Goal: Task Accomplishment & Management: Contribute content

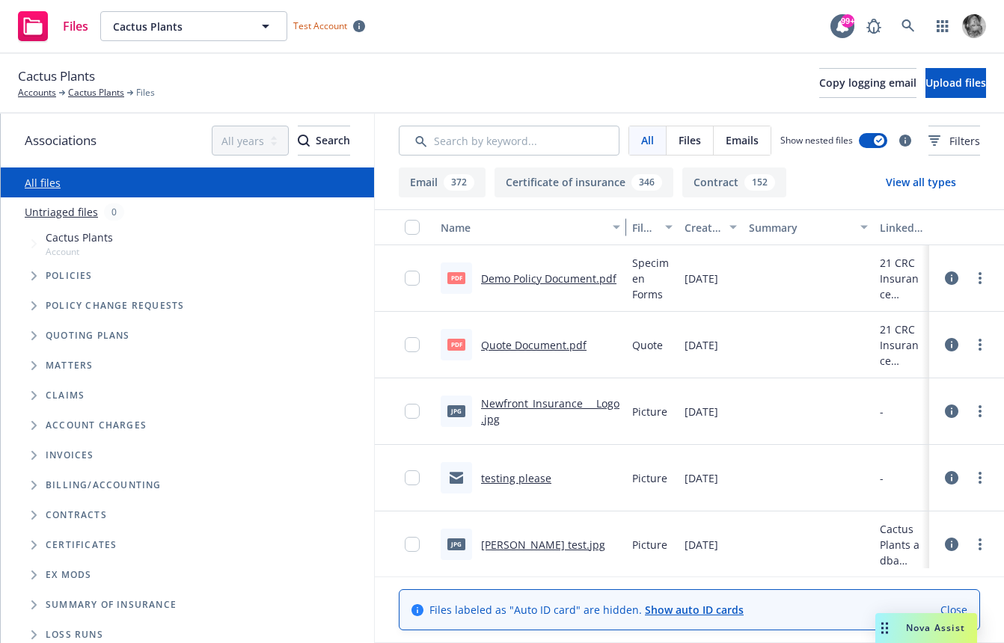
drag, startPoint x: 506, startPoint y: 233, endPoint x: 625, endPoint y: 239, distance: 119.1
click at [622, 239] on div "button" at bounding box center [618, 227] width 7 height 34
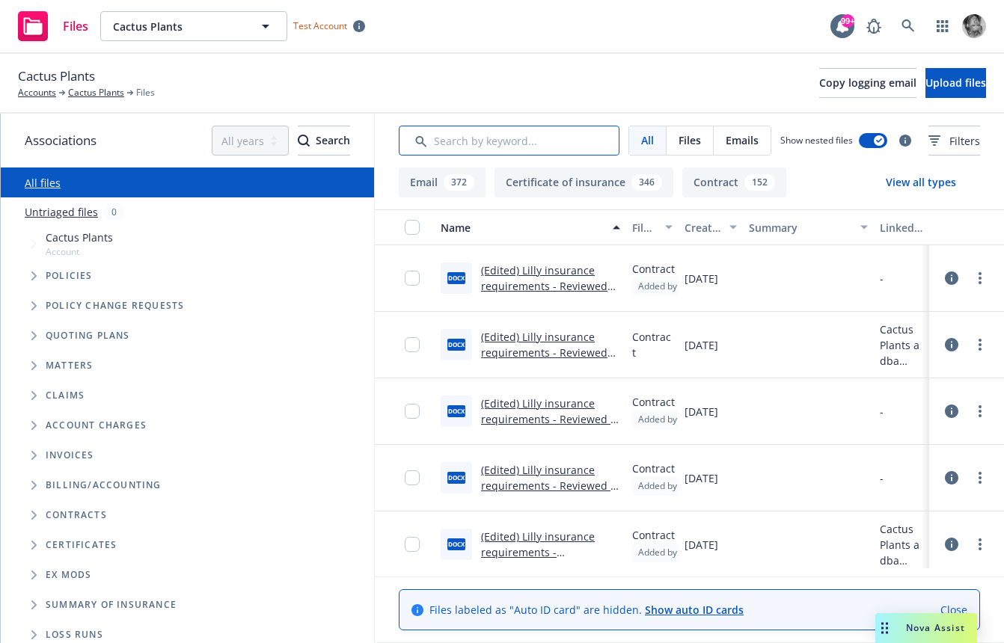
click at [512, 134] on input "Search by keyword..." at bounding box center [509, 141] width 221 height 30
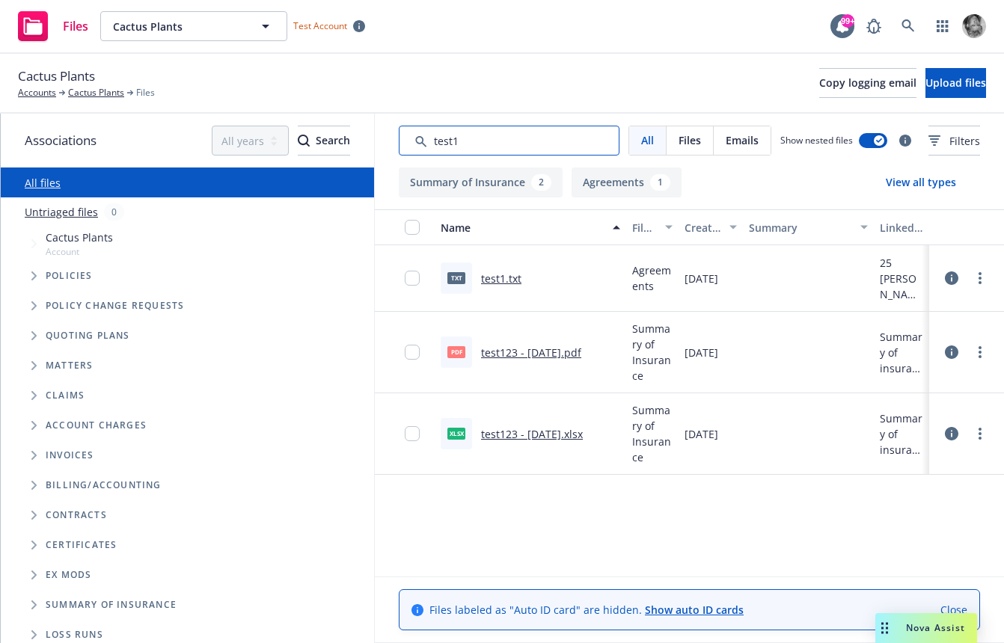
type input "test1"
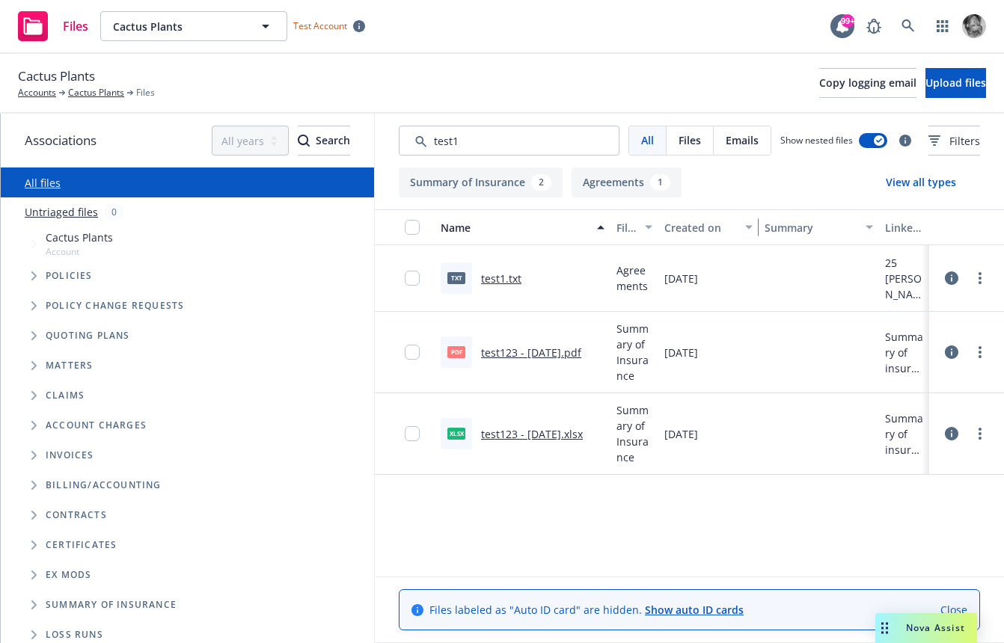
drag, startPoint x: 739, startPoint y: 227, endPoint x: 776, endPoint y: 232, distance: 37.7
click at [776, 232] on div "Name File type Created on Summary Linked associations" at bounding box center [689, 227] width 629 height 36
click at [954, 285] on icon at bounding box center [951, 278] width 13 height 13
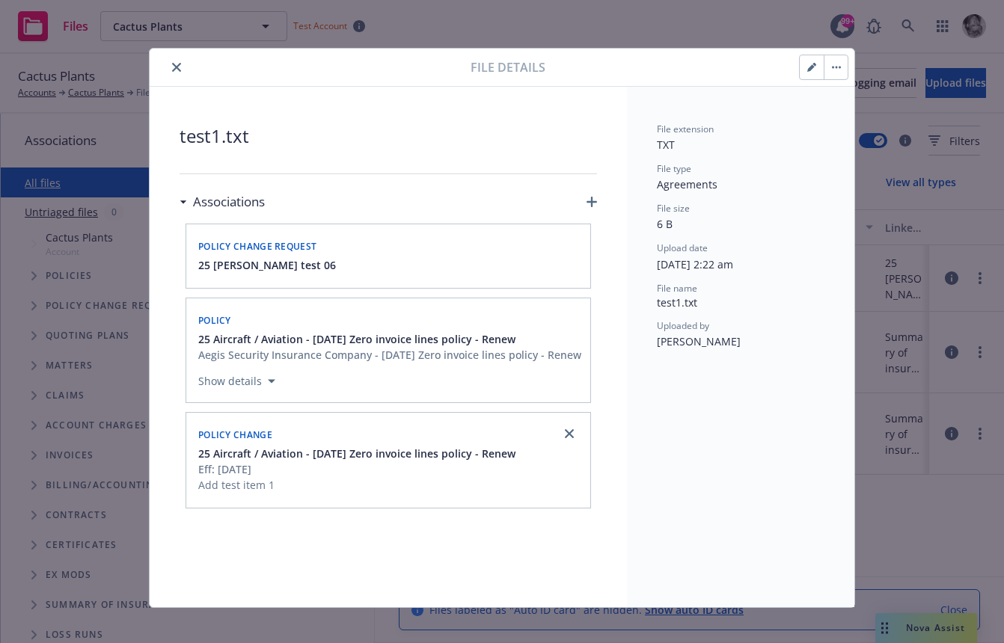
click at [174, 63] on icon "close" at bounding box center [176, 67] width 9 height 9
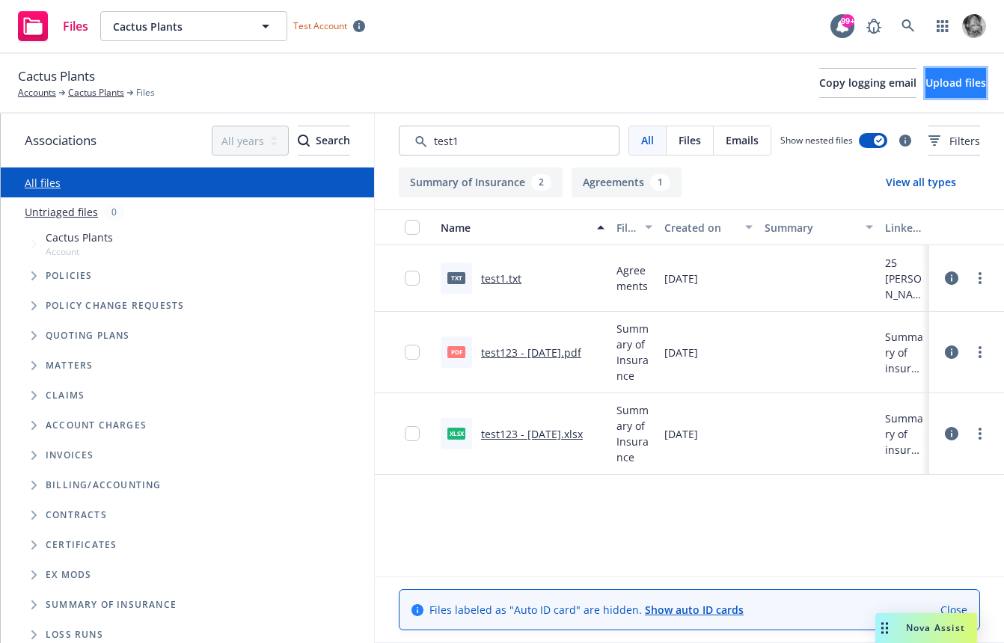
click at [925, 85] on span "Upload files" at bounding box center [955, 83] width 61 height 14
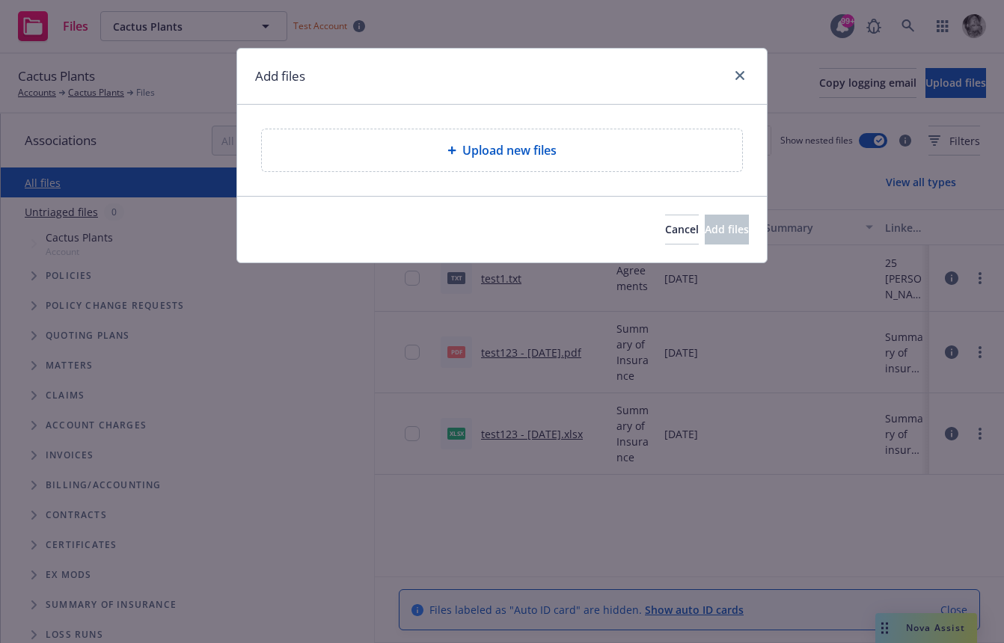
click at [557, 156] on span "Upload new files" at bounding box center [509, 150] width 94 height 18
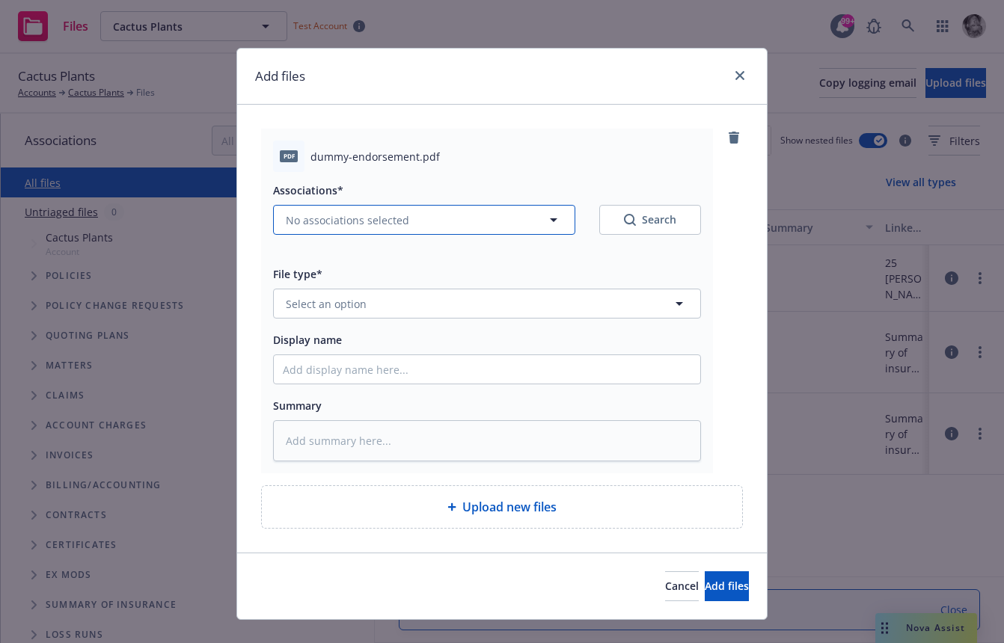
click at [435, 227] on button "No associations selected" at bounding box center [424, 220] width 302 height 30
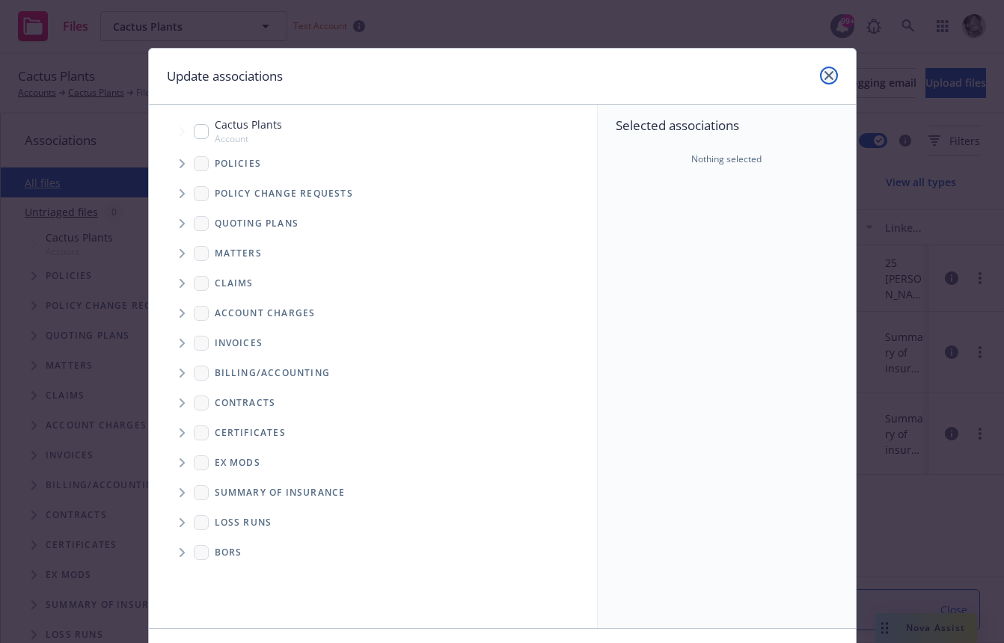
click at [827, 77] on icon "close" at bounding box center [828, 75] width 9 height 9
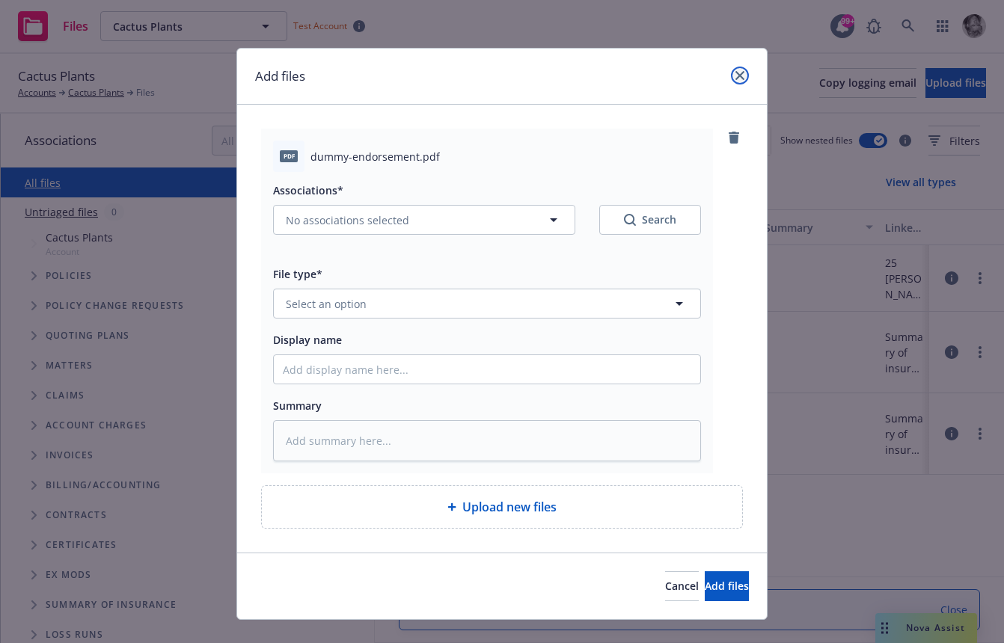
click at [734, 74] on link "close" at bounding box center [740, 76] width 18 height 18
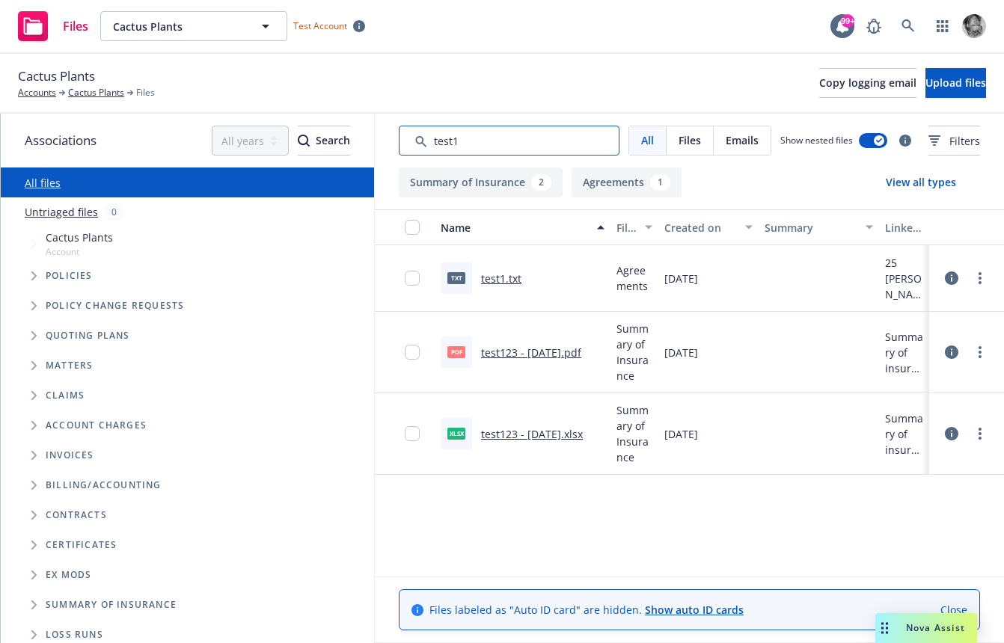
click at [595, 138] on input "Search by keyword..." at bounding box center [509, 141] width 221 height 30
click at [925, 91] on button "Upload files" at bounding box center [955, 83] width 61 height 30
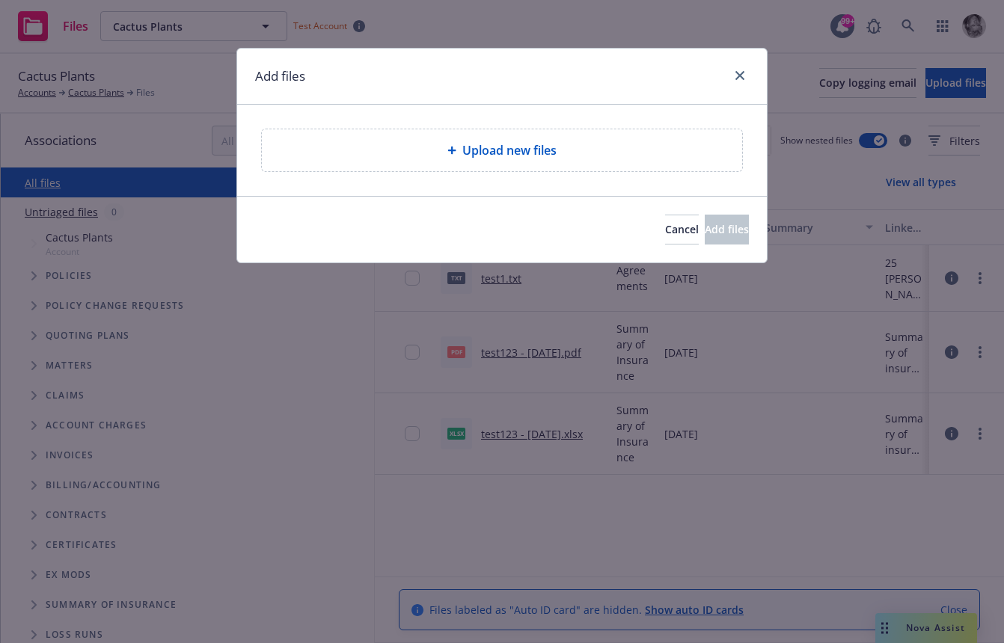
click at [610, 140] on div "Upload new files" at bounding box center [502, 150] width 480 height 42
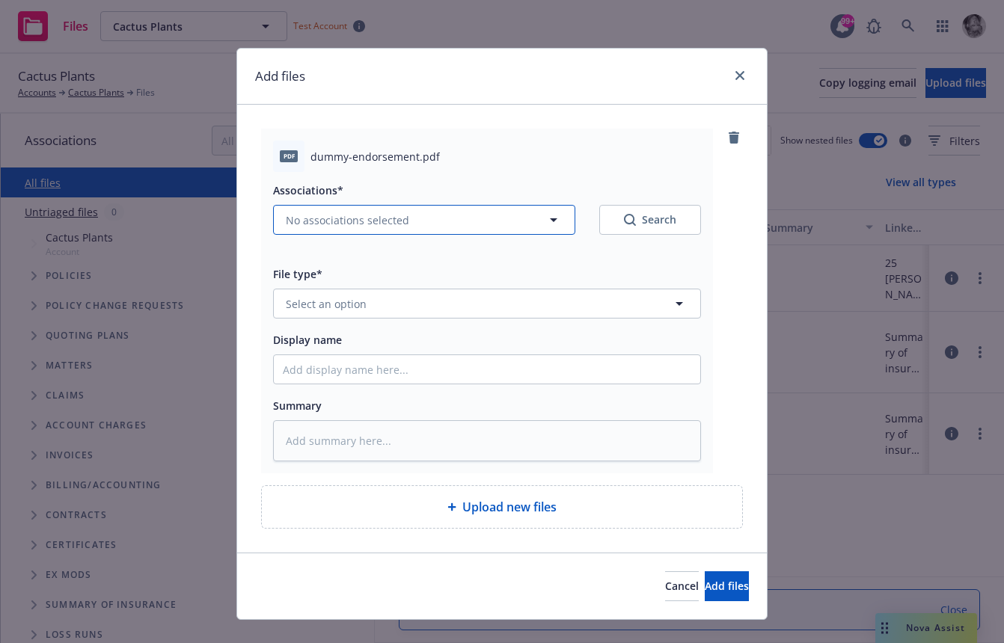
click at [462, 219] on button "No associations selected" at bounding box center [424, 220] width 302 height 30
type textarea "x"
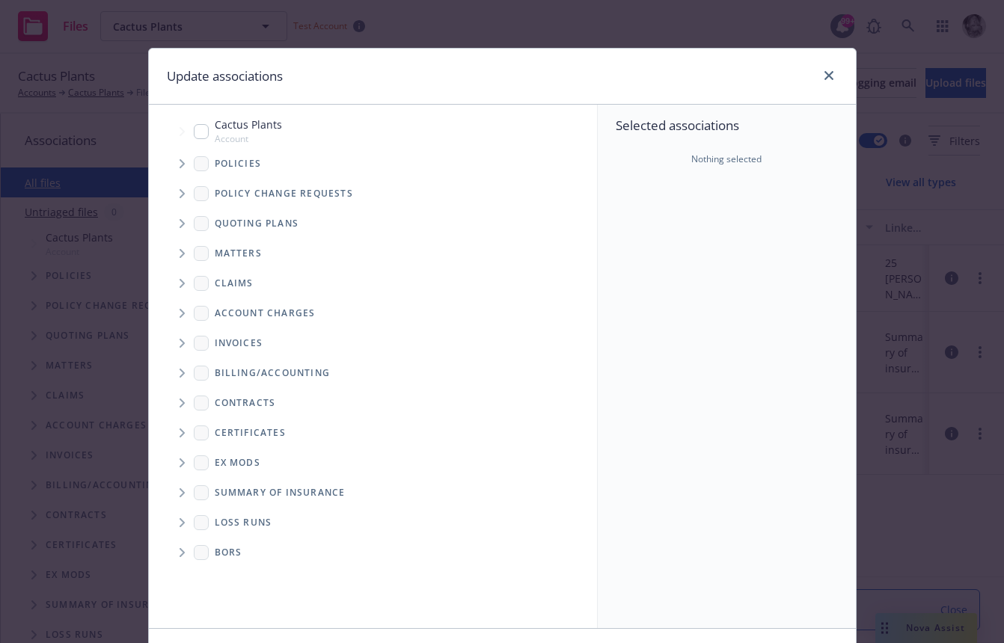
click at [180, 157] on span "Tree Example" at bounding box center [182, 164] width 24 height 24
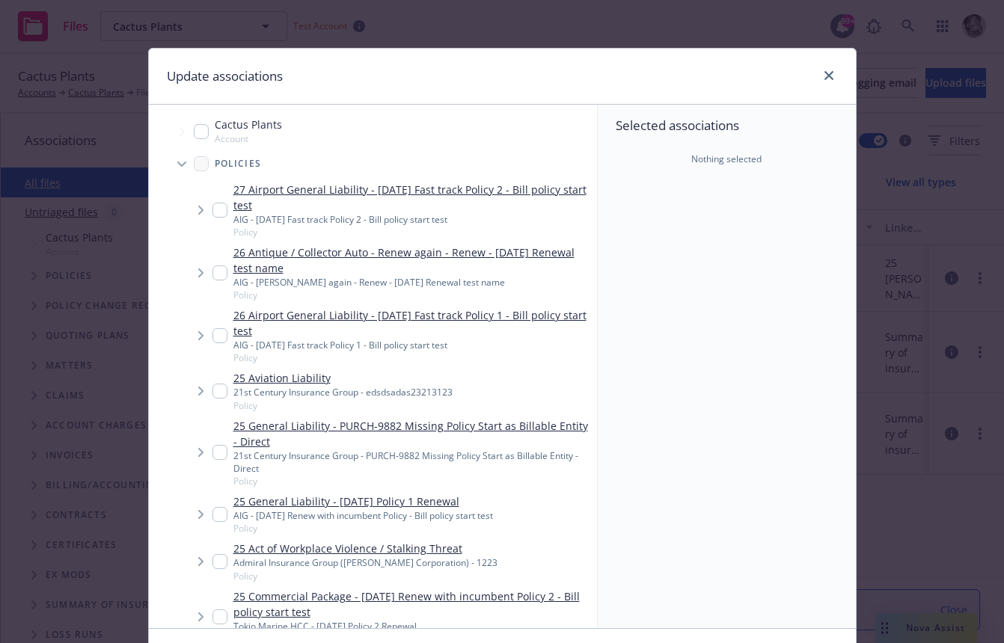
click at [226, 203] on input "Tree Example" at bounding box center [219, 210] width 15 height 15
checkbox input "true"
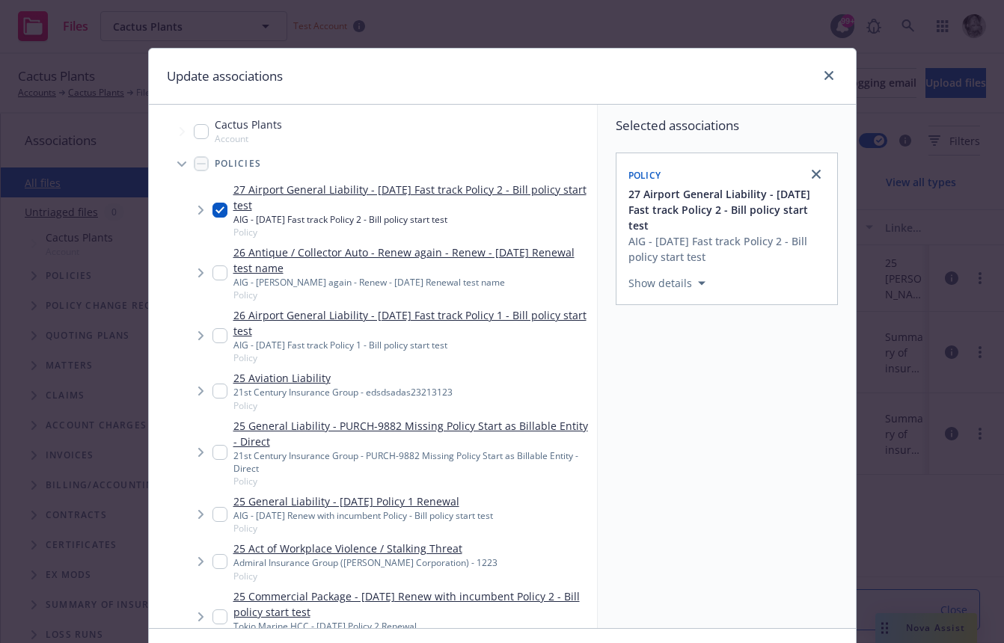
scroll to position [100, 0]
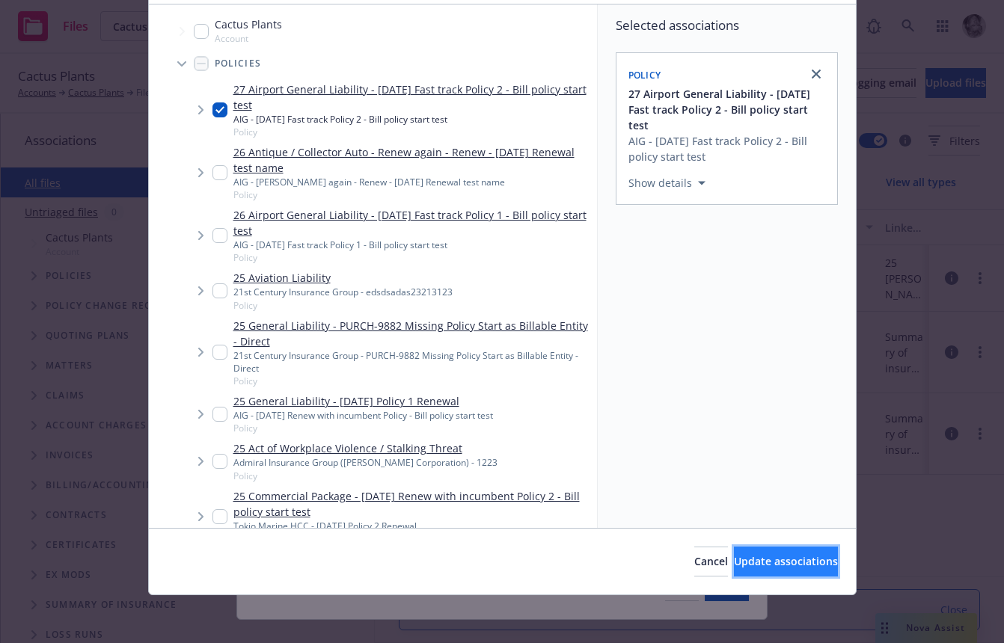
click at [750, 558] on span "Update associations" at bounding box center [786, 561] width 104 height 14
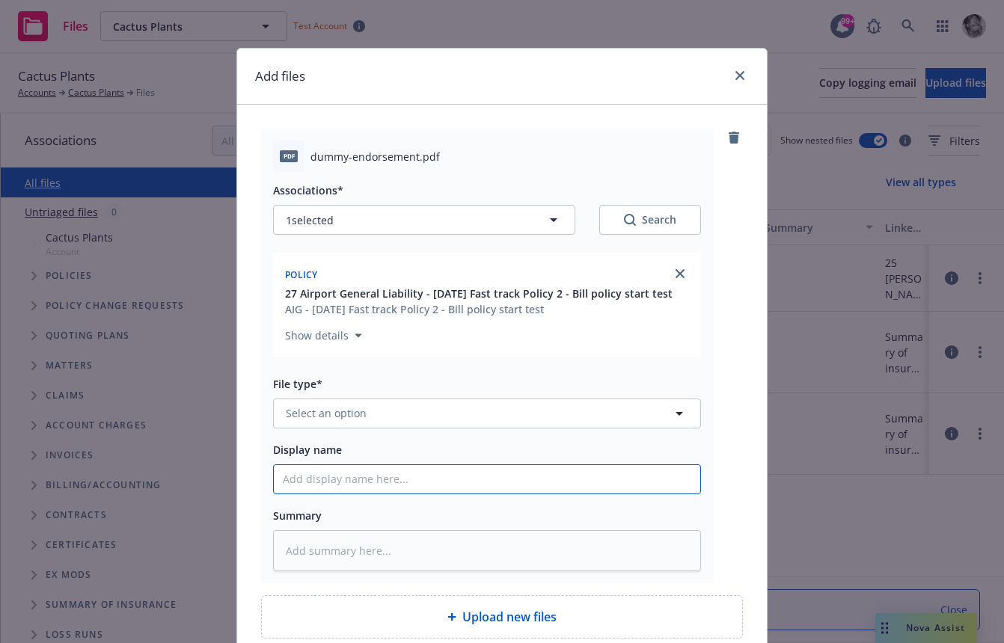
click at [392, 483] on input "Display name" at bounding box center [487, 479] width 426 height 28
type textarea "x"
type input "B"
type textarea "x"
type input "Bu"
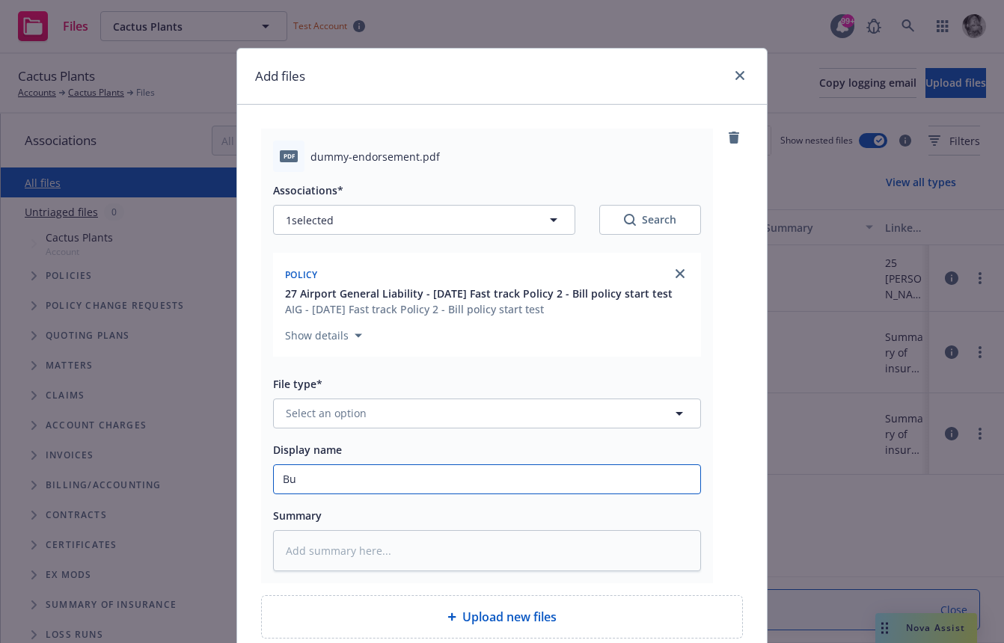
type textarea "x"
type input "But"
type textarea "x"
type input "Butt"
type textarea "x"
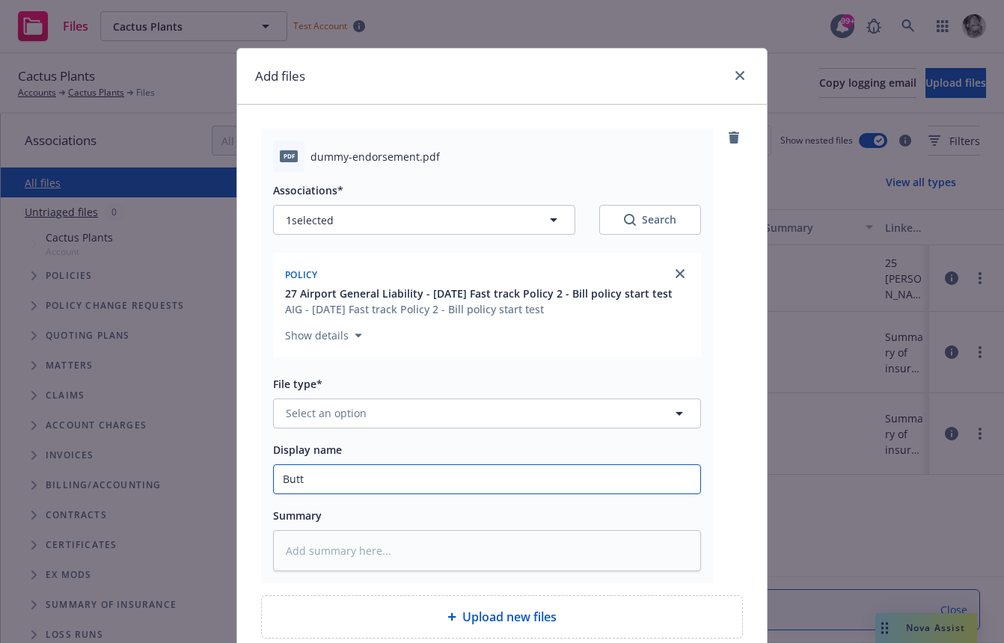
type input "Butte"
type textarea "x"
type input "Butter"
type textarea "x"
type input "Butters"
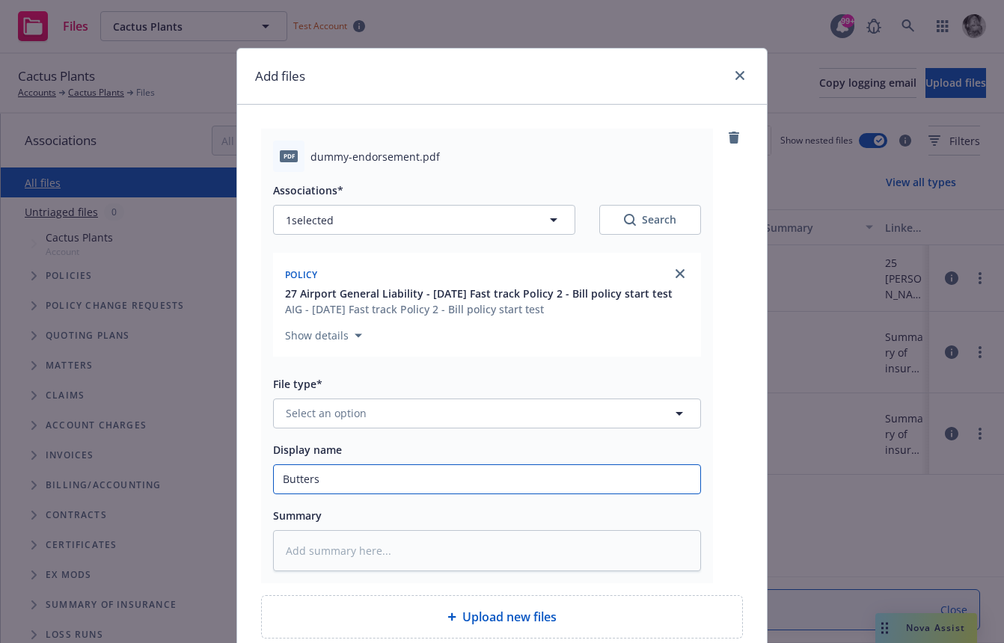
type textarea "x"
type input "Butters"
type textarea "x"
type input "Butters t"
type textarea "x"
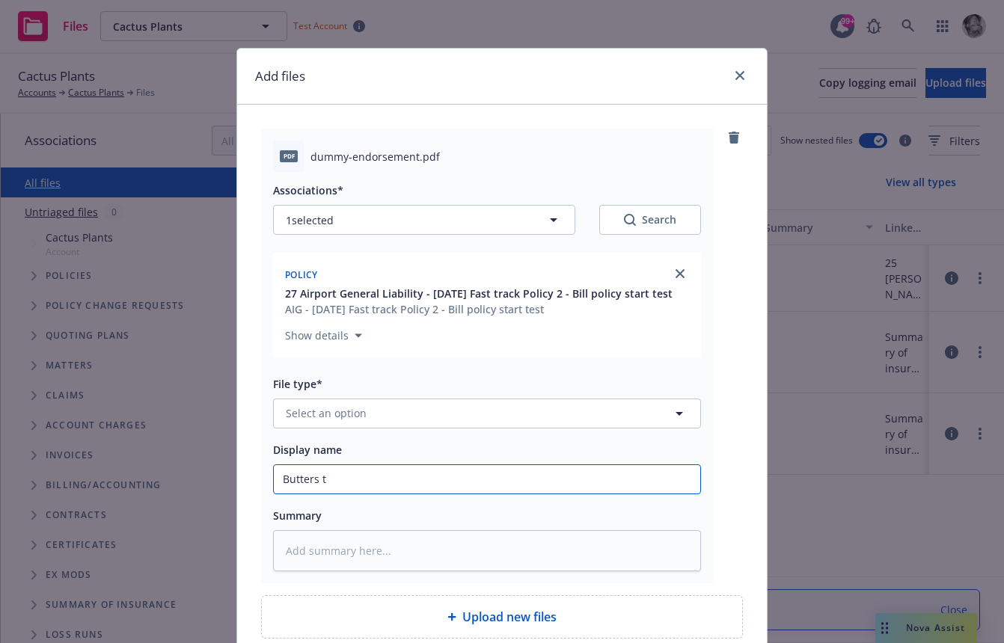
type input "[PERSON_NAME]"
type textarea "x"
type input "Butters tes"
type textarea "x"
type input "Butters test"
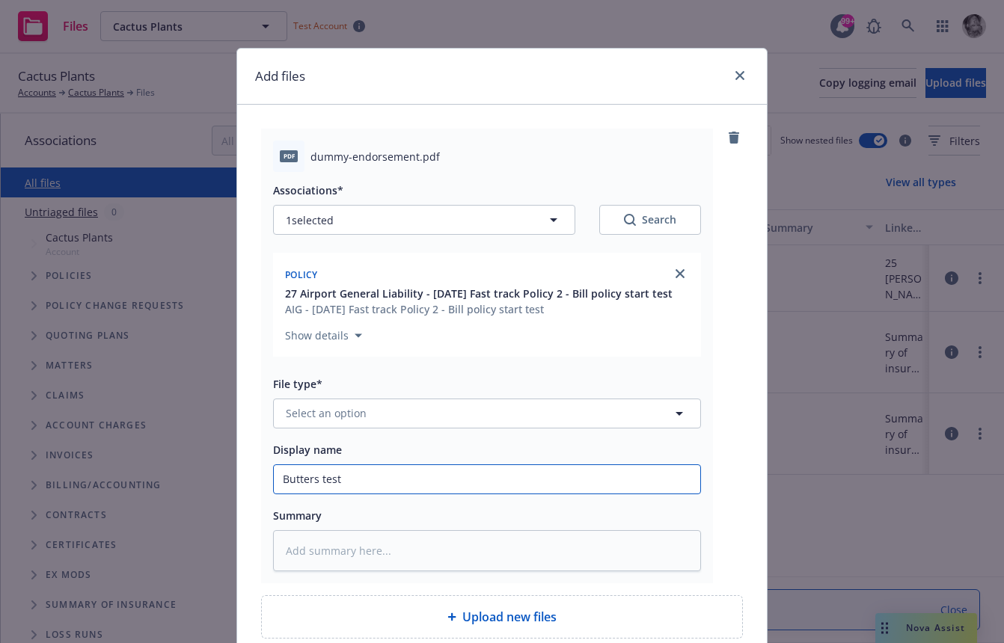
type textarea "x"
type input "Butters test"
type textarea "x"
type input "Butters test e"
type textarea "x"
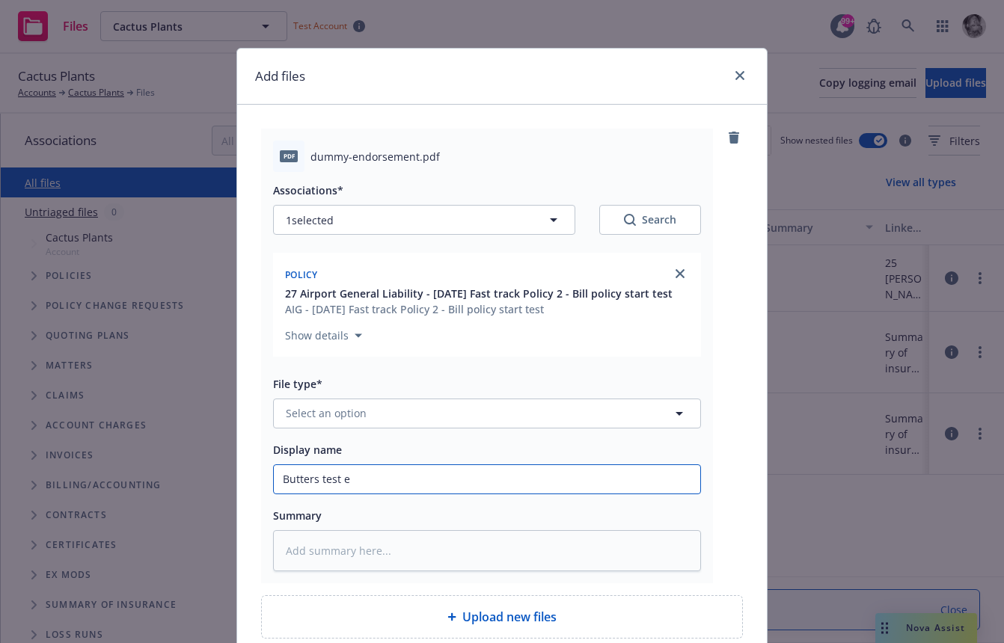
type input "Butters test ed"
type textarea "x"
type input "Butters test edn"
type textarea "x"
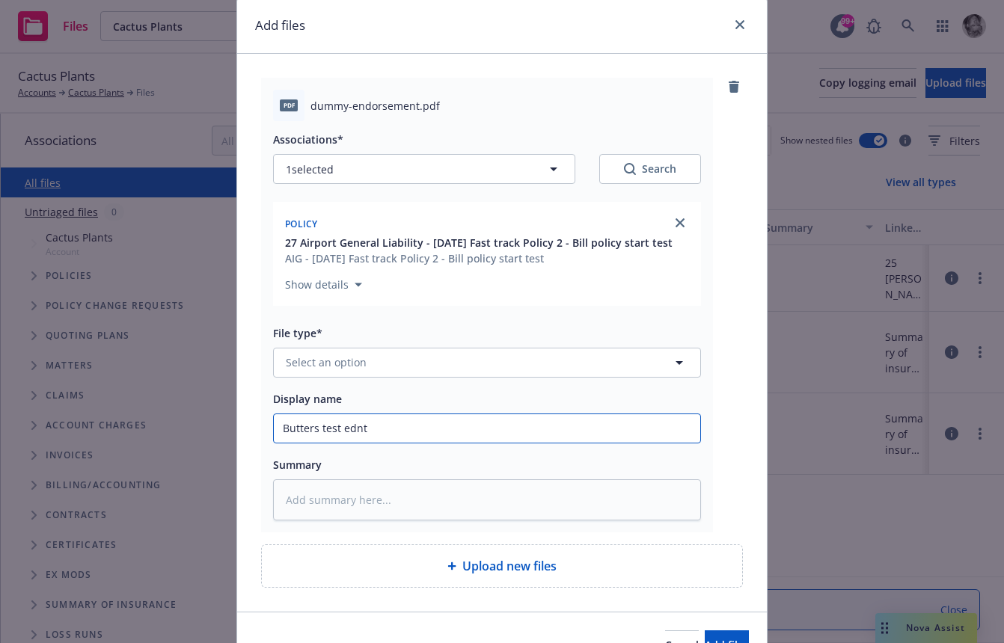
scroll to position [135, 0]
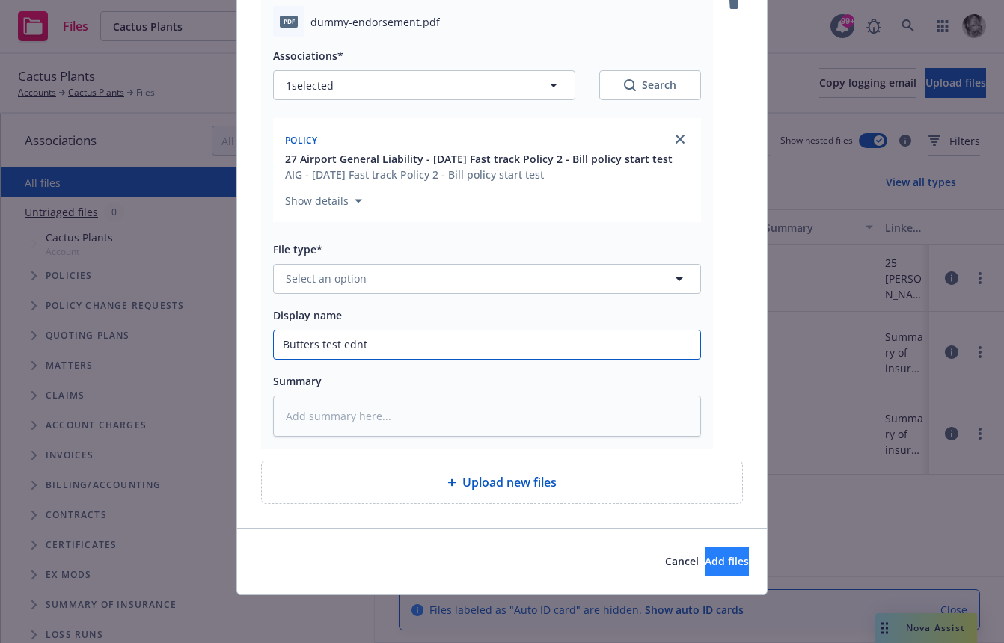
type input "Butters test ednt"
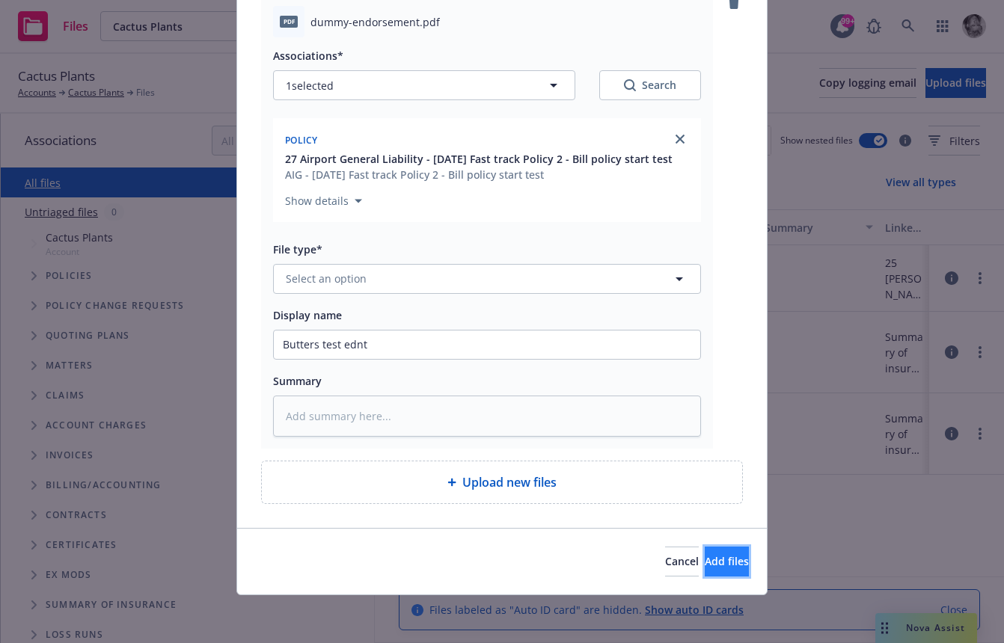
click at [705, 565] on span "Add files" at bounding box center [727, 561] width 44 height 14
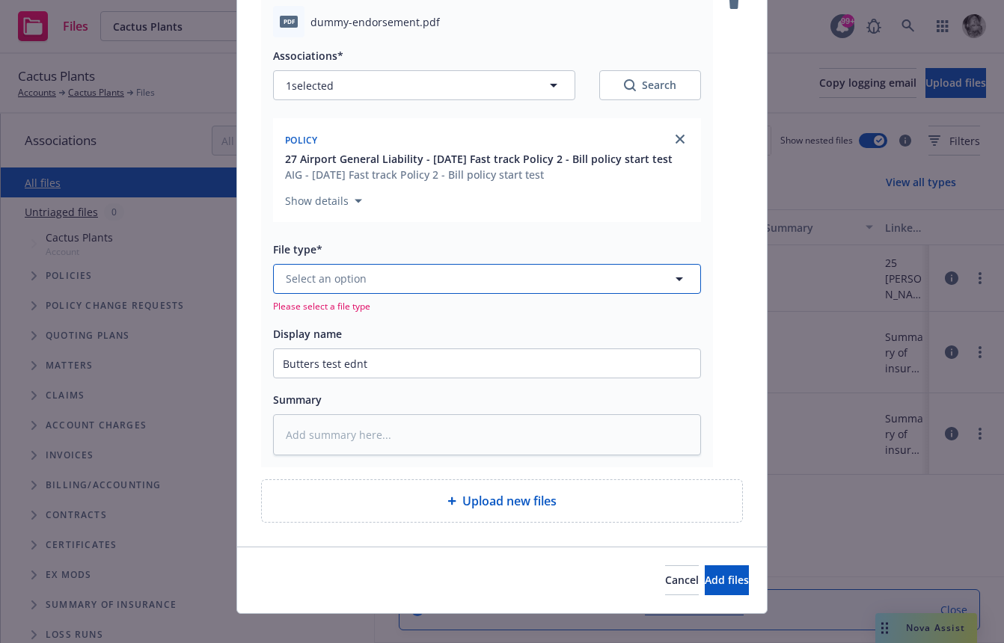
click at [380, 284] on button "Select an option" at bounding box center [487, 279] width 428 height 30
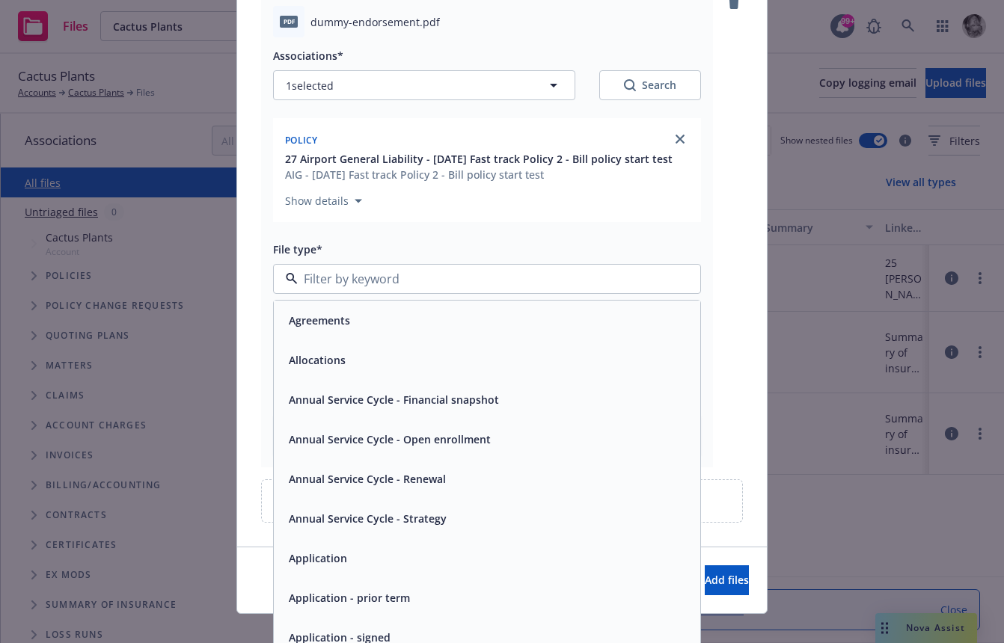
click at [343, 325] on span "Agreements" at bounding box center [319, 321] width 61 height 16
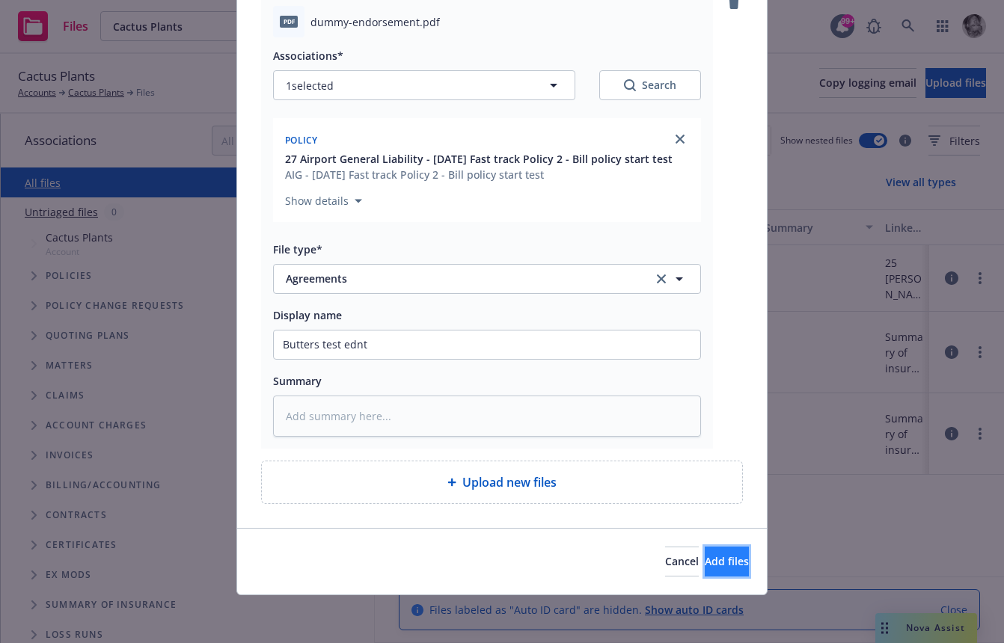
click at [705, 558] on span "Add files" at bounding box center [727, 561] width 44 height 14
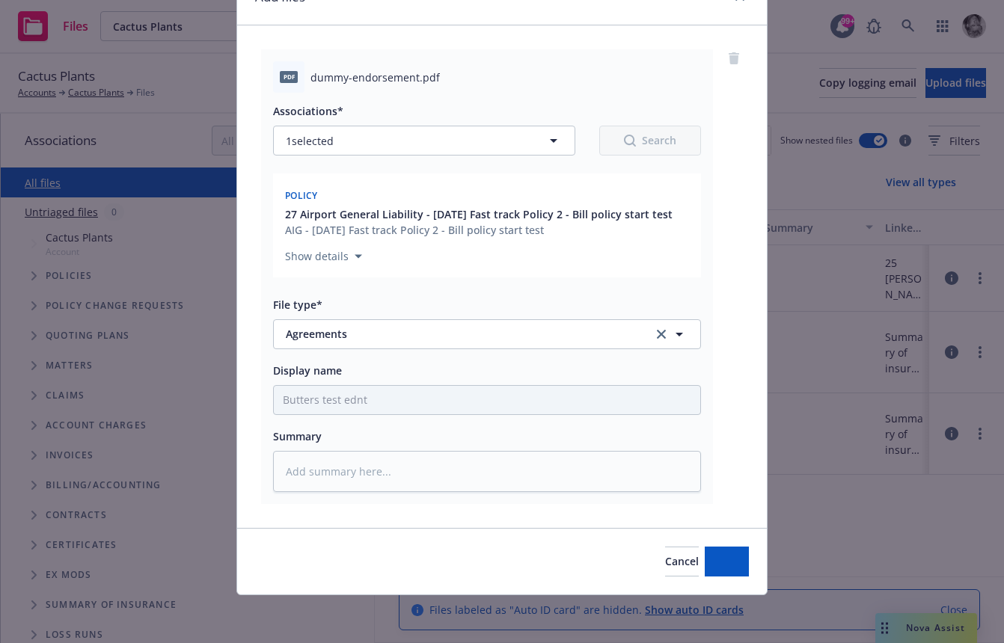
scroll to position [79, 0]
type textarea "x"
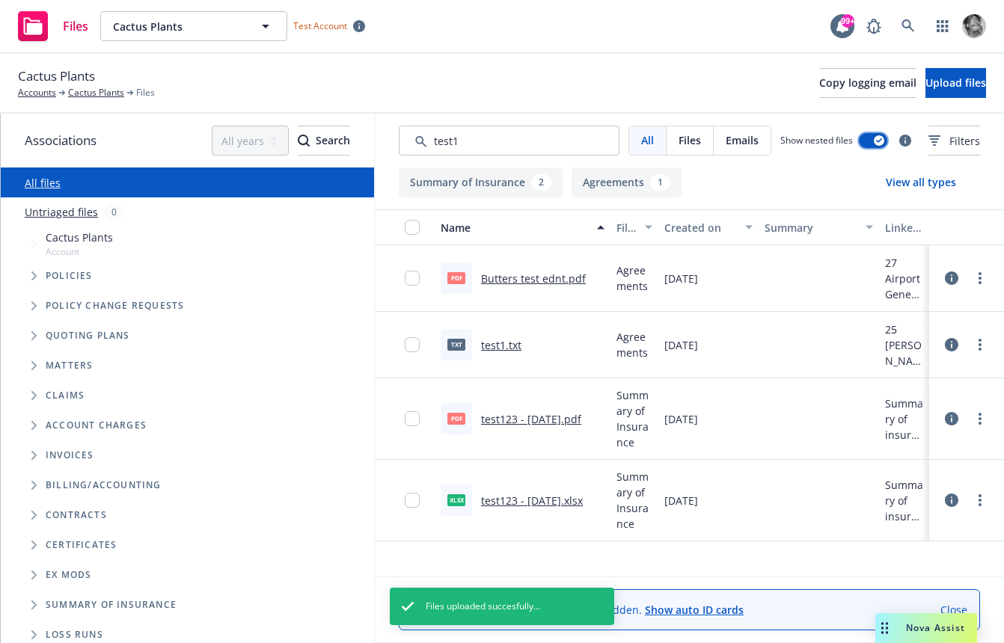
click at [874, 141] on div "button" at bounding box center [879, 140] width 10 height 10
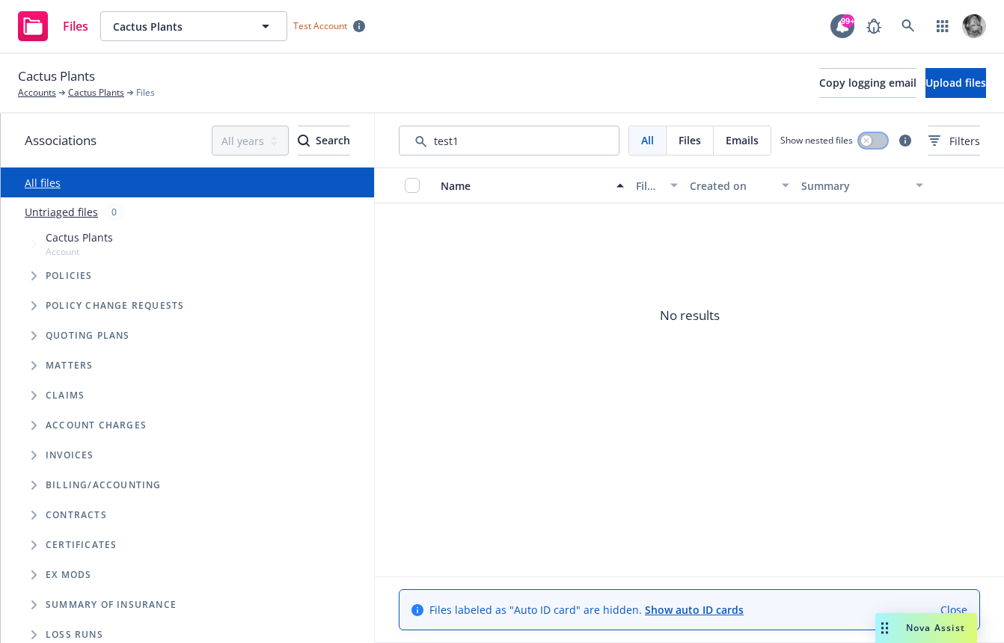
click at [863, 144] on icon "button" at bounding box center [866, 141] width 6 height 6
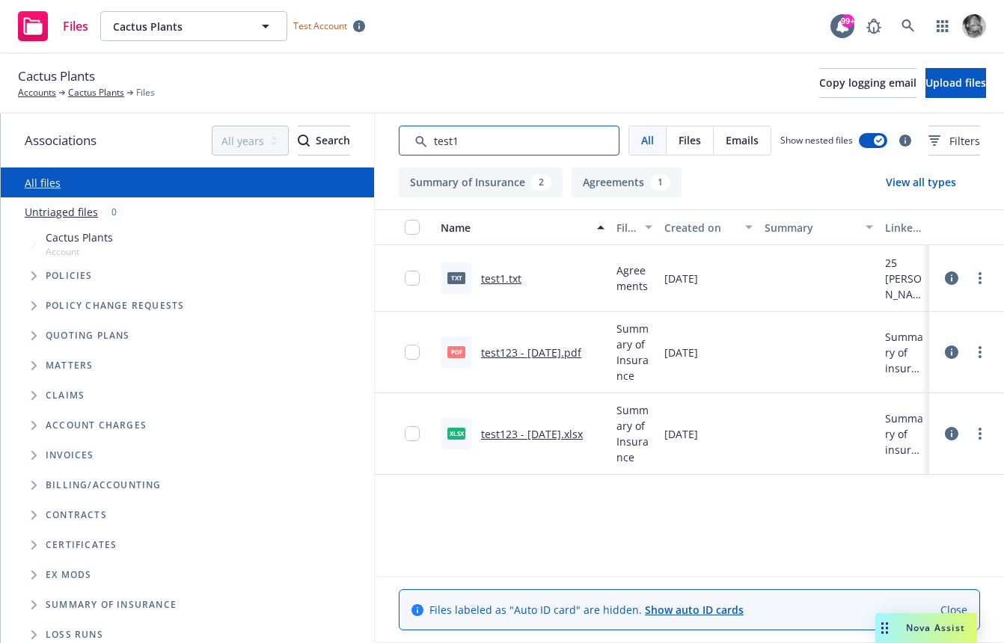
click at [597, 144] on input "Search by keyword..." at bounding box center [509, 141] width 221 height 30
click at [476, 141] on input "Search by keyword..." at bounding box center [509, 141] width 221 height 30
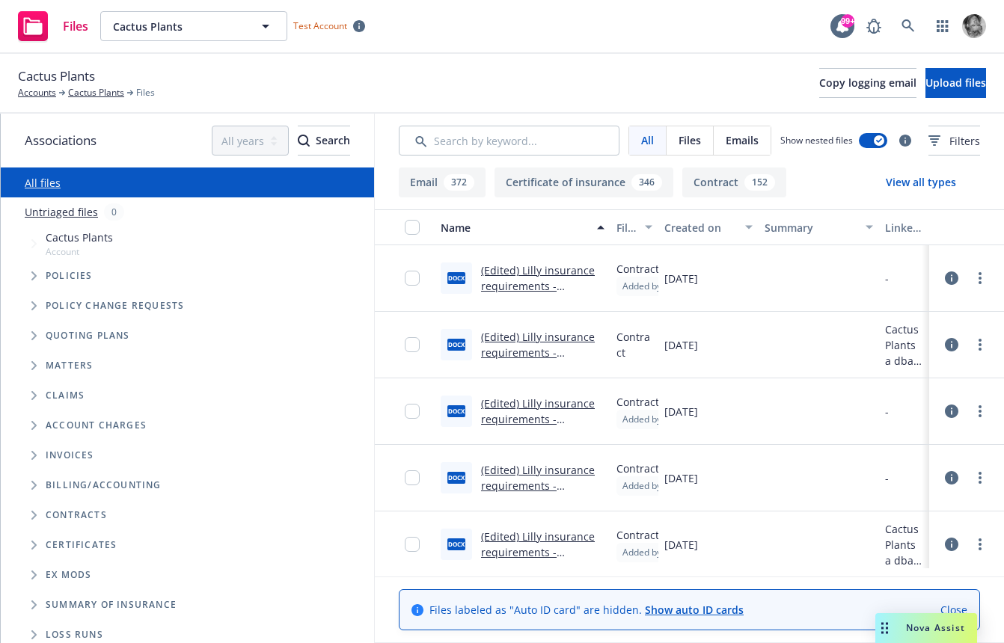
click at [916, 193] on button "View all types" at bounding box center [921, 183] width 118 height 30
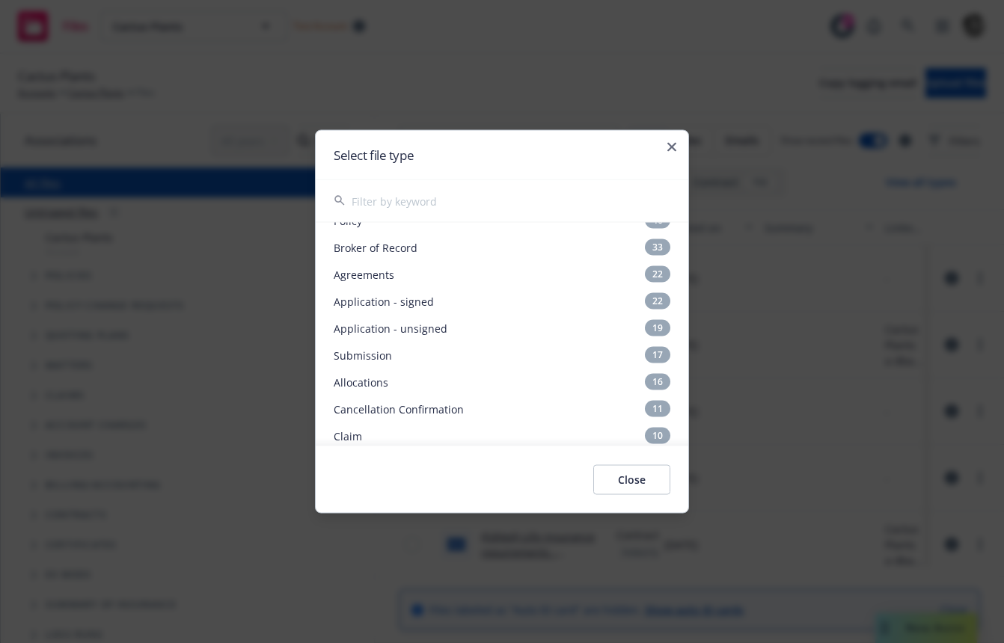
scroll to position [263, 0]
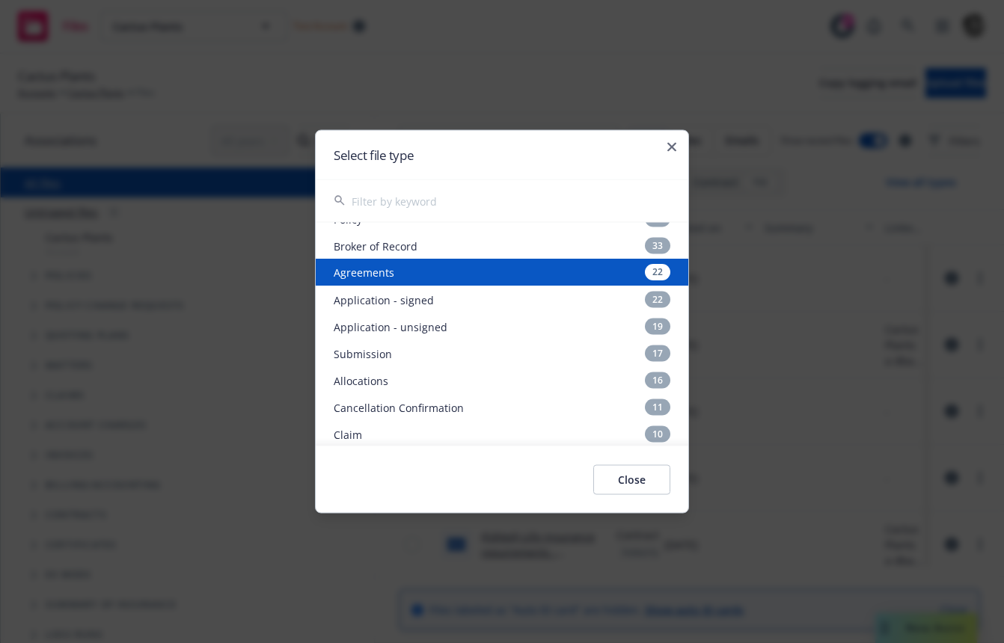
click at [482, 269] on div "Agreements 22" at bounding box center [502, 273] width 373 height 27
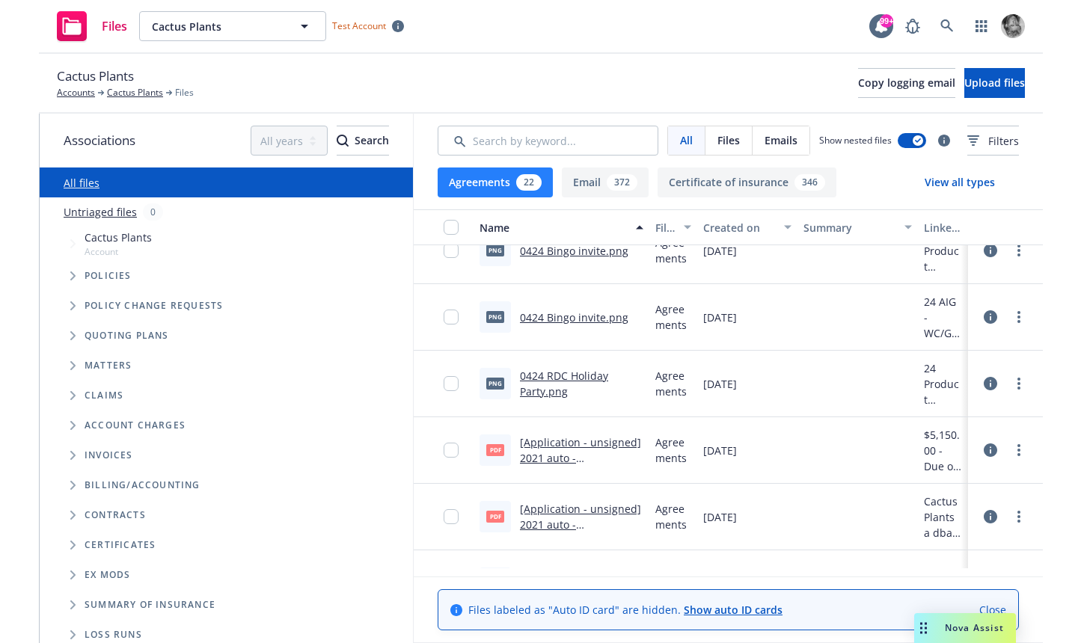
scroll to position [0, 0]
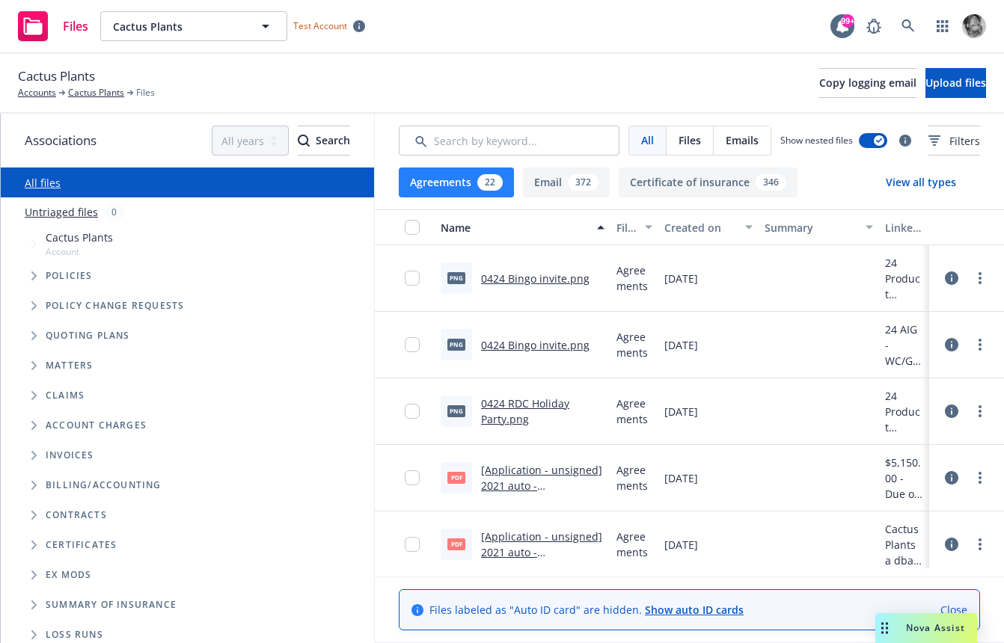
click at [692, 230] on div "Created on" at bounding box center [700, 228] width 72 height 16
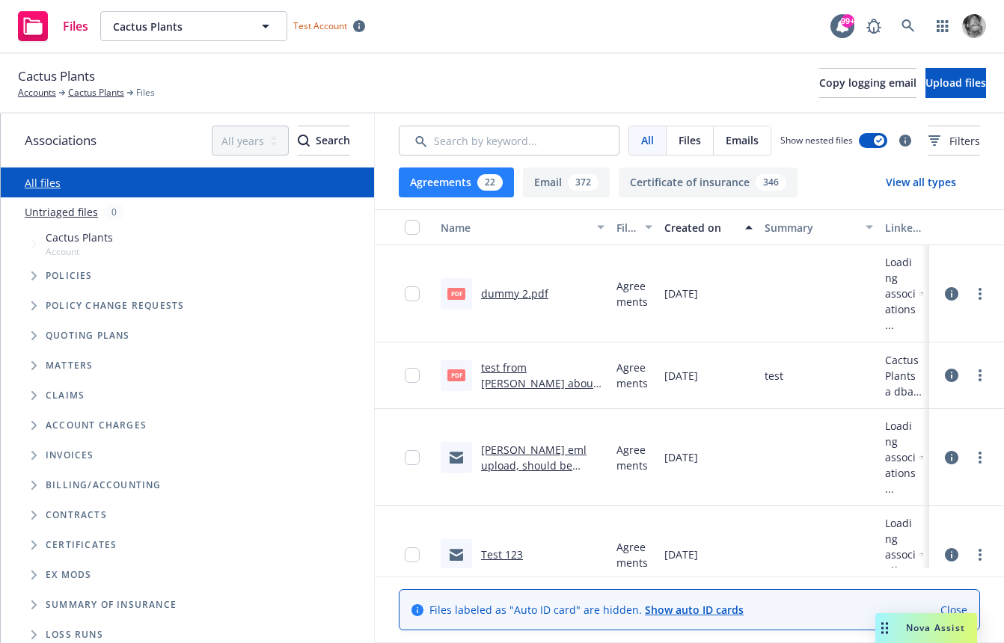
click at [692, 230] on div "Created on" at bounding box center [700, 228] width 72 height 16
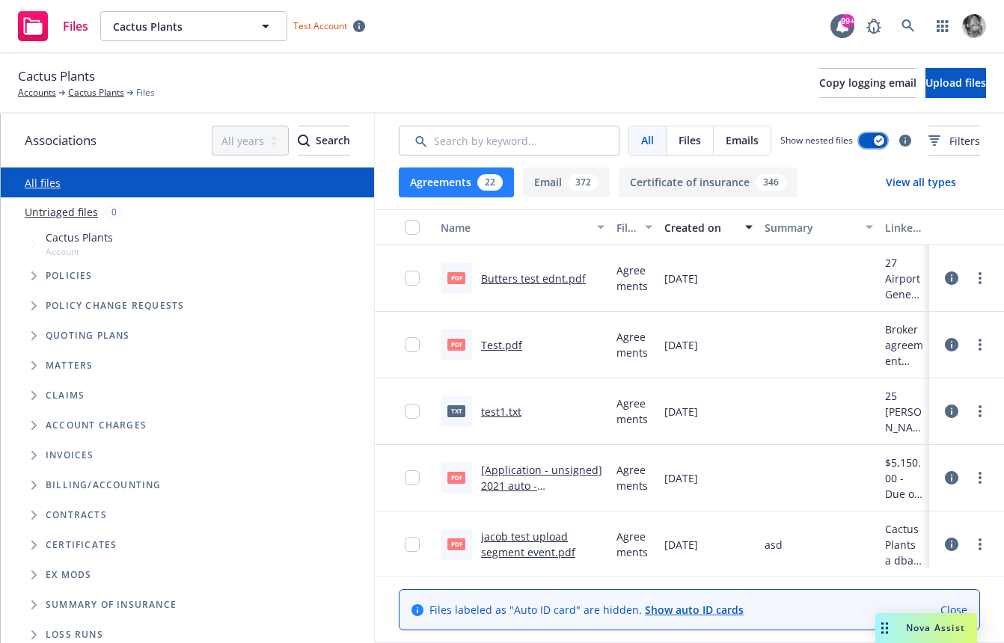
click at [874, 143] on div "button" at bounding box center [879, 140] width 10 height 10
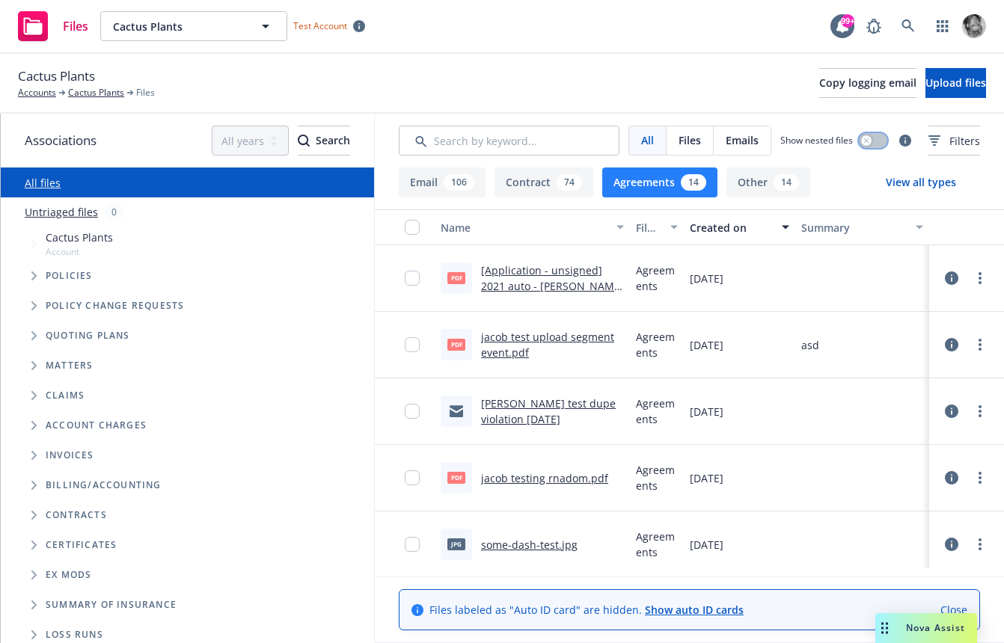
click at [859, 143] on button "button" at bounding box center [873, 140] width 28 height 15
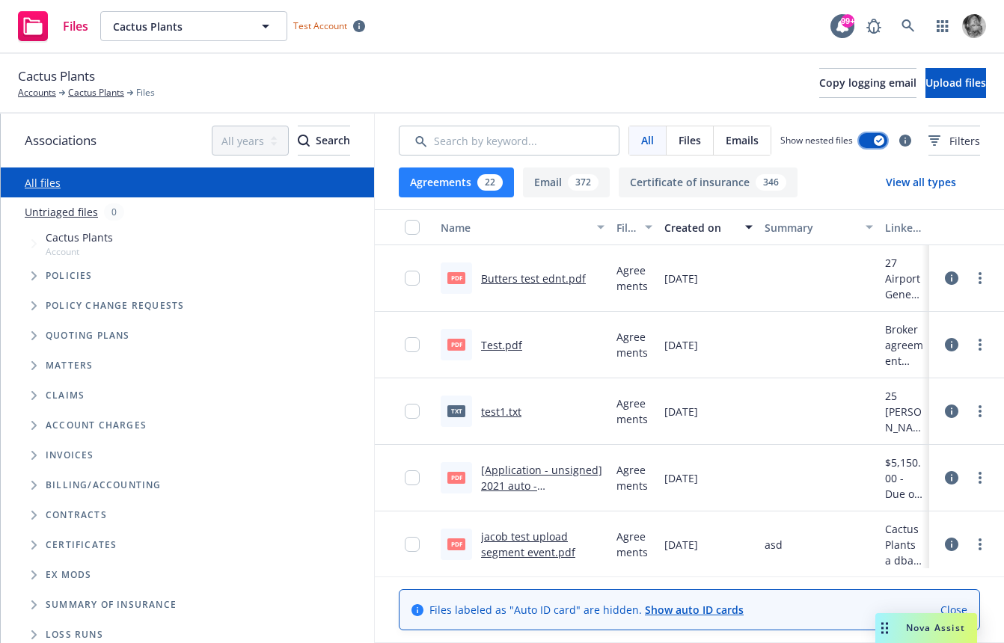
click at [874, 143] on div "button" at bounding box center [879, 140] width 10 height 10
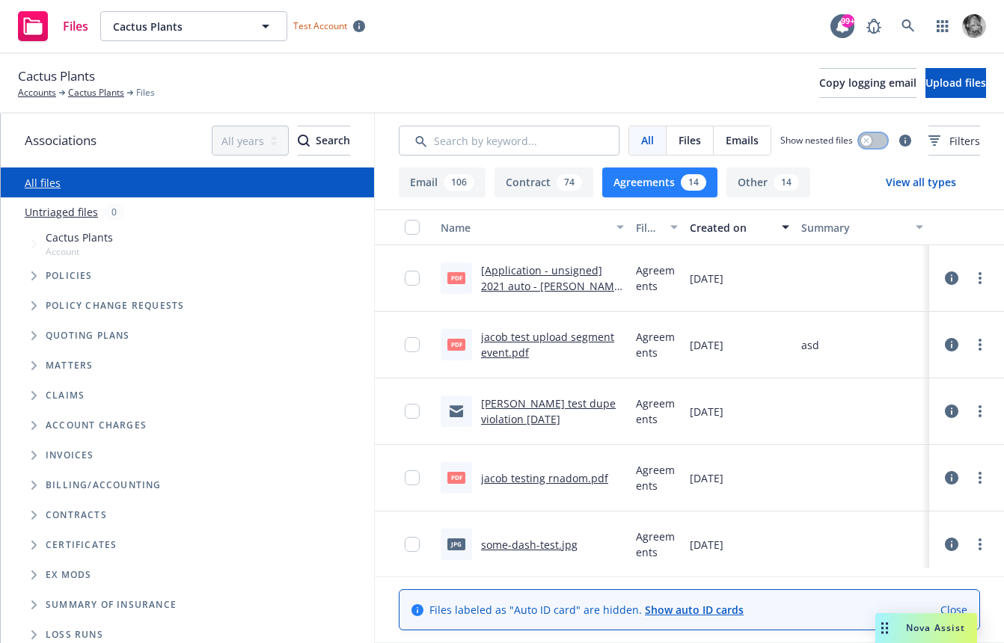
click at [859, 143] on button "button" at bounding box center [873, 140] width 28 height 15
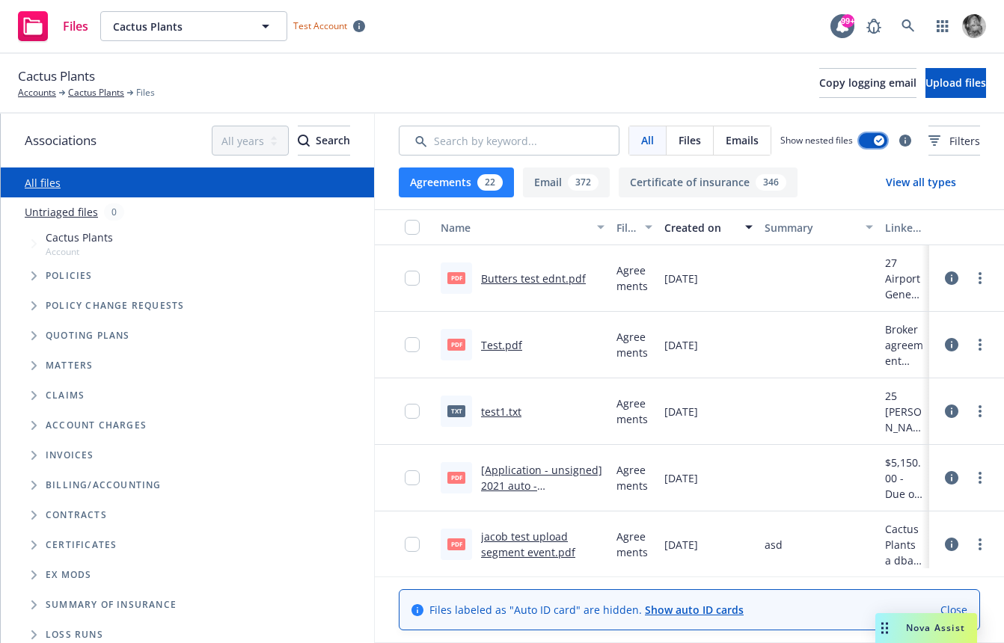
click at [876, 142] on icon "button" at bounding box center [879, 140] width 6 height 4
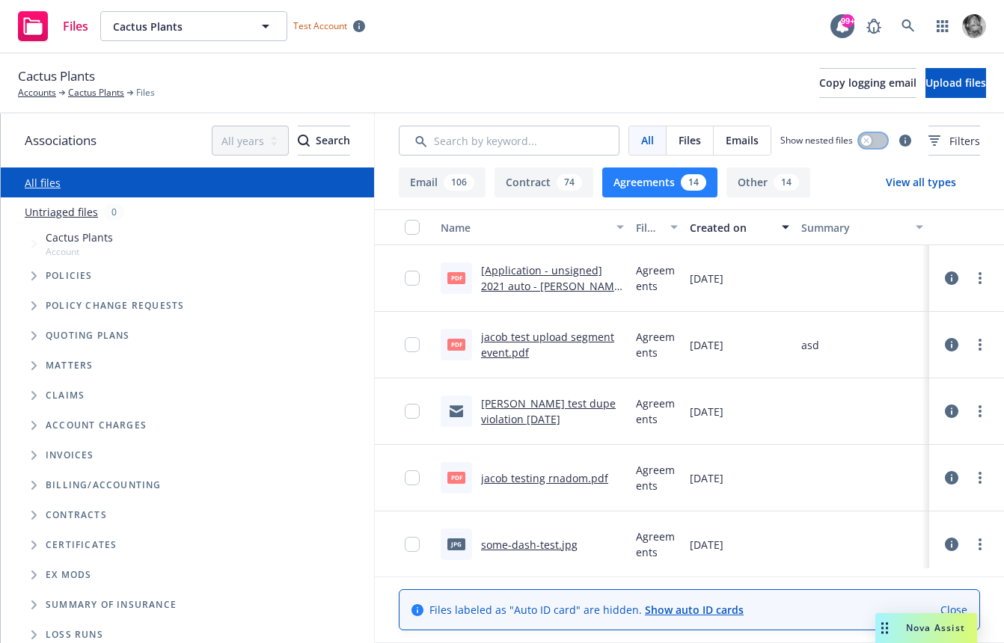
click at [863, 143] on icon "button" at bounding box center [865, 140] width 5 height 5
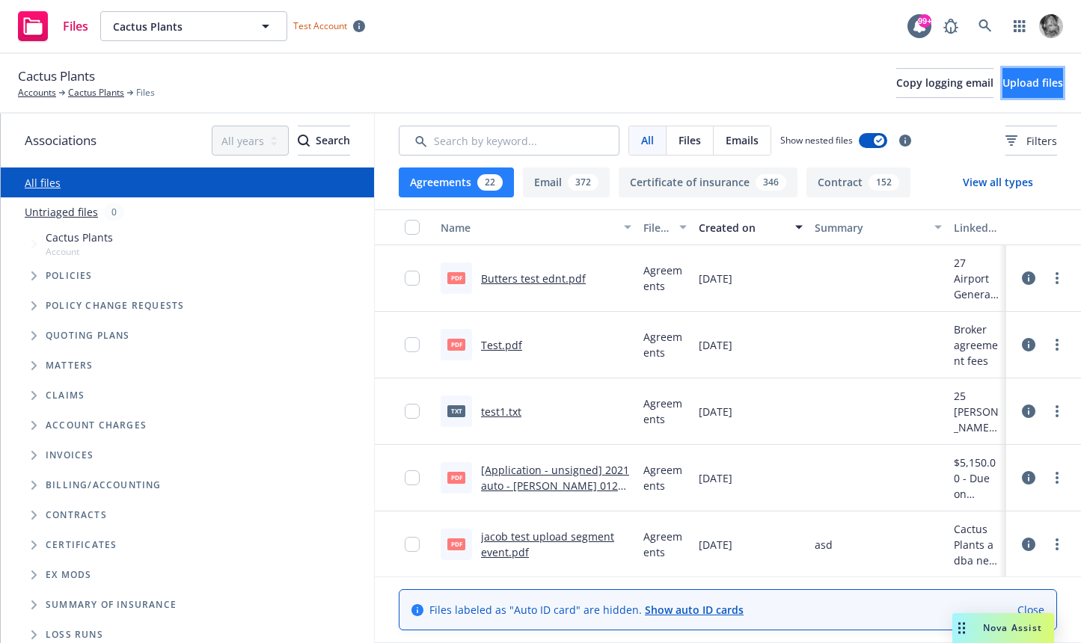
click at [1003, 83] on span "Upload files" at bounding box center [1032, 83] width 61 height 14
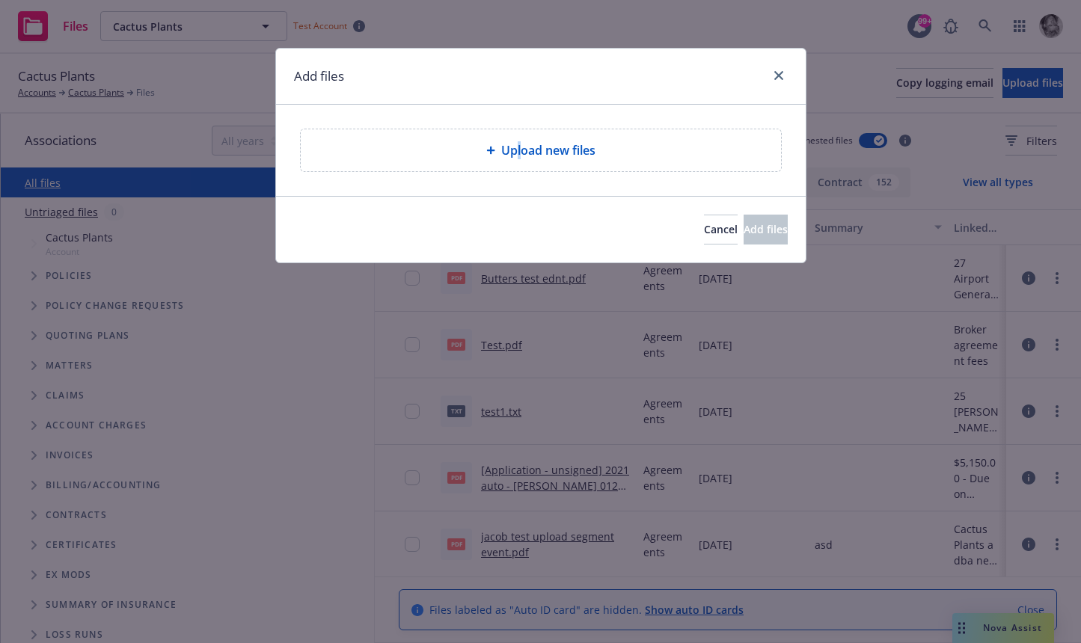
click at [517, 151] on span "Upload new files" at bounding box center [548, 150] width 94 height 18
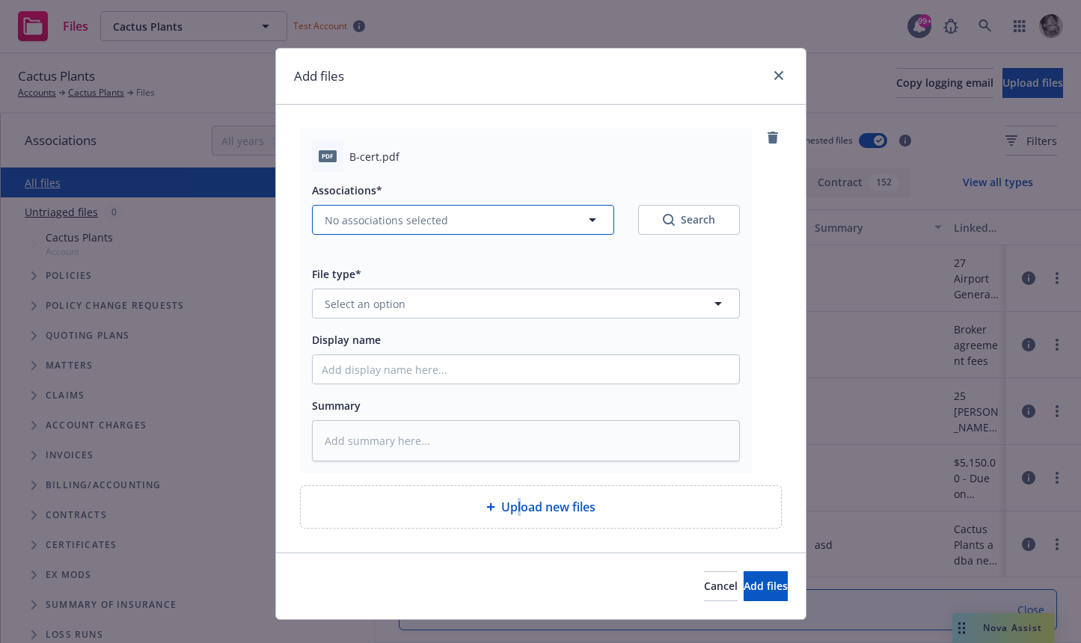
click at [398, 215] on span "No associations selected" at bounding box center [386, 220] width 123 height 16
type textarea "x"
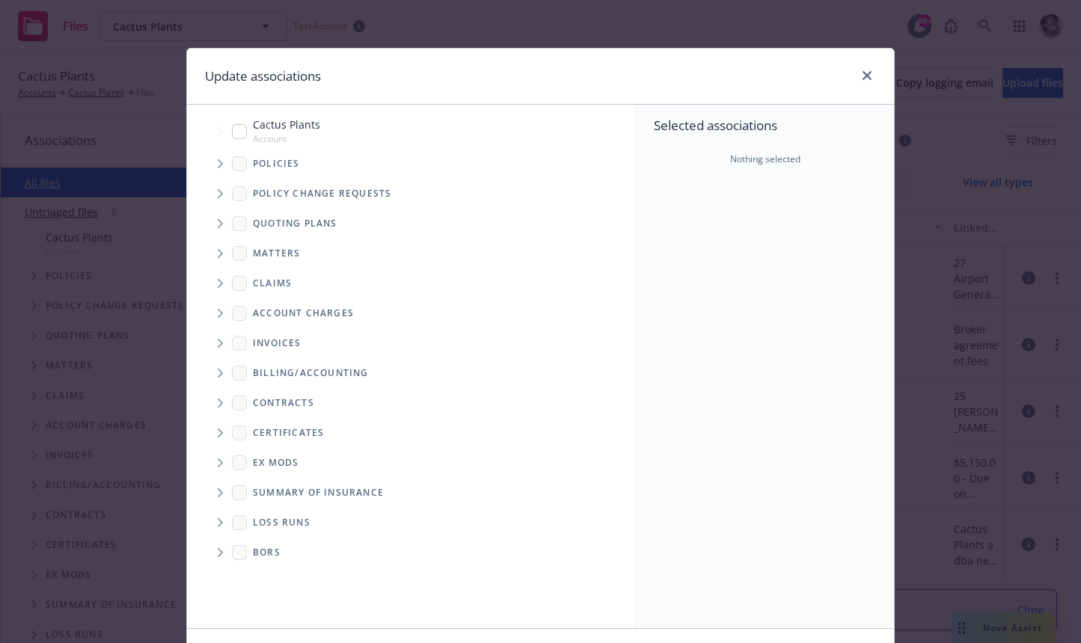
click at [221, 166] on icon "Tree Example" at bounding box center [221, 163] width 6 height 9
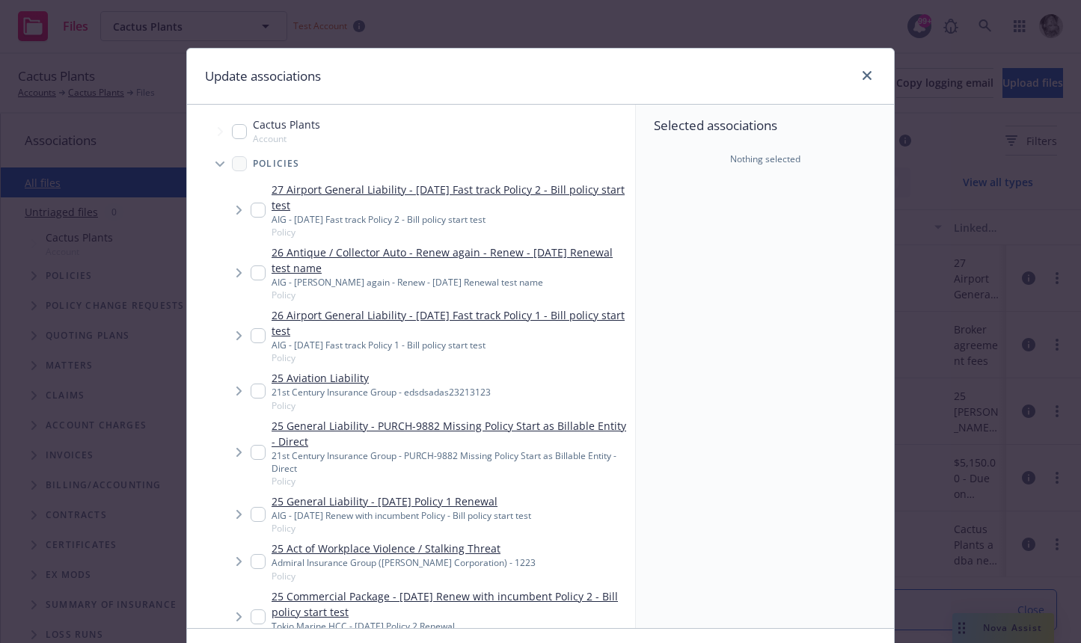
click at [259, 203] on input "Tree Example" at bounding box center [258, 210] width 15 height 15
checkbox input "true"
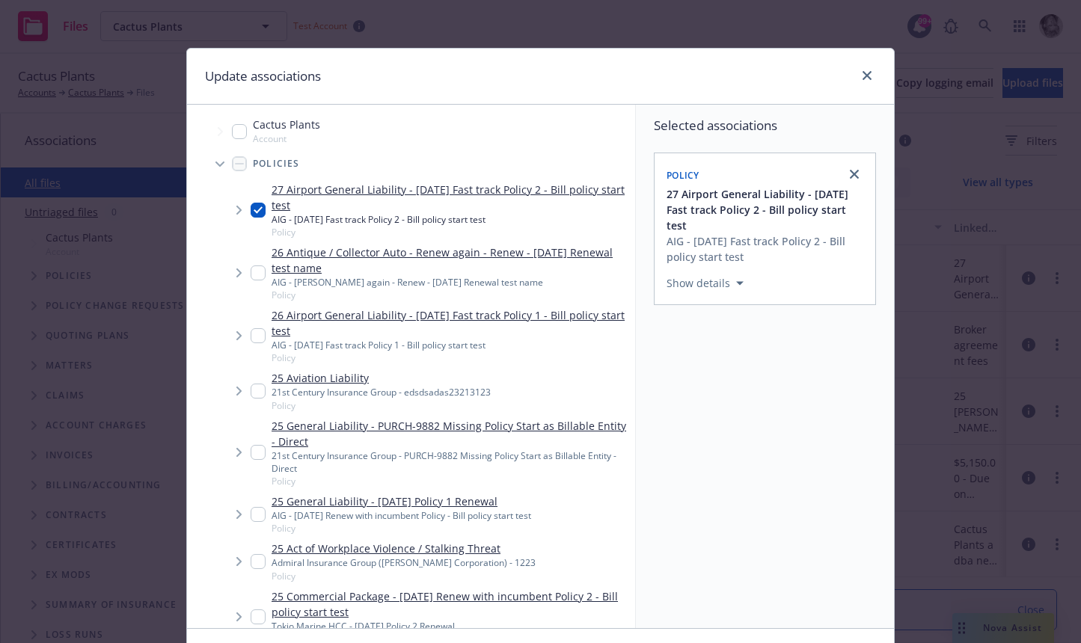
scroll to position [100, 0]
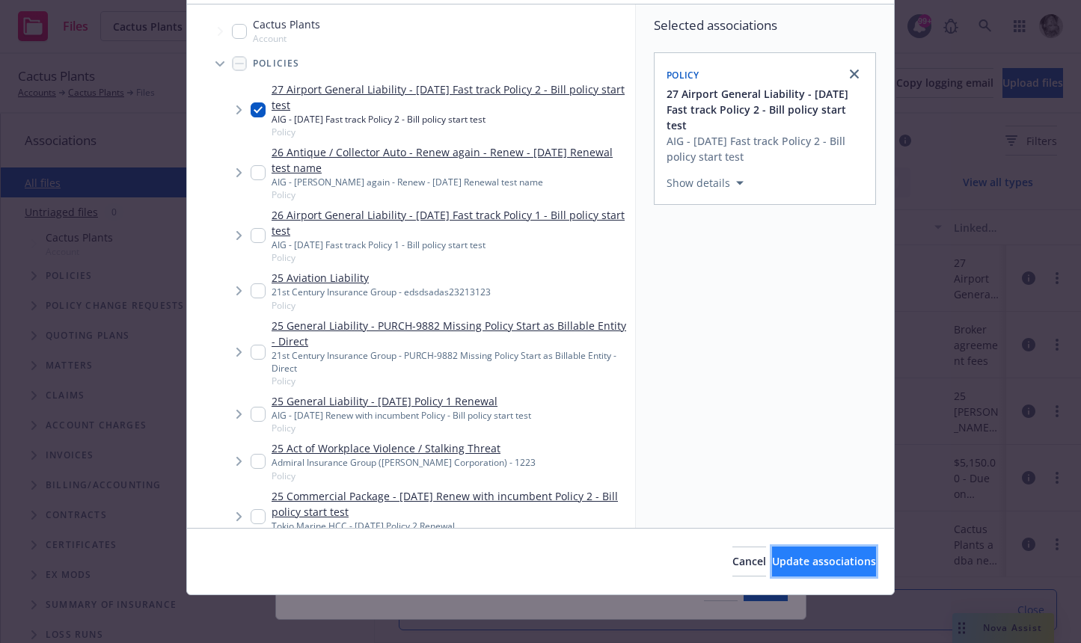
click at [776, 561] on span "Update associations" at bounding box center [824, 561] width 104 height 14
type textarea "x"
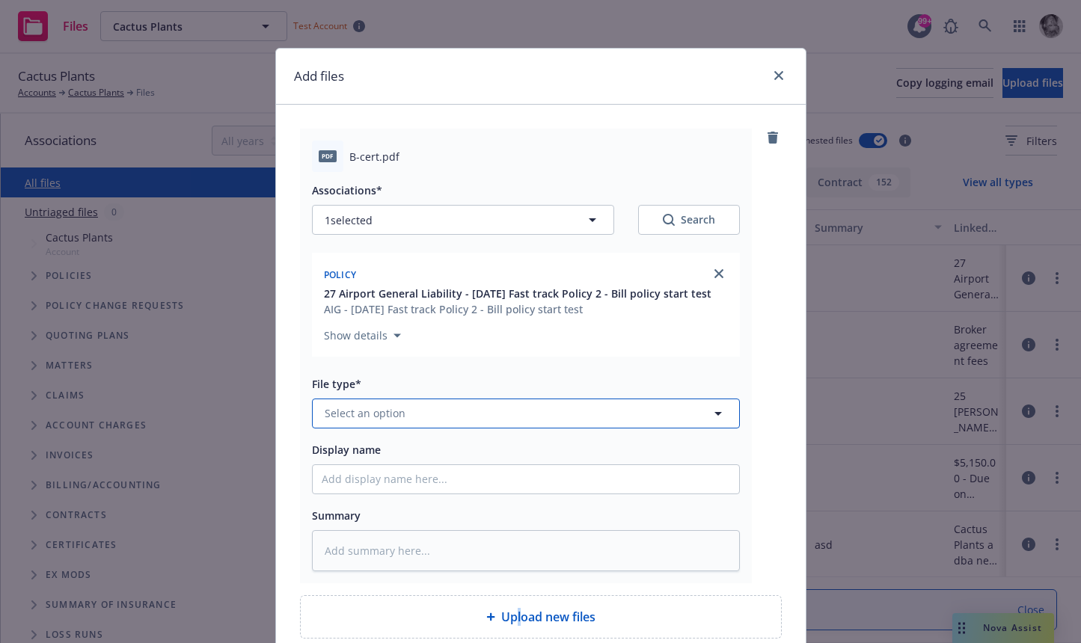
click at [353, 414] on span "Select an option" at bounding box center [365, 413] width 81 height 16
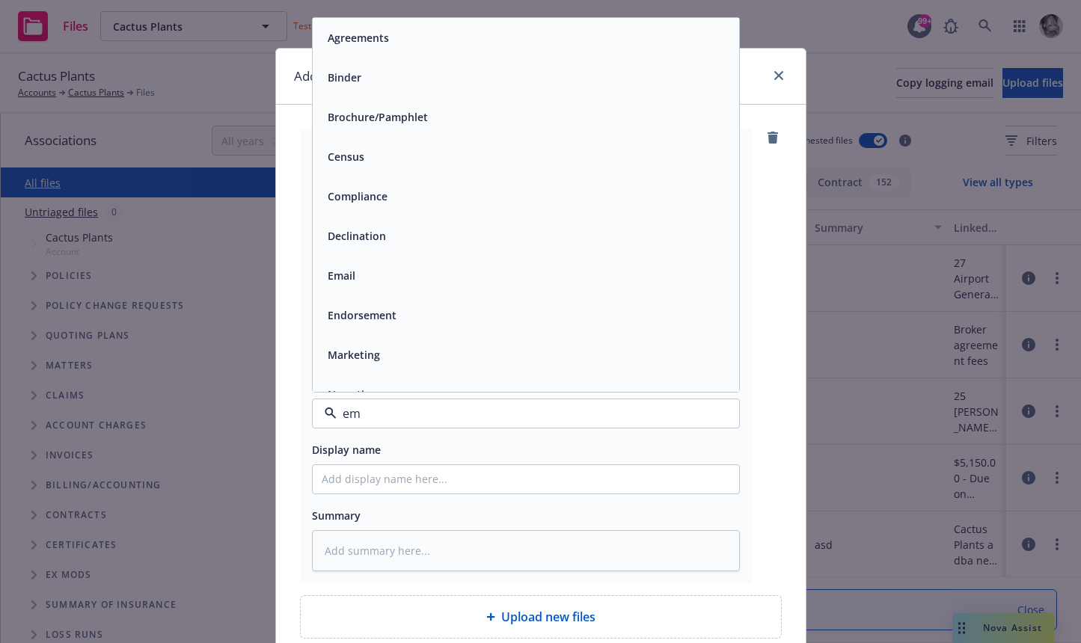
type input "ema"
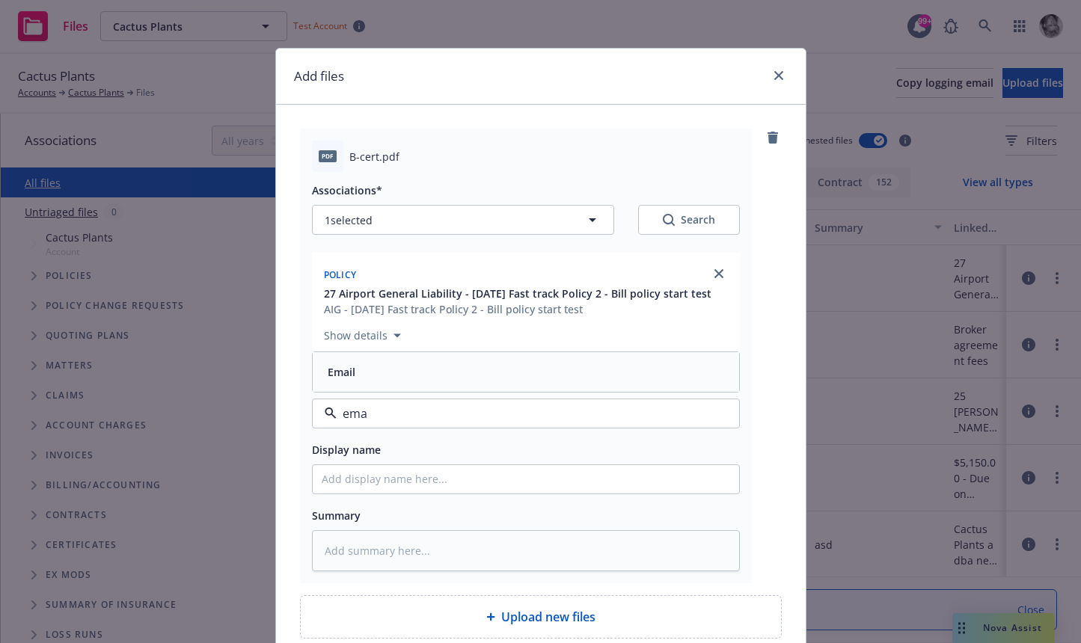
click at [366, 369] on div "Email" at bounding box center [526, 372] width 408 height 22
click at [364, 476] on input "Display name" at bounding box center [526, 479] width 426 height 28
type textarea "x"
type input "B"
type textarea "x"
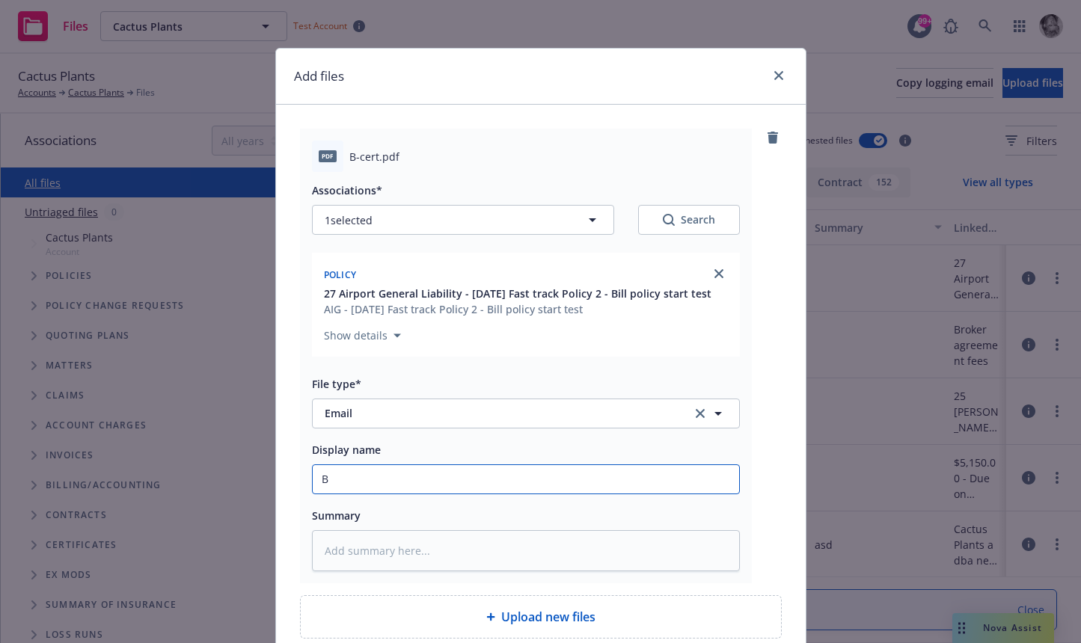
type input "Bu"
type textarea "x"
type input "But"
type textarea "x"
type input "Butt"
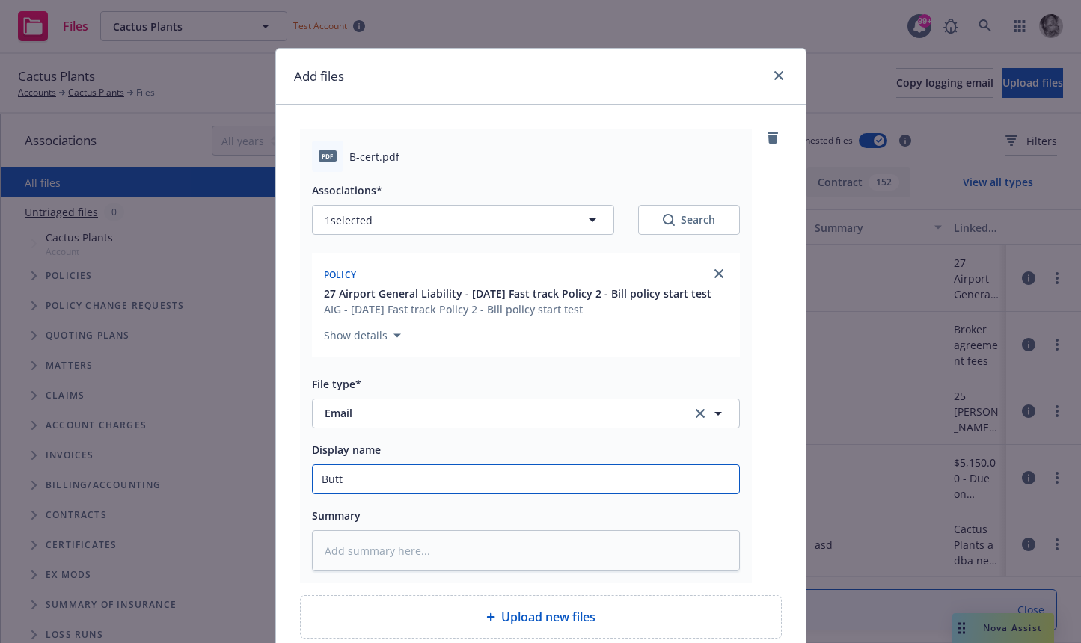
type textarea "x"
type input "Butte"
type textarea "x"
type input "Butter"
type textarea "x"
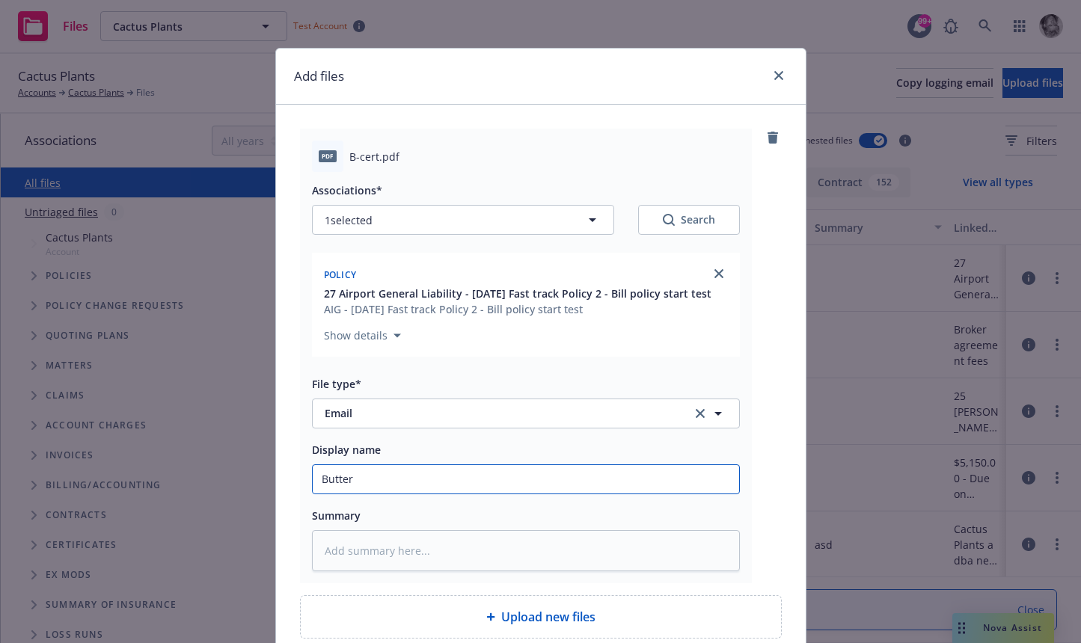
type input "Butters"
type textarea "x"
type input "Butters"
type textarea "x"
type input "Butters t"
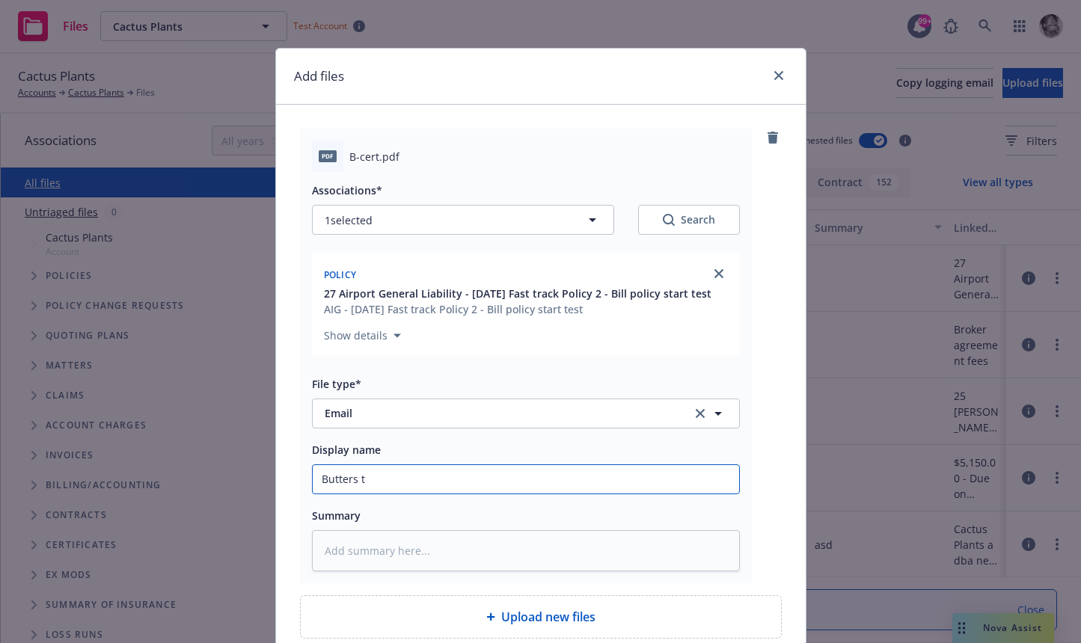
type textarea "x"
type input "[PERSON_NAME]"
type textarea "x"
type input "Butters tes"
type textarea "x"
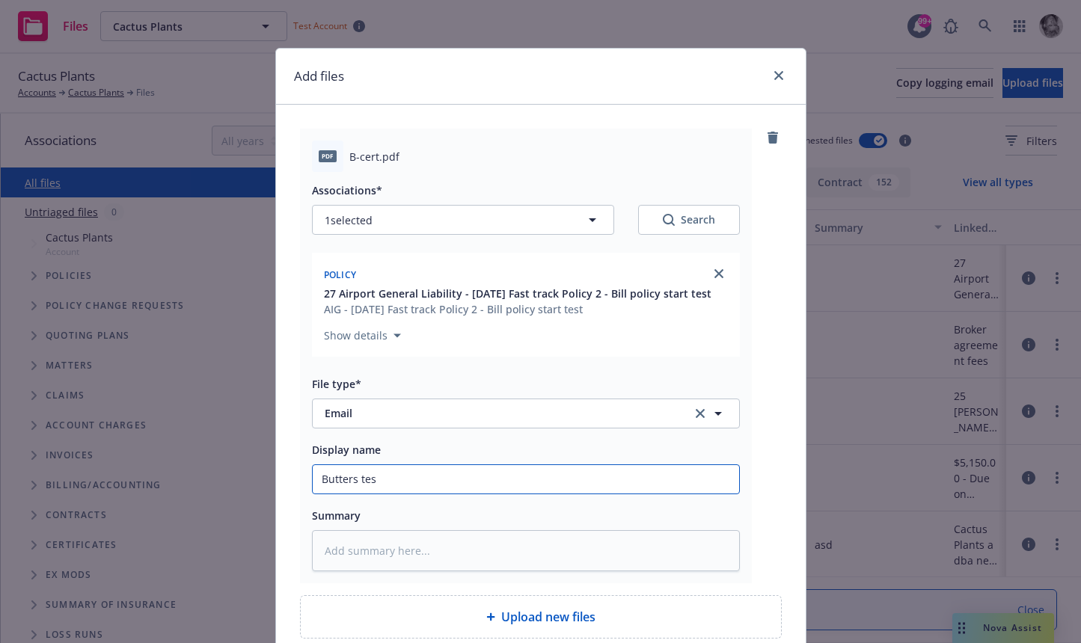
type input "Butters test"
type textarea "x"
type input "Butters test"
type textarea "x"
type input "Butters test e"
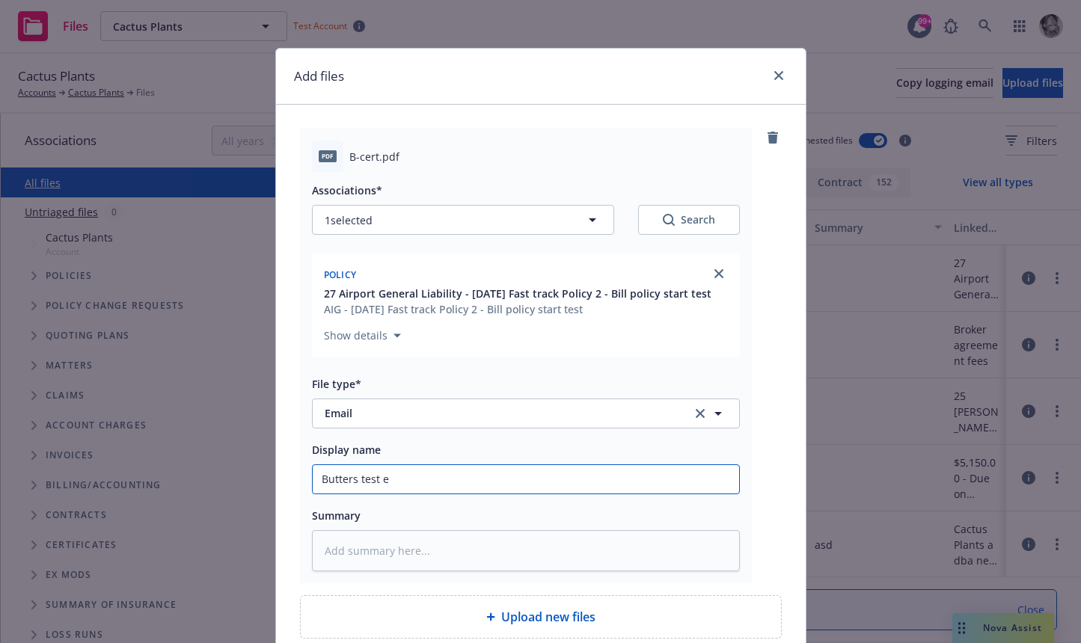
type textarea "x"
type input "Butters test em"
type textarea "x"
type input "Butters test ema"
type textarea "x"
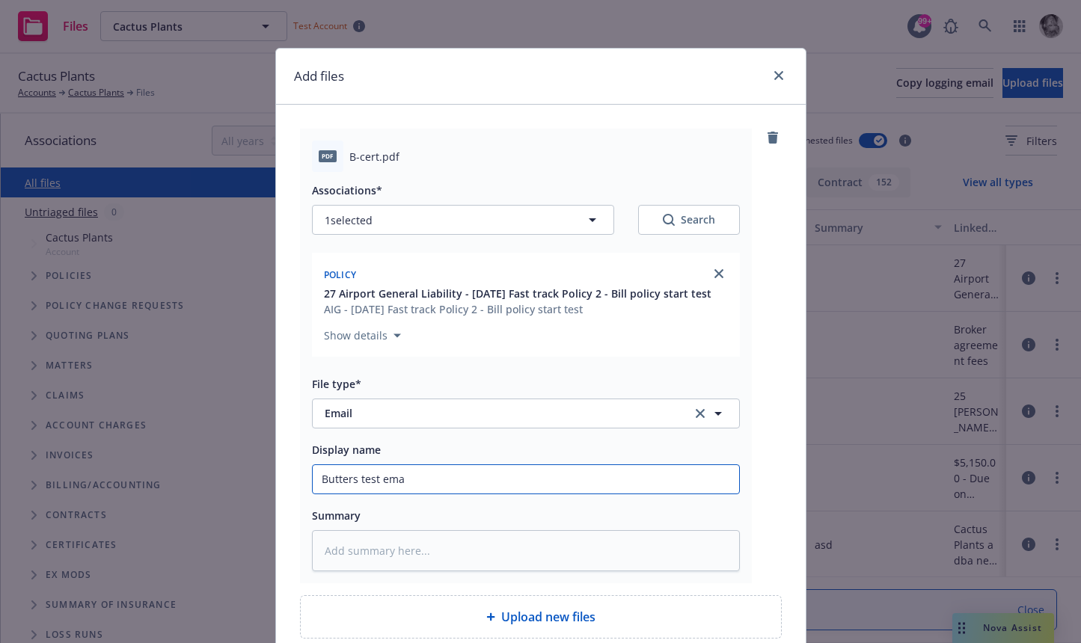
type input "Butters test emai"
type textarea "x"
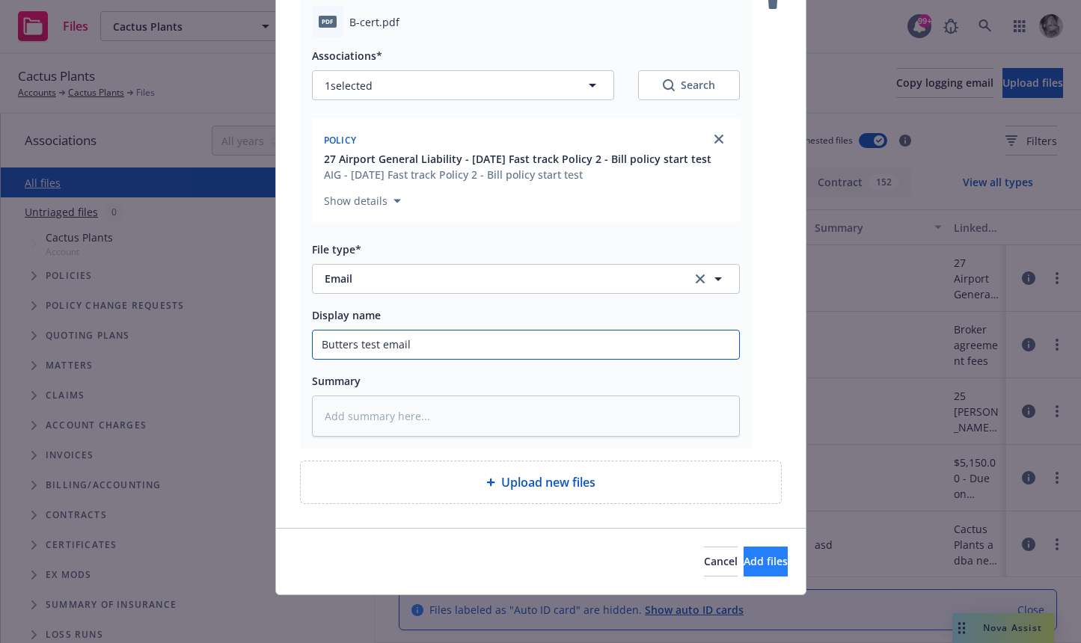
type input "Butters test email"
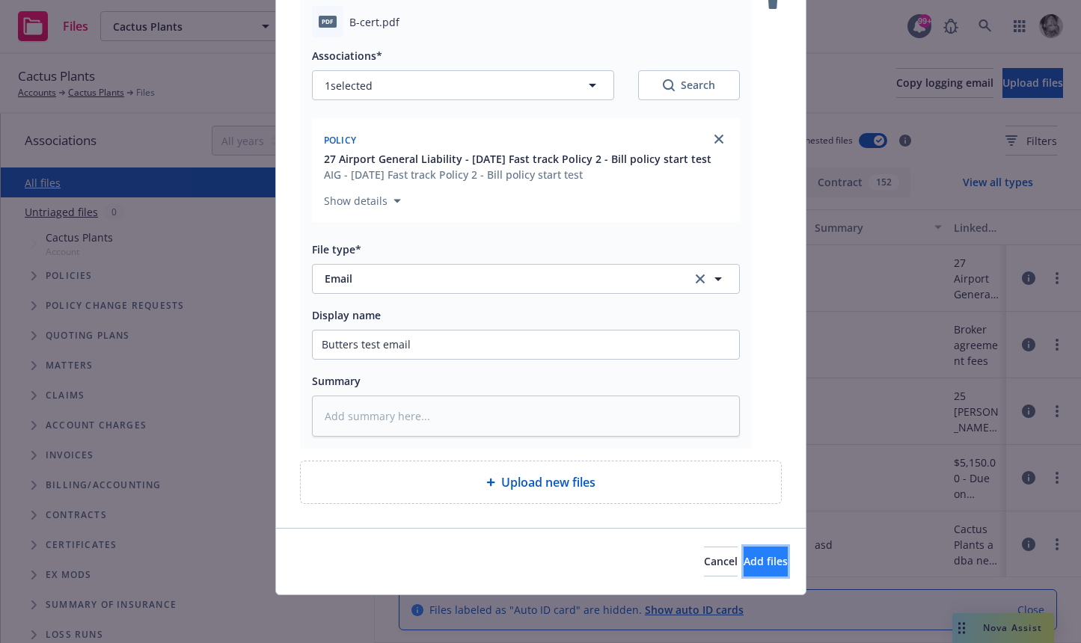
click at [760, 566] on span "Add files" at bounding box center [766, 561] width 44 height 14
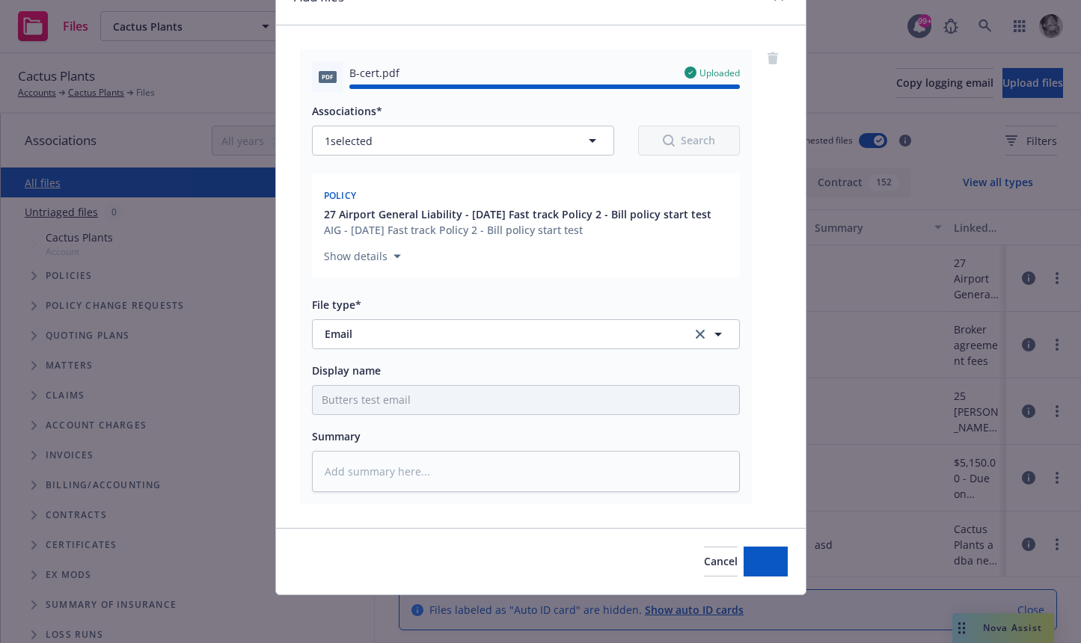
type textarea "x"
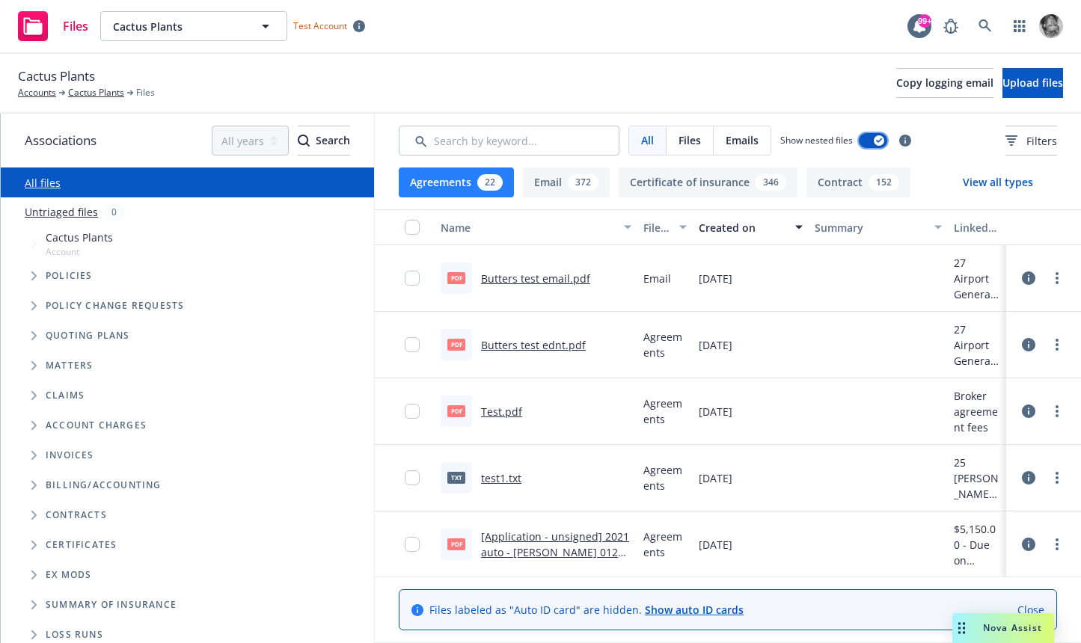
click at [879, 140] on icon "button" at bounding box center [879, 140] width 6 height 4
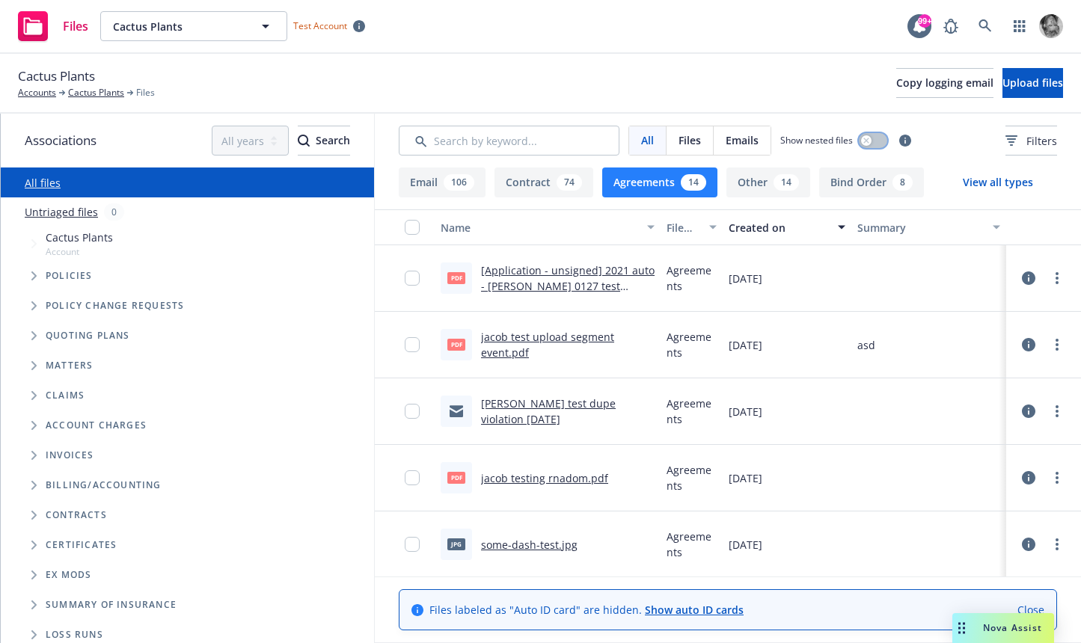
click at [879, 140] on button "button" at bounding box center [873, 140] width 28 height 15
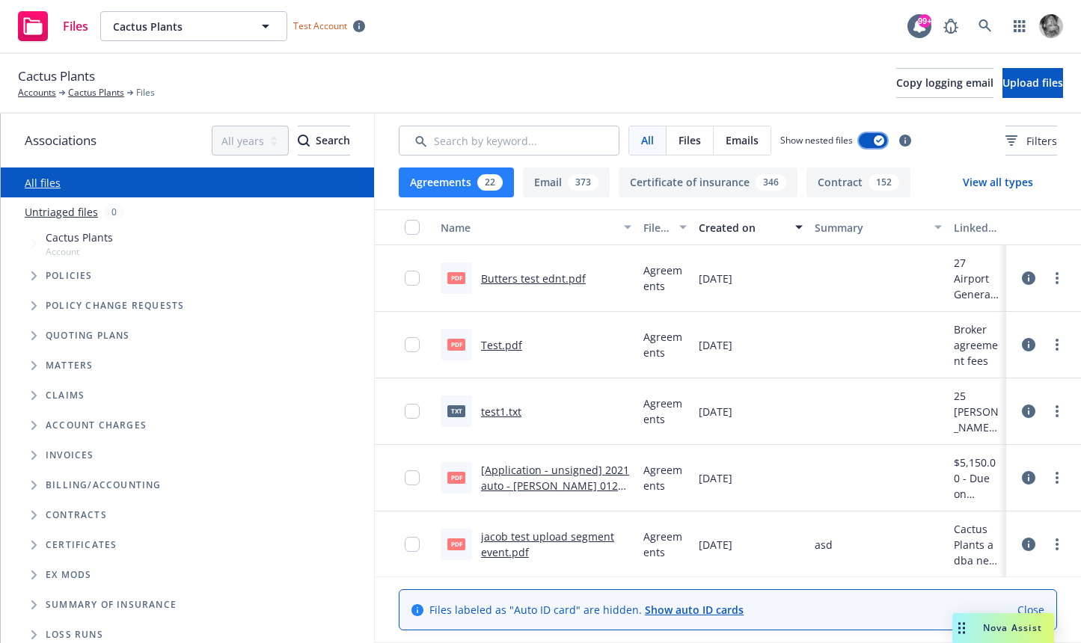
click at [879, 140] on icon "button" at bounding box center [879, 140] width 6 height 4
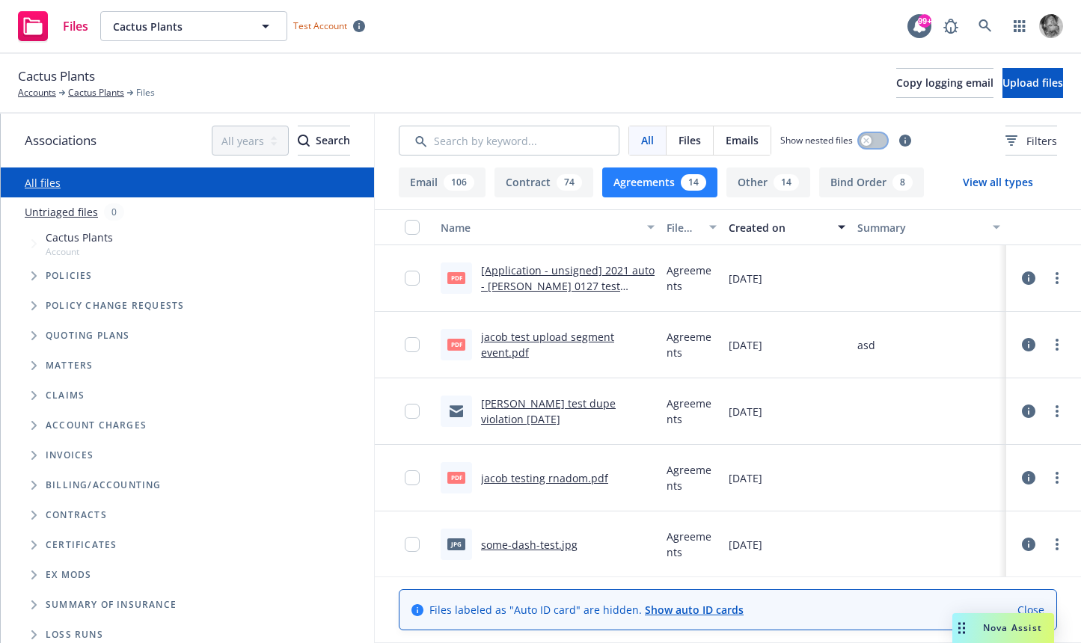
click at [879, 140] on button "button" at bounding box center [873, 140] width 28 height 15
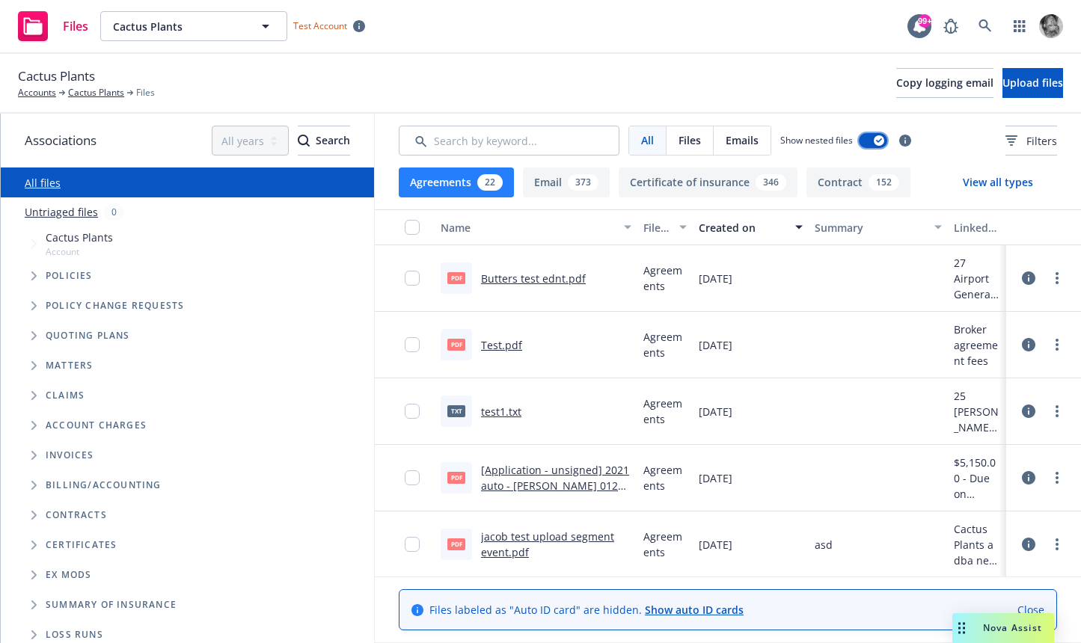
click at [874, 144] on button "button" at bounding box center [873, 140] width 28 height 15
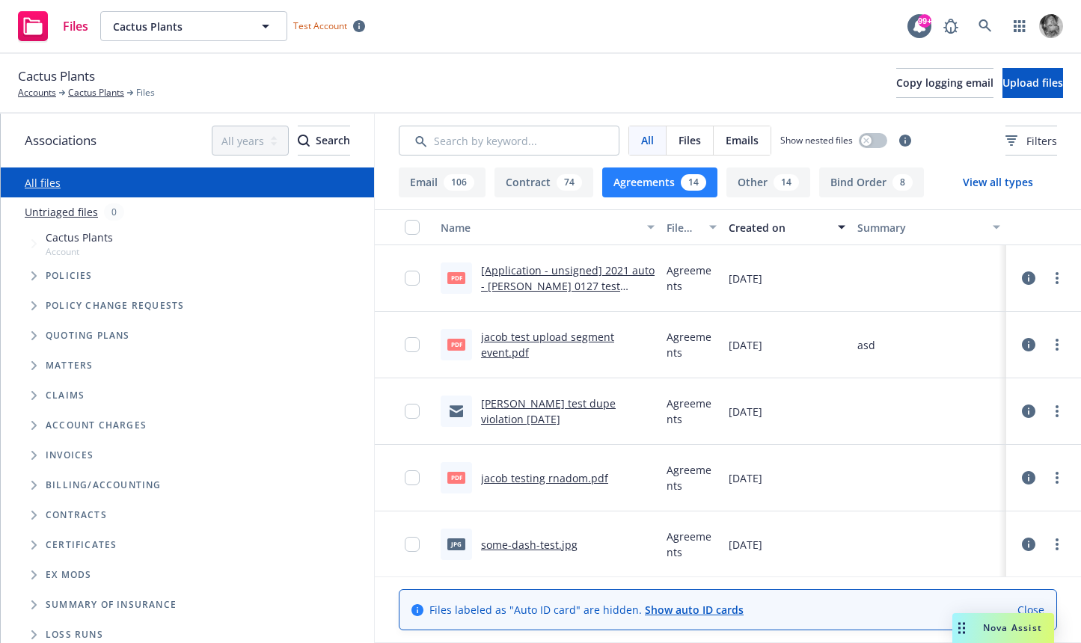
click at [1003, 344] on icon at bounding box center [1028, 344] width 13 height 13
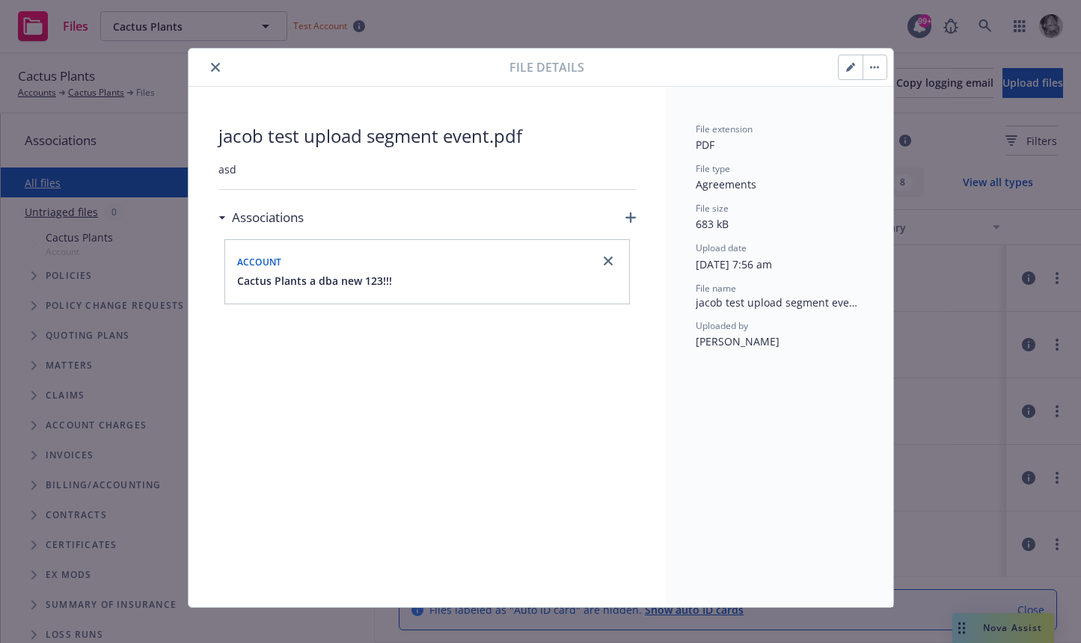
click at [875, 76] on button "button" at bounding box center [874, 67] width 24 height 24
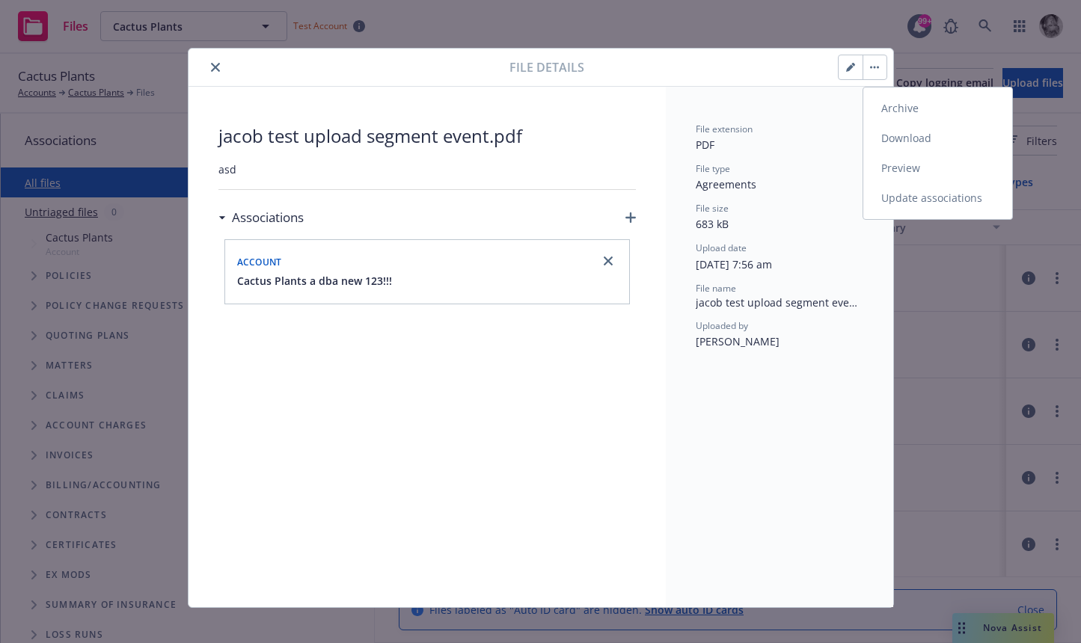
click at [884, 200] on link "Update associations" at bounding box center [937, 198] width 149 height 30
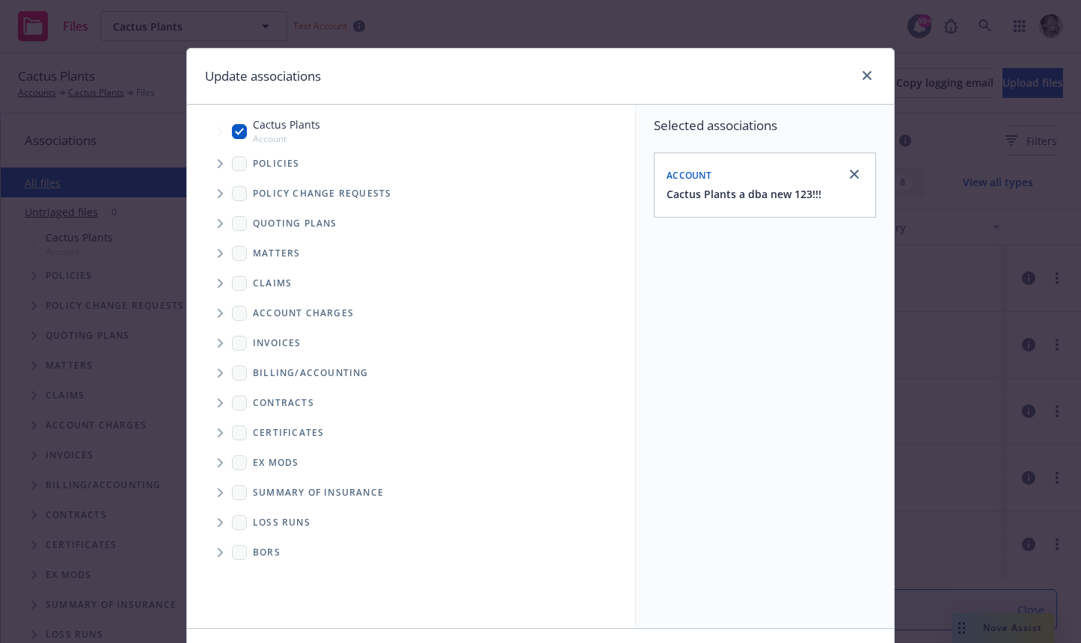
click at [221, 164] on icon "Tree Example" at bounding box center [220, 163] width 5 height 9
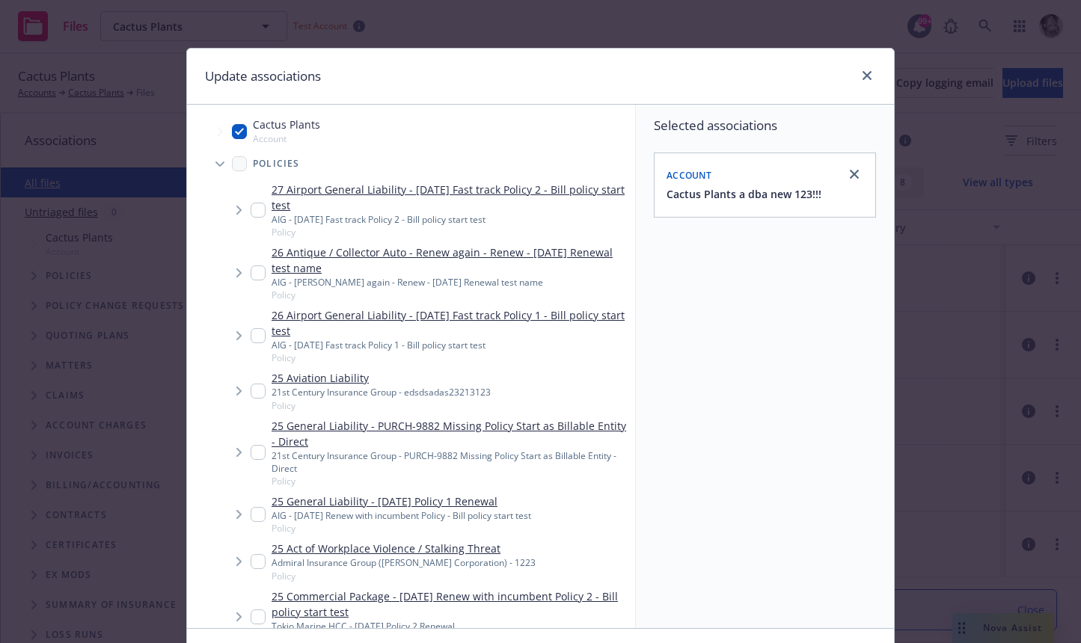
click at [259, 208] on input "Tree Example" at bounding box center [258, 210] width 15 height 15
checkbox input "true"
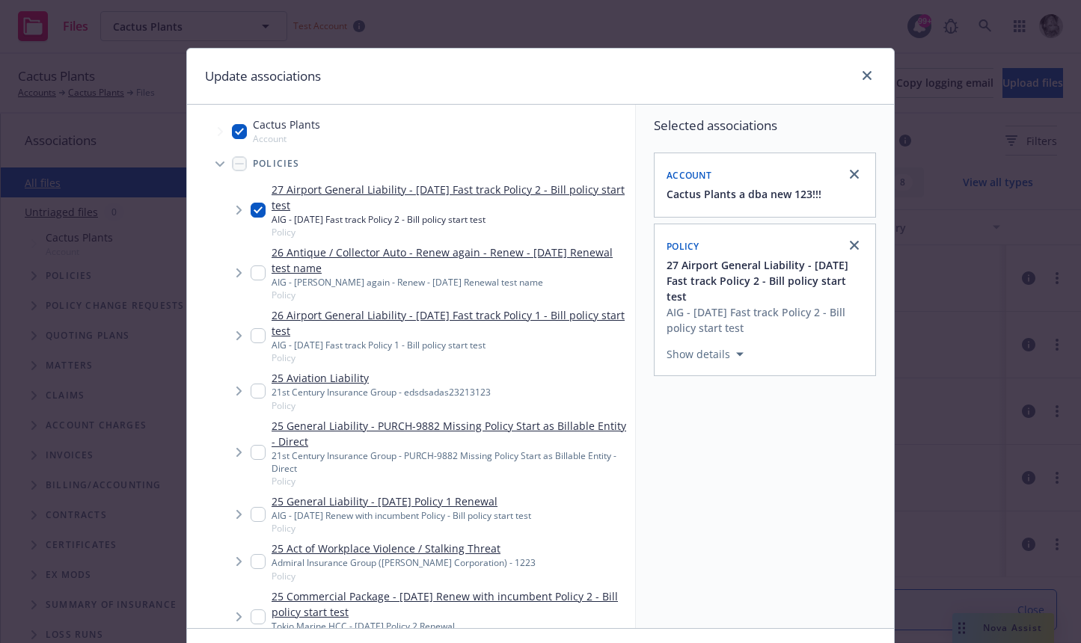
click at [240, 135] on input "Tree Example" at bounding box center [239, 131] width 15 height 15
checkbox input "false"
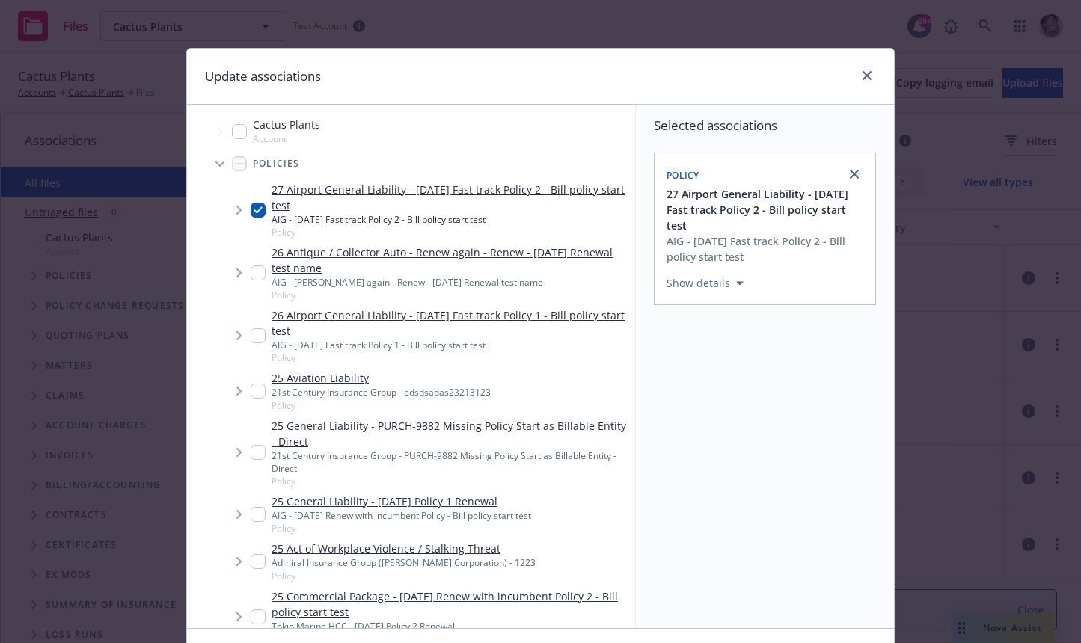
scroll to position [100, 0]
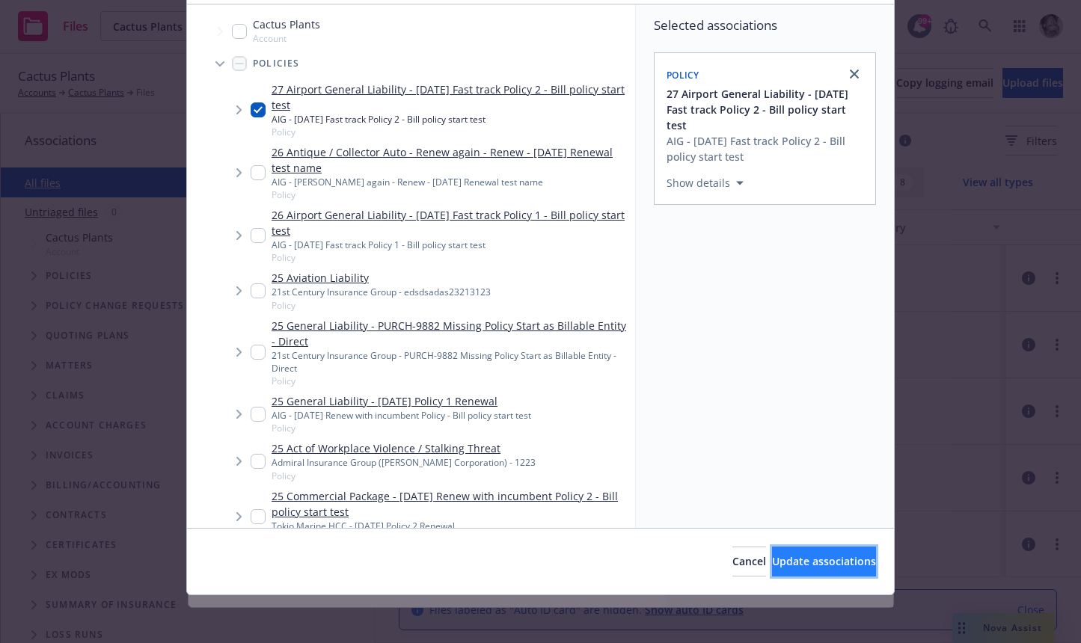
click at [779, 569] on button "Update associations" at bounding box center [824, 562] width 104 height 30
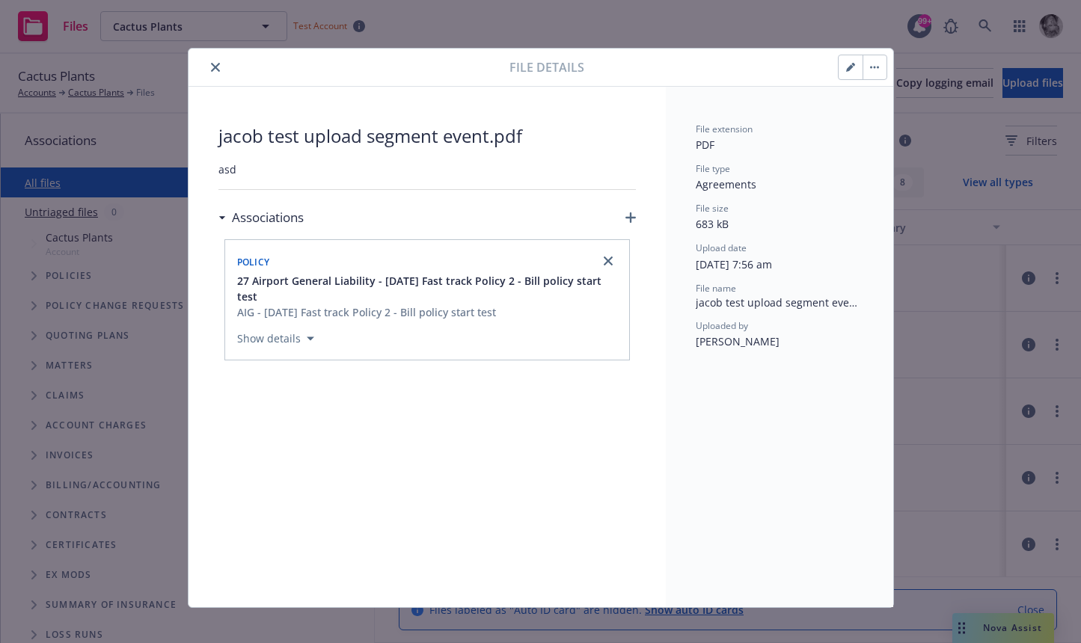
click at [212, 64] on icon "close" at bounding box center [215, 67] width 9 height 9
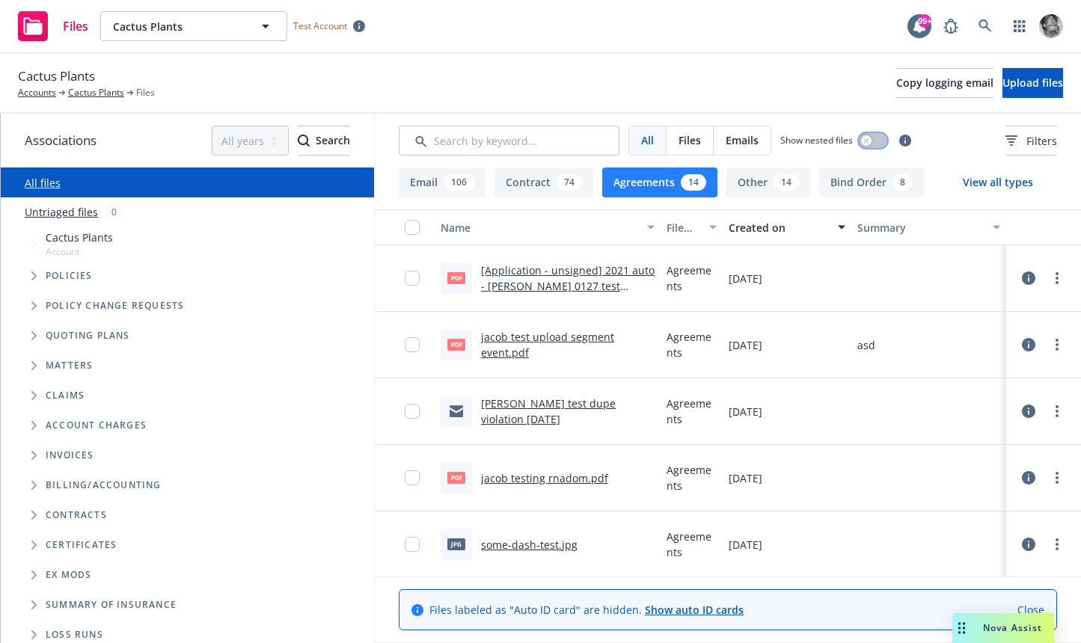
click at [868, 145] on button "button" at bounding box center [873, 140] width 28 height 15
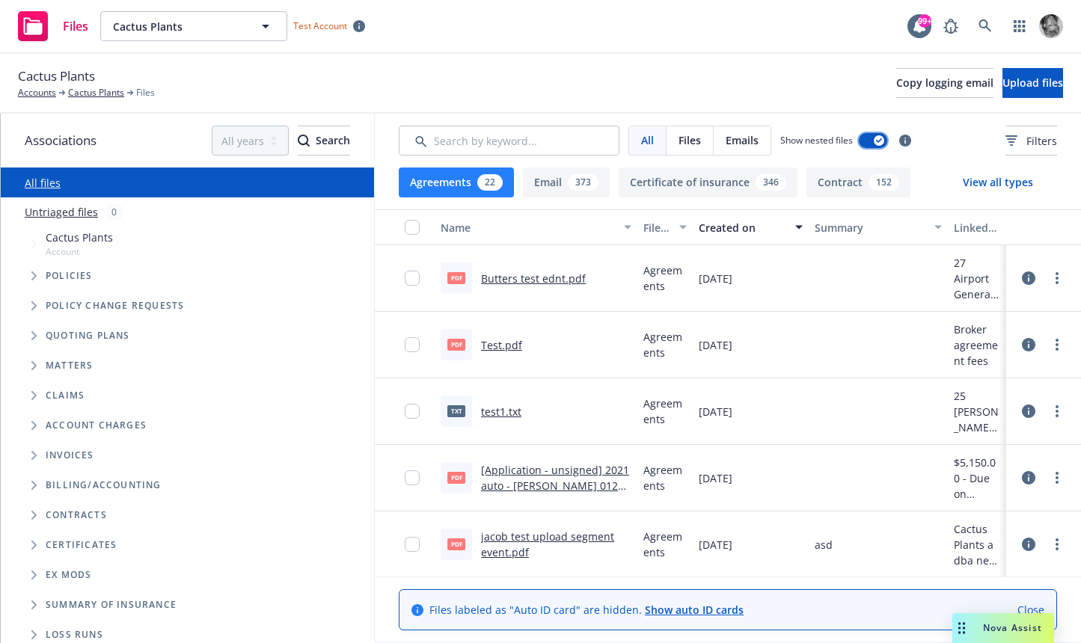
click at [868, 145] on button "button" at bounding box center [873, 140] width 28 height 15
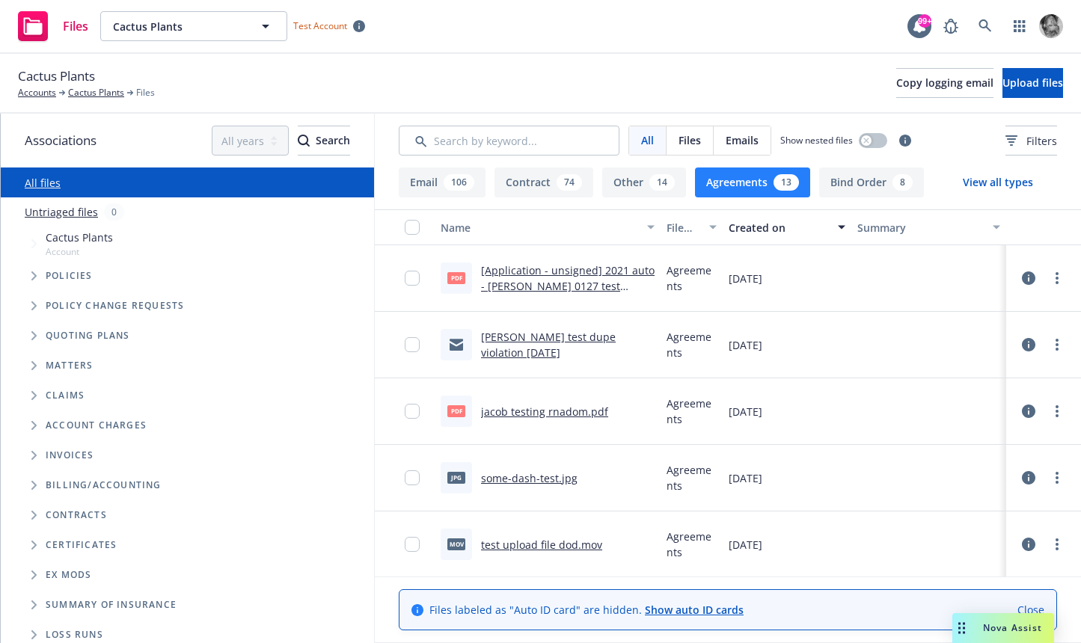
click at [64, 246] on span "Account" at bounding box center [79, 251] width 67 height 13
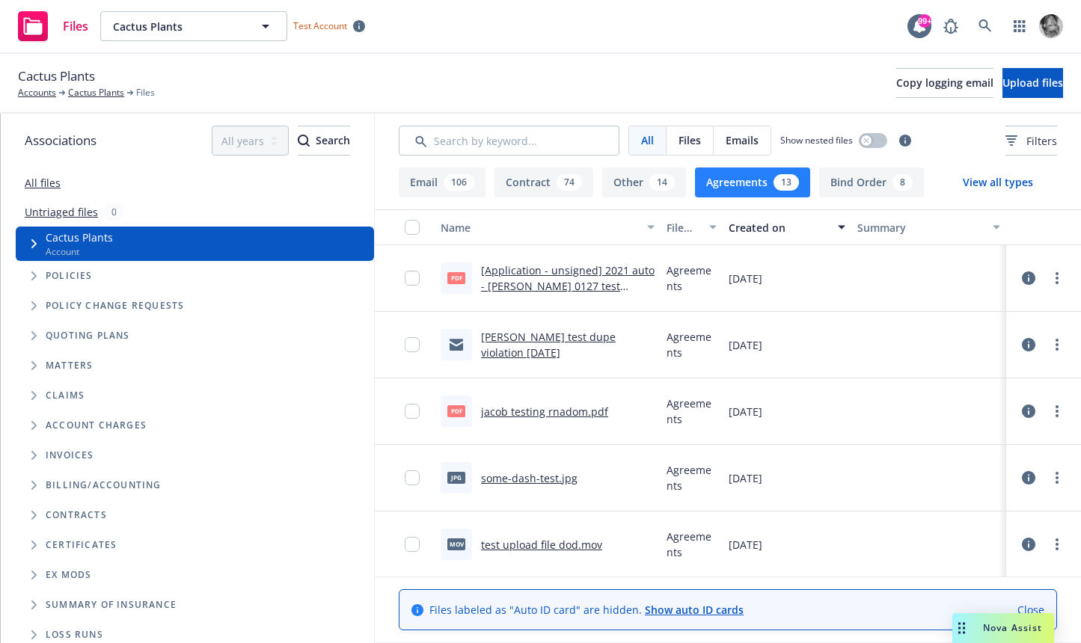
click at [64, 246] on span "Account" at bounding box center [79, 251] width 67 height 13
click at [80, 272] on span "Policies" at bounding box center [69, 276] width 47 height 9
click at [32, 248] on icon "Tree Example" at bounding box center [34, 243] width 6 height 9
click at [49, 184] on link "All files" at bounding box center [43, 183] width 36 height 14
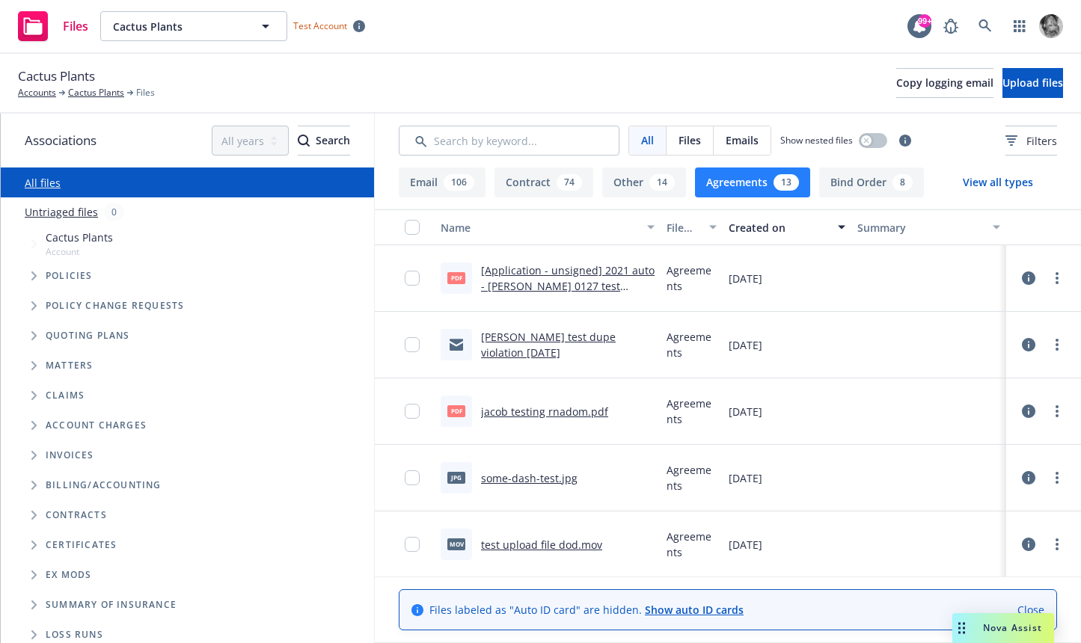
click at [31, 337] on icon "Tree Example" at bounding box center [34, 335] width 6 height 9
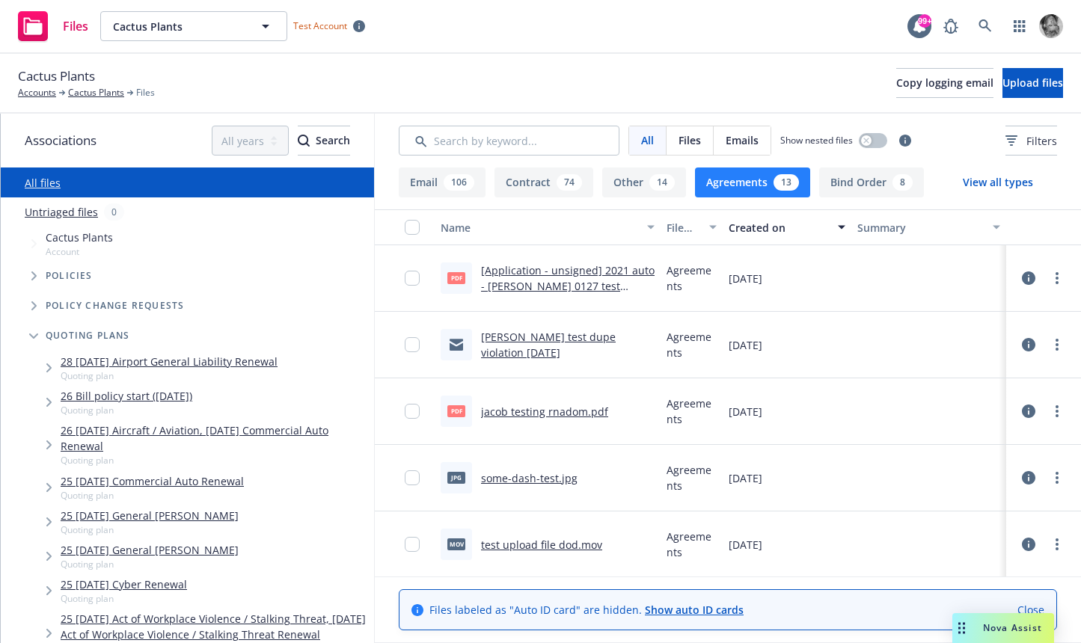
click at [71, 359] on link "28 [DATE] Airport General Liability Renewal" at bounding box center [169, 362] width 217 height 16
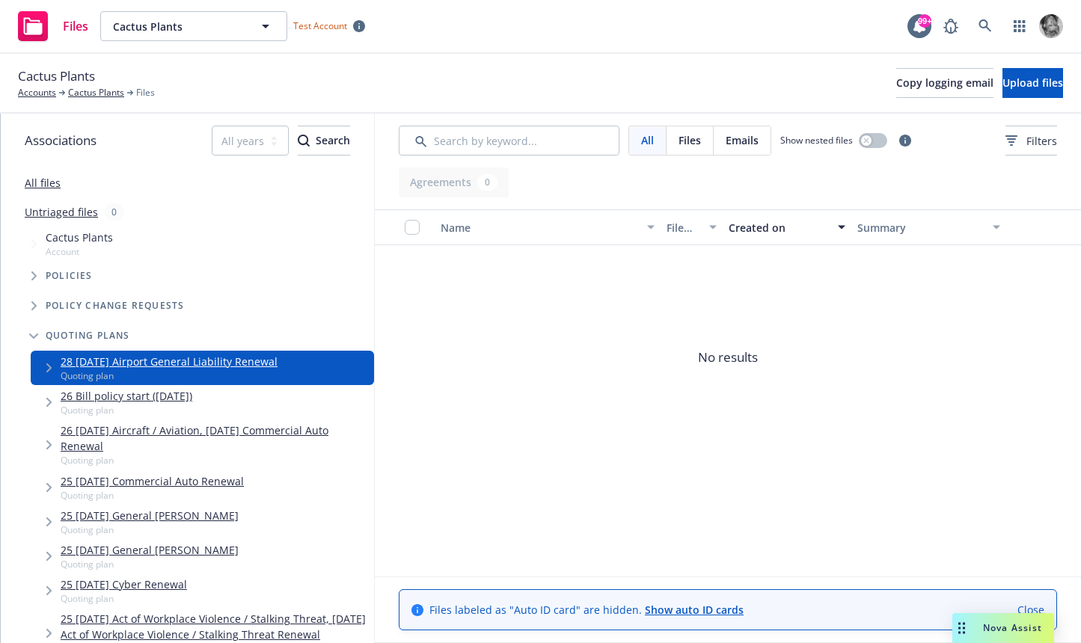
click at [52, 241] on span "Cactus Plants" at bounding box center [79, 238] width 67 height 16
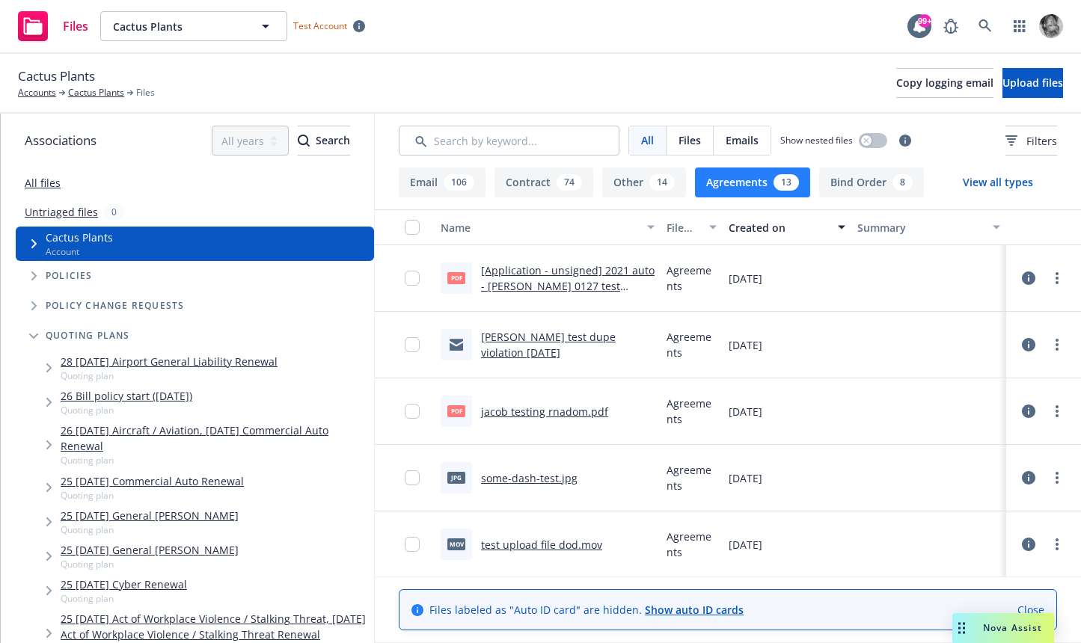
click at [858, 147] on div "Show nested files" at bounding box center [833, 140] width 107 height 15
click at [866, 139] on icon "button" at bounding box center [866, 141] width 6 height 6
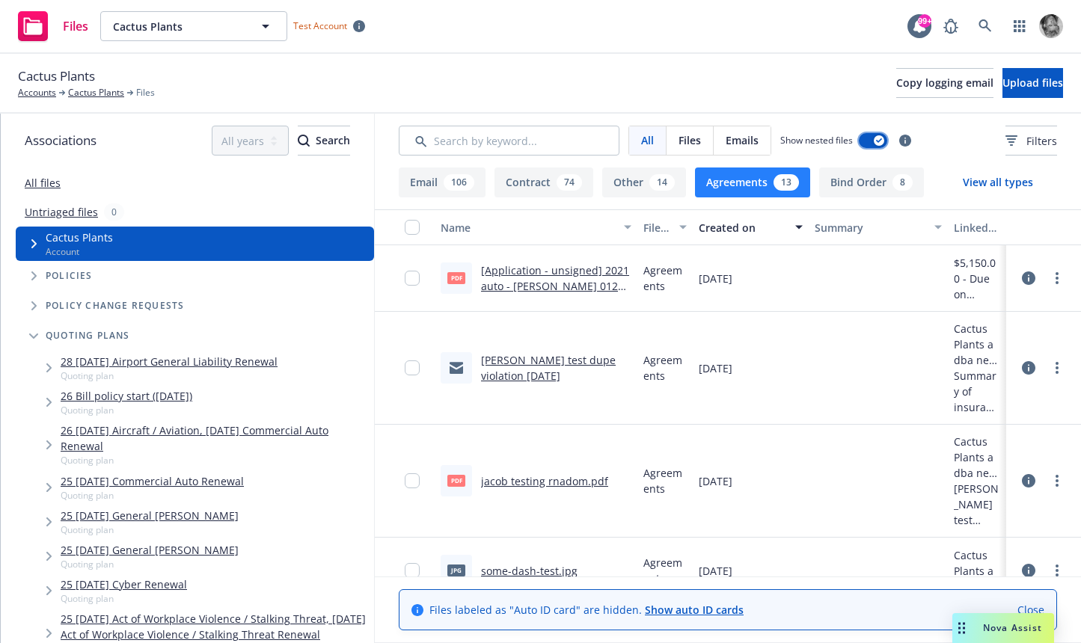
click at [875, 138] on div "button" at bounding box center [879, 140] width 10 height 10
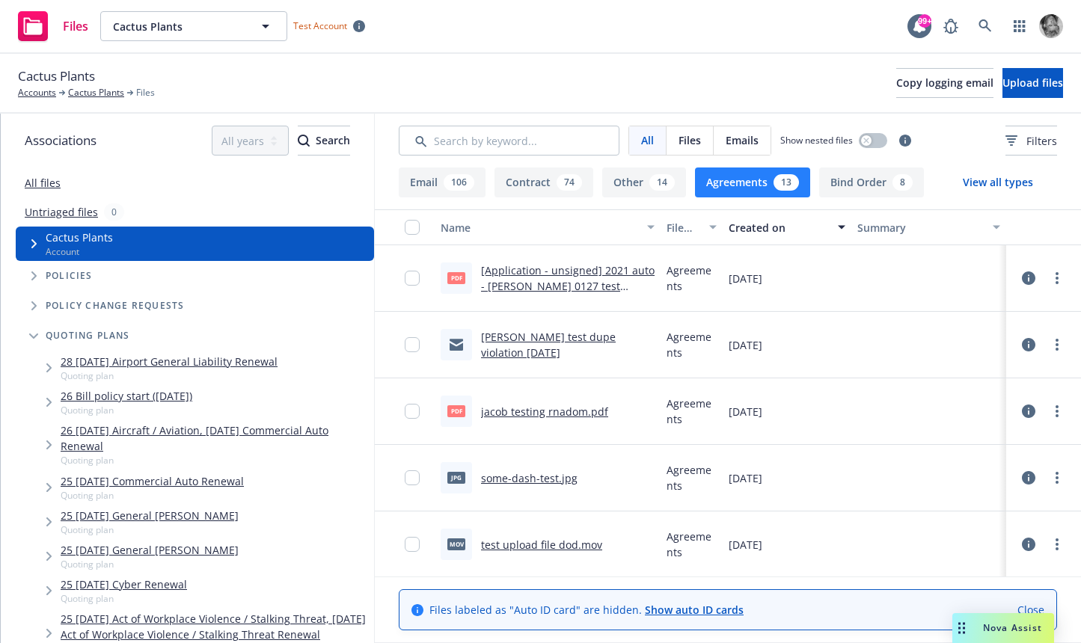
click at [1003, 281] on icon at bounding box center [1028, 278] width 13 height 13
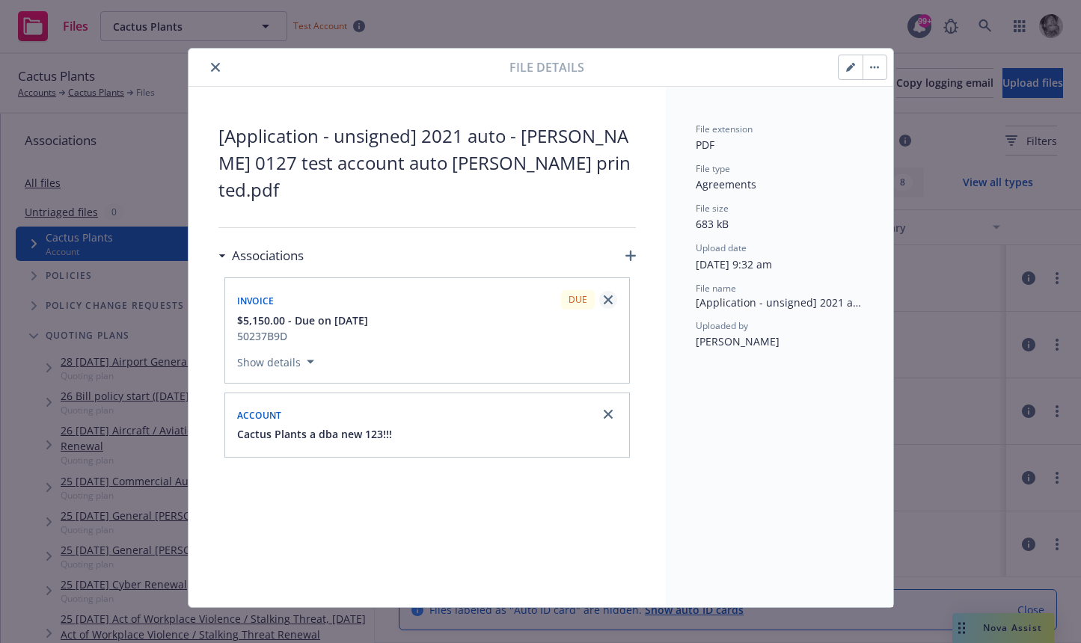
click at [609, 295] on icon "close" at bounding box center [608, 299] width 9 height 9
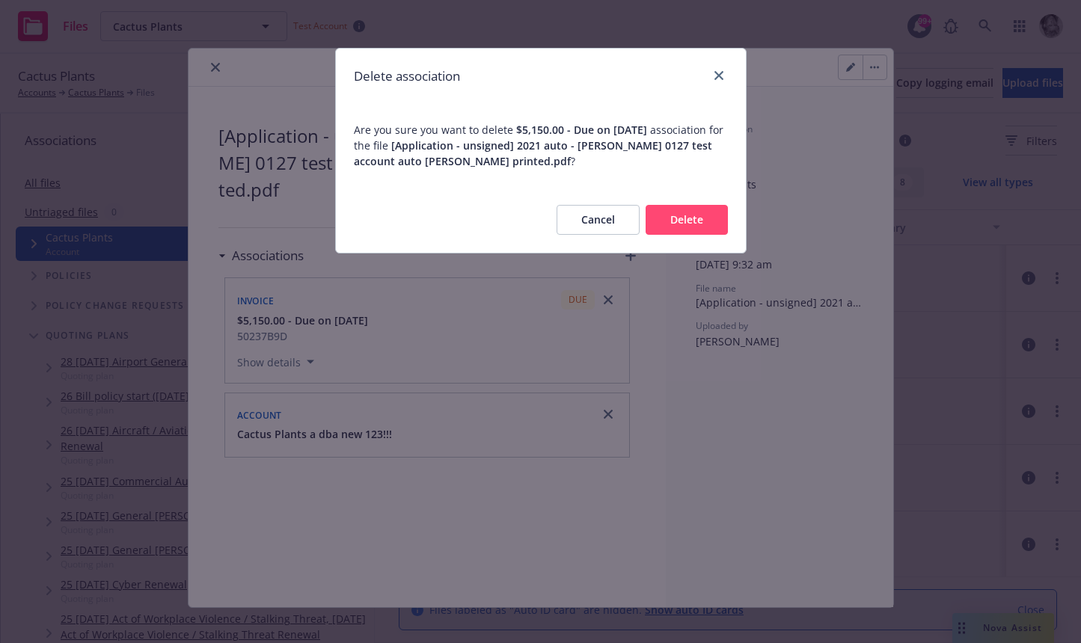
click at [686, 224] on button "Delete" at bounding box center [687, 220] width 82 height 30
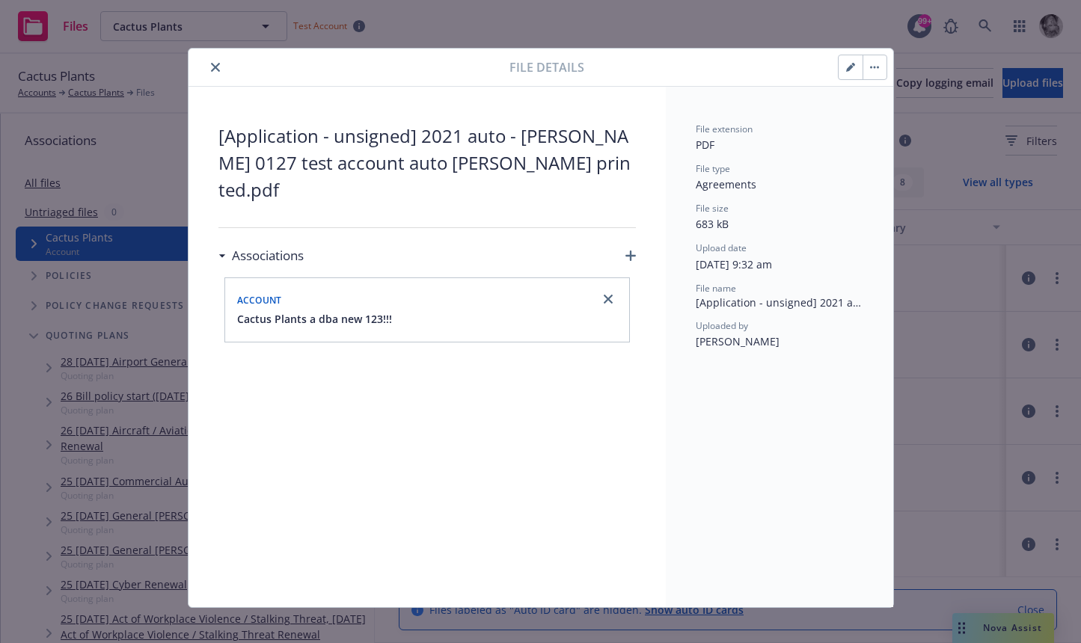
click at [880, 70] on button "button" at bounding box center [874, 67] width 24 height 24
click at [629, 251] on icon "button" at bounding box center [630, 256] width 10 height 10
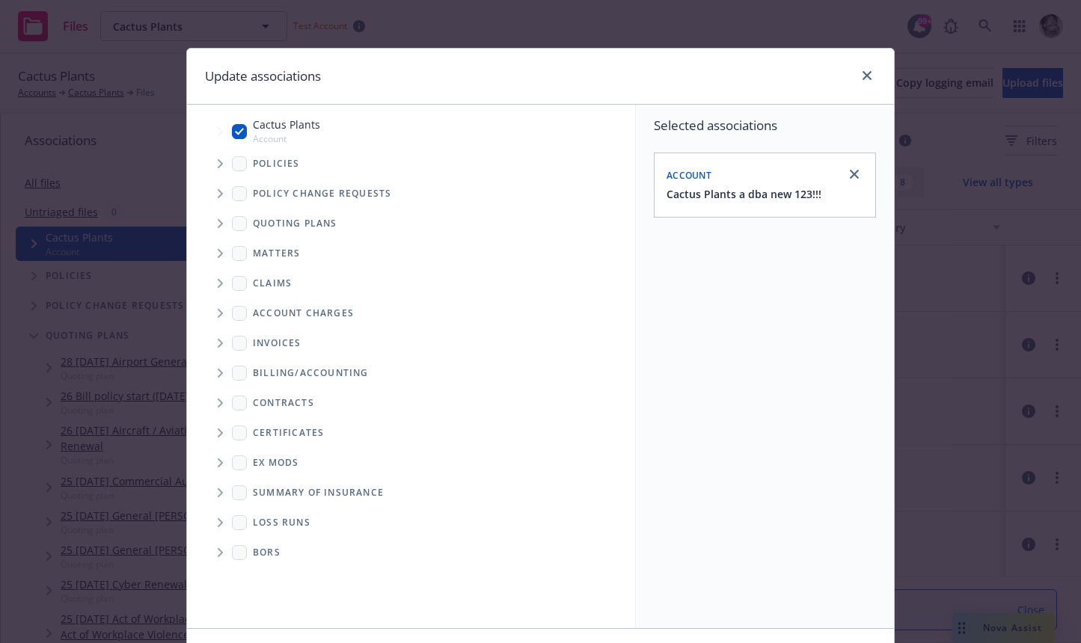
click at [241, 129] on input "Tree Example" at bounding box center [239, 131] width 15 height 15
checkbox input "false"
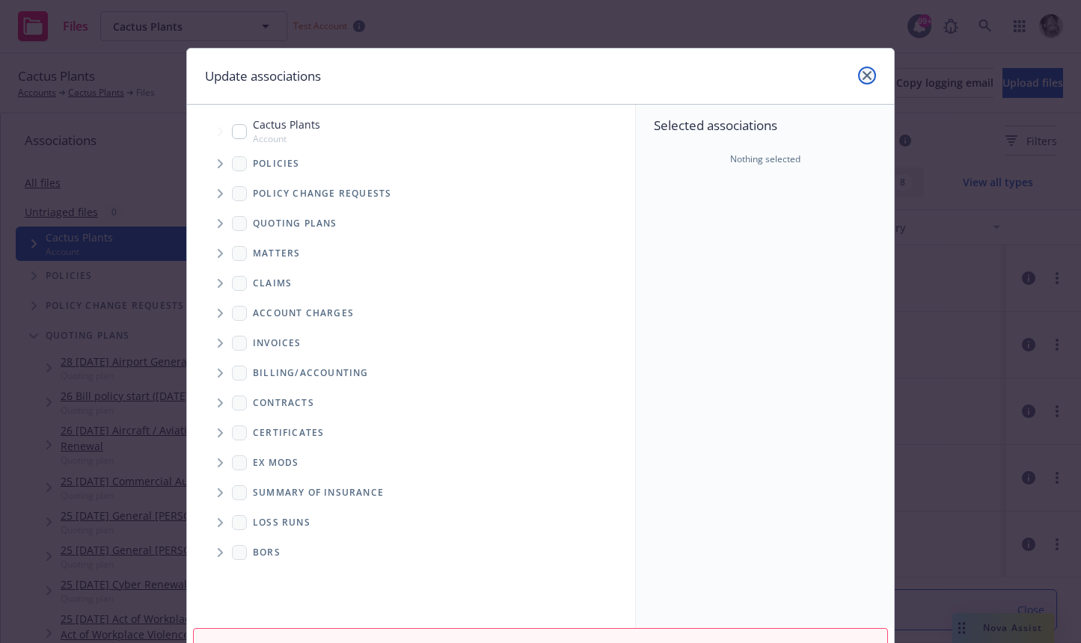
click at [871, 71] on icon "close" at bounding box center [866, 75] width 9 height 9
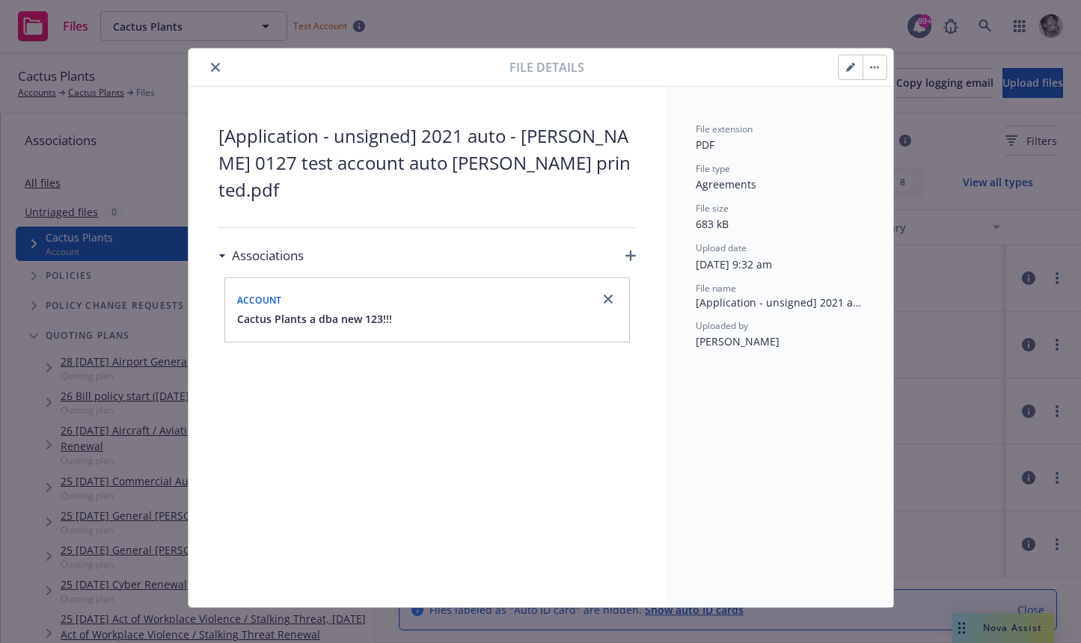
click at [624, 240] on div "Associations" at bounding box center [426, 255] width 417 height 31
click at [634, 251] on icon "button" at bounding box center [630, 256] width 10 height 10
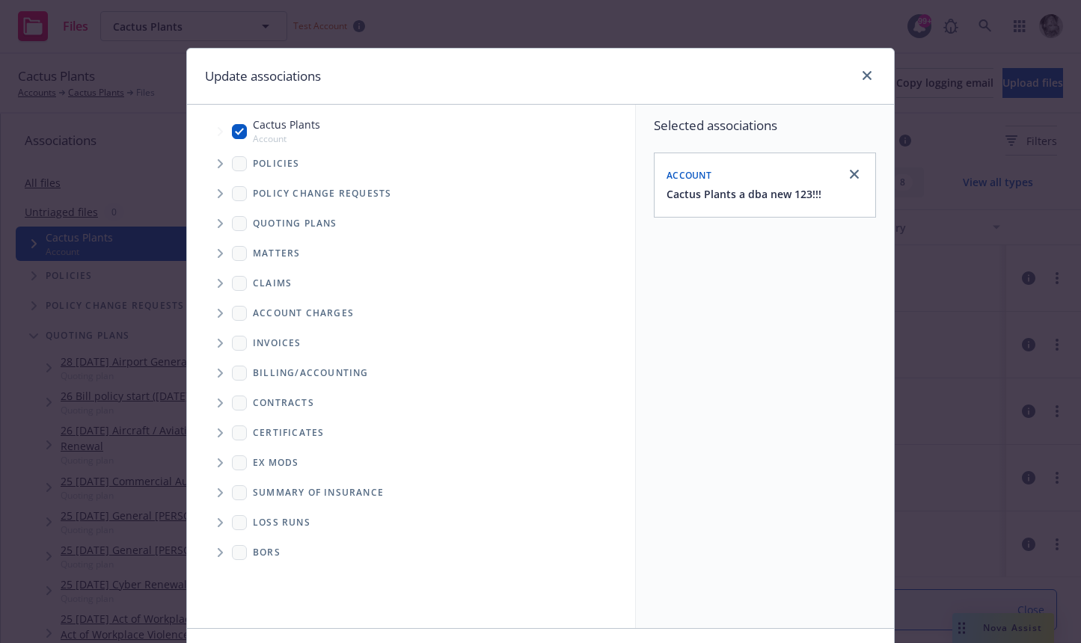
click at [239, 131] on input "Tree Example" at bounding box center [239, 131] width 15 height 15
checkbox input "false"
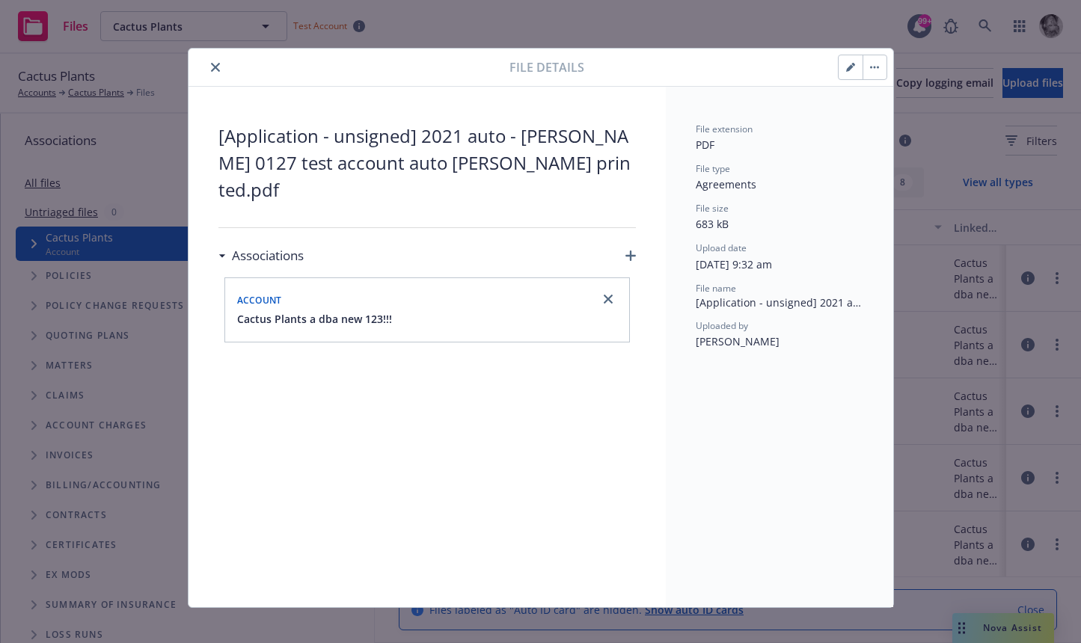
click at [211, 64] on icon "close" at bounding box center [215, 67] width 9 height 9
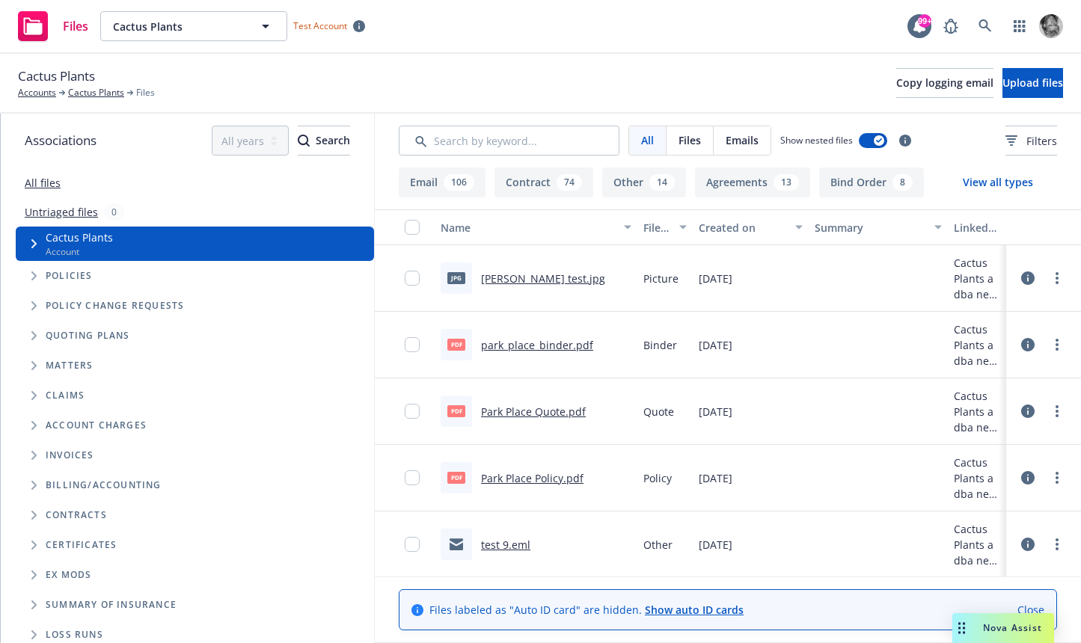
click at [1029, 346] on icon at bounding box center [1027, 344] width 13 height 13
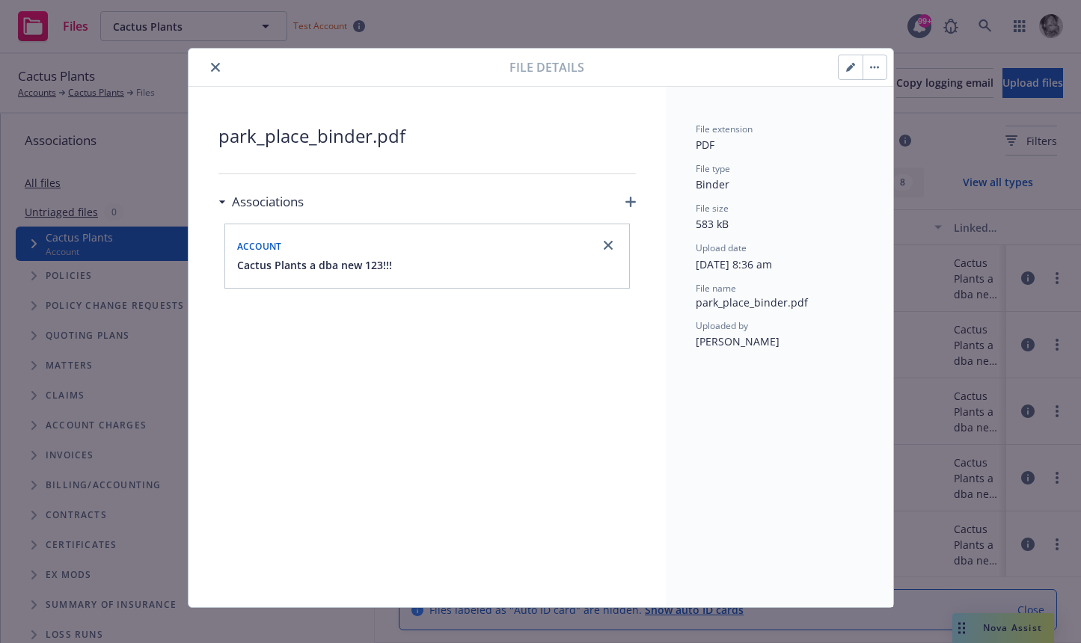
click at [206, 68] on button "close" at bounding box center [215, 67] width 18 height 18
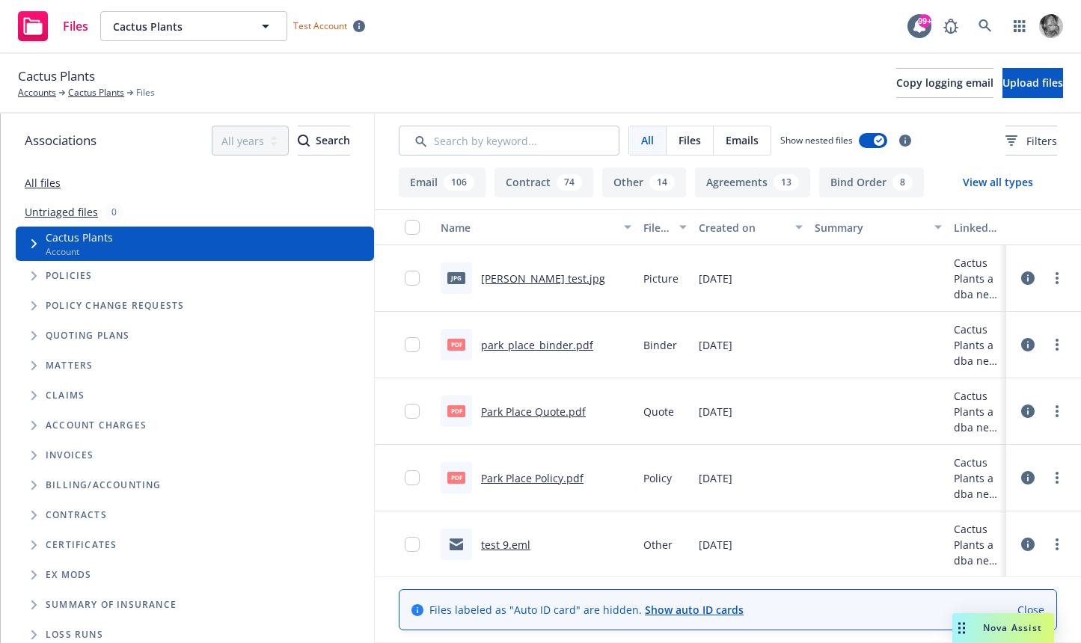
click at [1024, 476] on icon at bounding box center [1027, 477] width 13 height 13
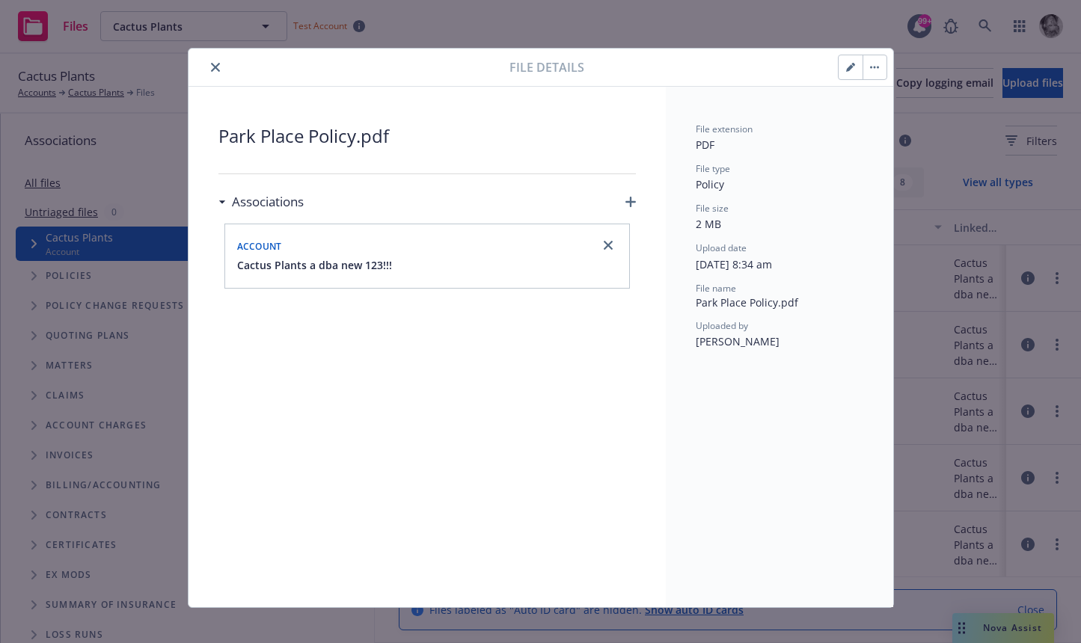
click at [208, 69] on button "close" at bounding box center [215, 67] width 18 height 18
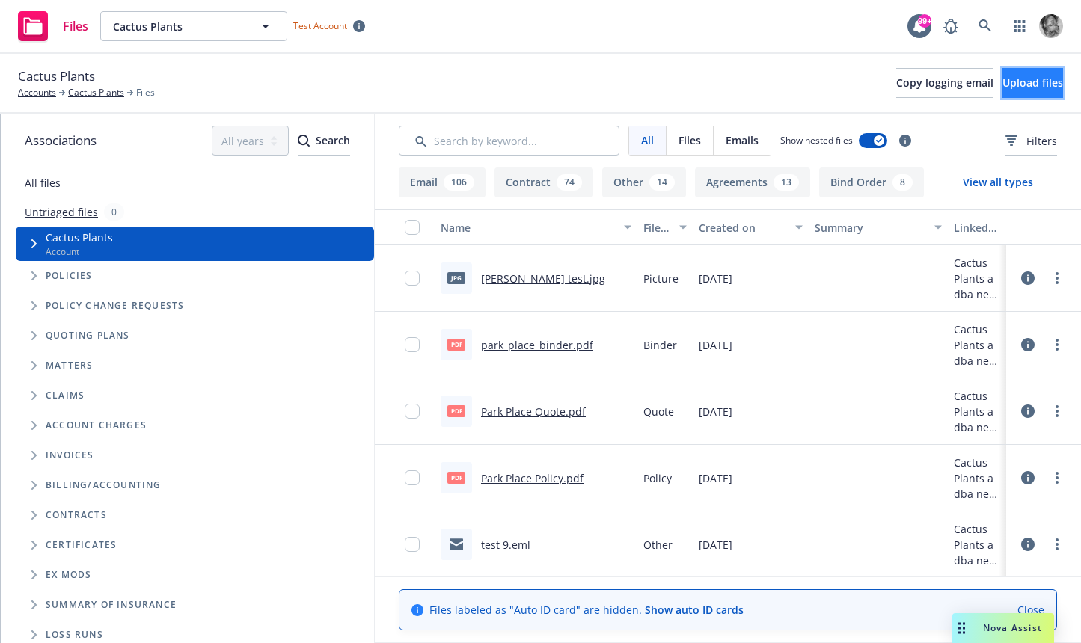
click at [1007, 86] on span "Upload files" at bounding box center [1032, 83] width 61 height 14
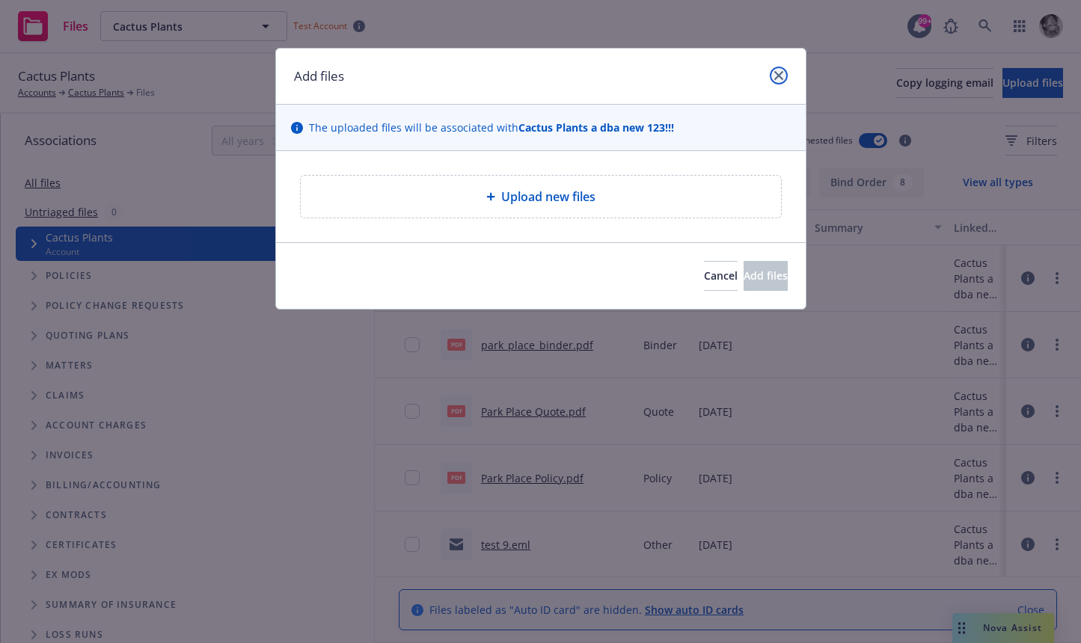
click at [773, 76] on link "close" at bounding box center [779, 76] width 18 height 18
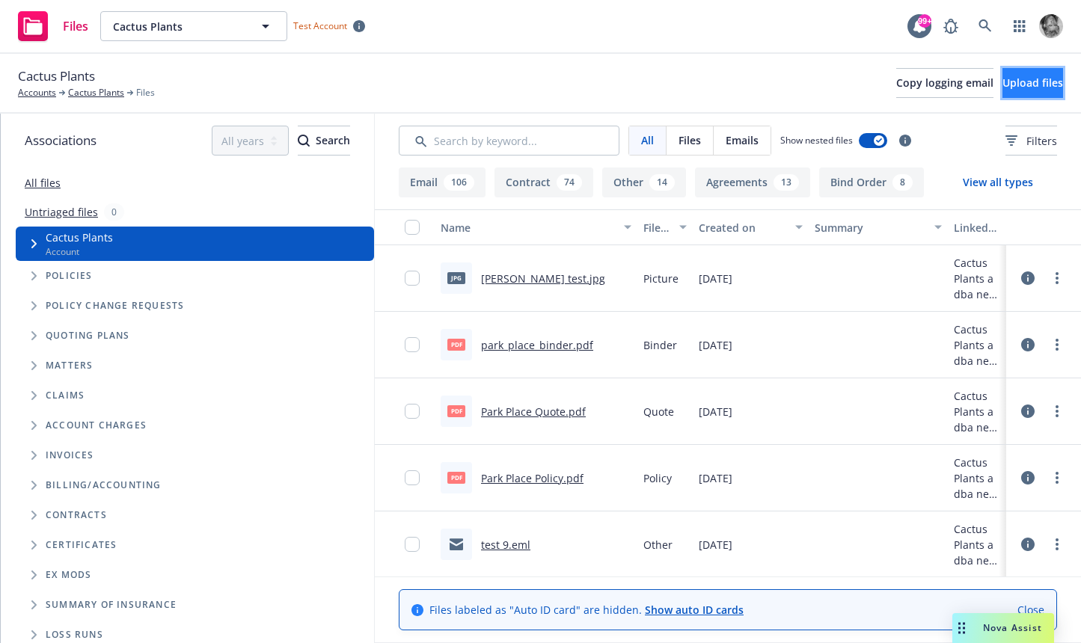
click at [1014, 84] on span "Upload files" at bounding box center [1032, 83] width 61 height 14
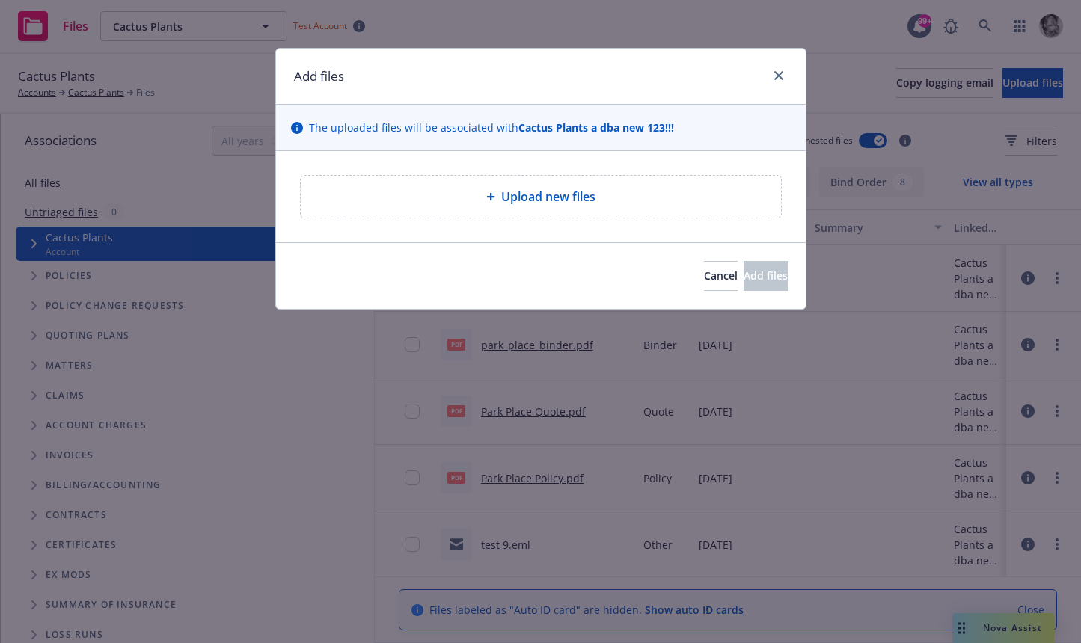
click at [519, 200] on span "Upload new files" at bounding box center [548, 197] width 94 height 18
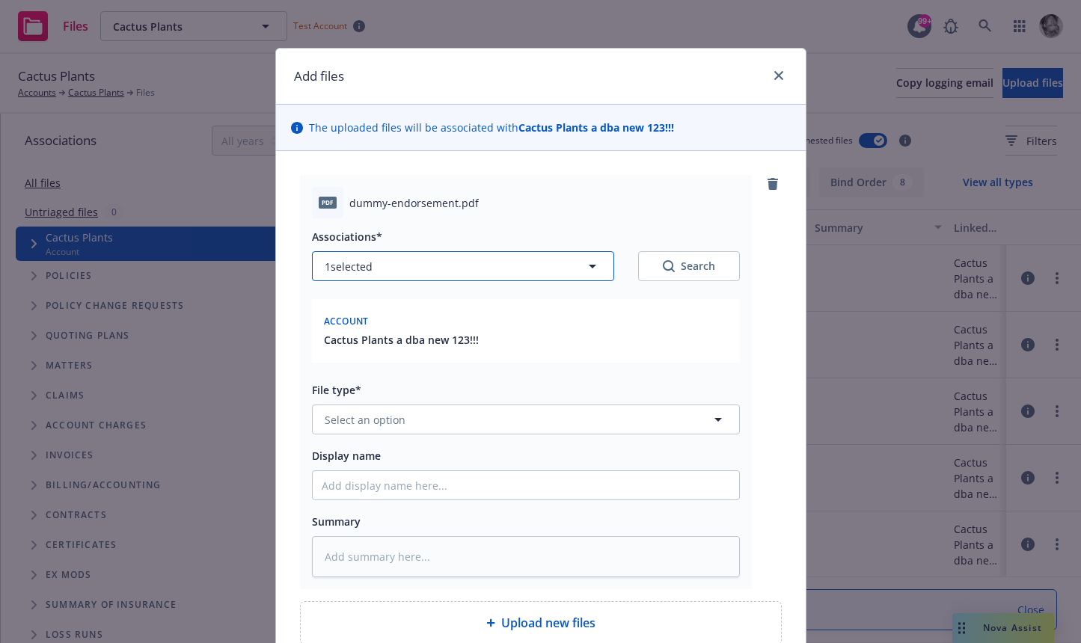
click at [569, 268] on button "1 selected" at bounding box center [463, 266] width 302 height 30
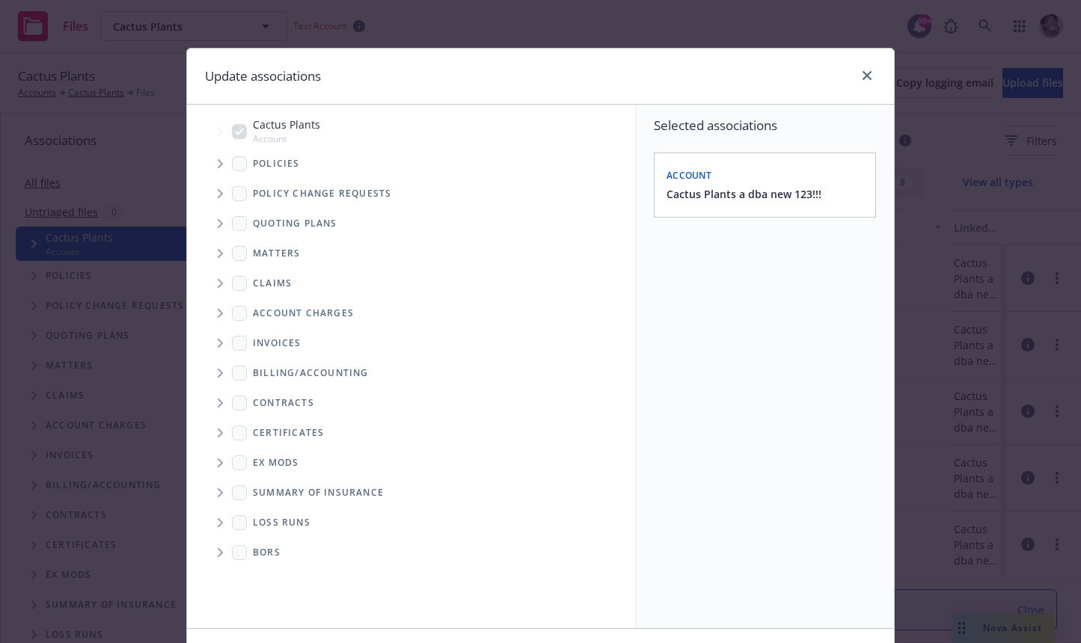
click at [885, 76] on div "Update associations" at bounding box center [540, 77] width 707 height 56
click at [877, 73] on div "Update associations" at bounding box center [540, 77] width 707 height 56
click at [868, 73] on icon "close" at bounding box center [866, 75] width 9 height 9
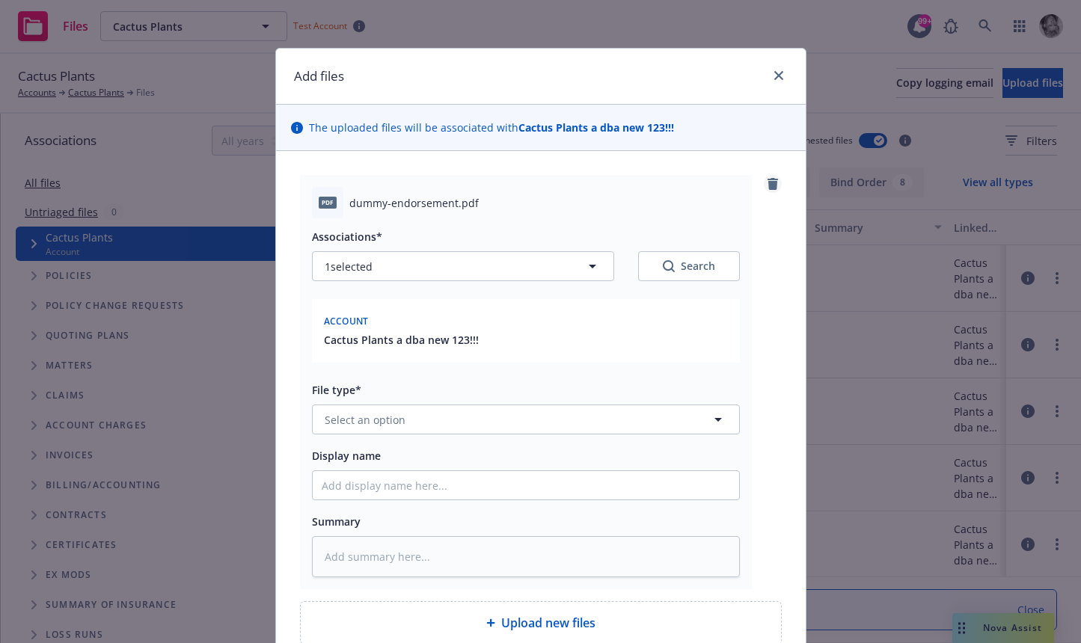
click at [776, 189] on icon "remove" at bounding box center [773, 184] width 12 height 12
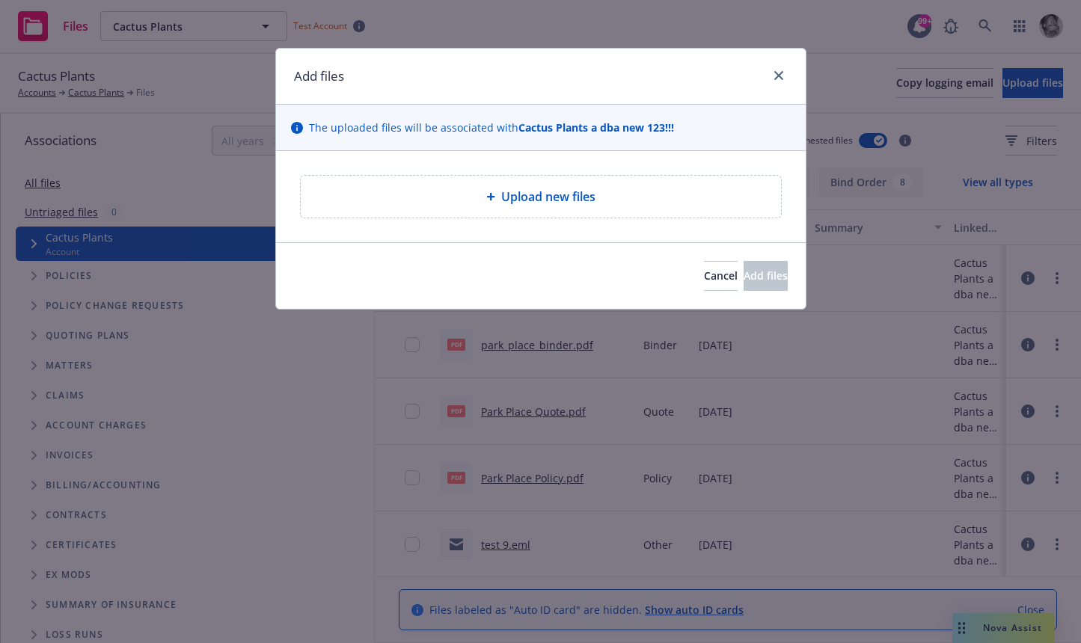
click at [610, 205] on div "Upload new files" at bounding box center [541, 197] width 456 height 18
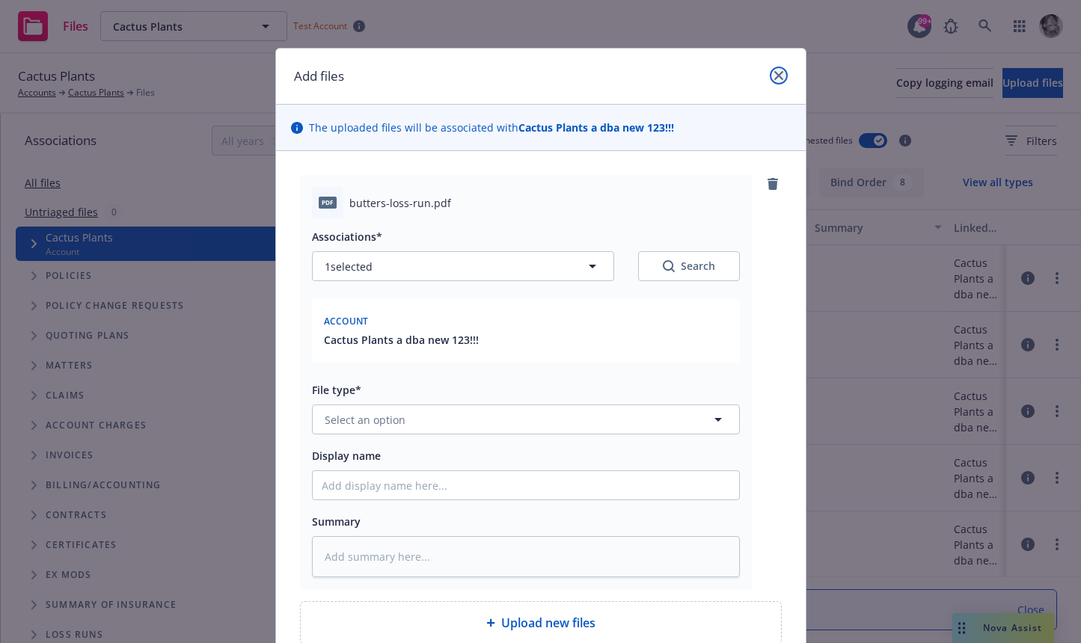
click at [777, 73] on icon "close" at bounding box center [778, 75] width 9 height 9
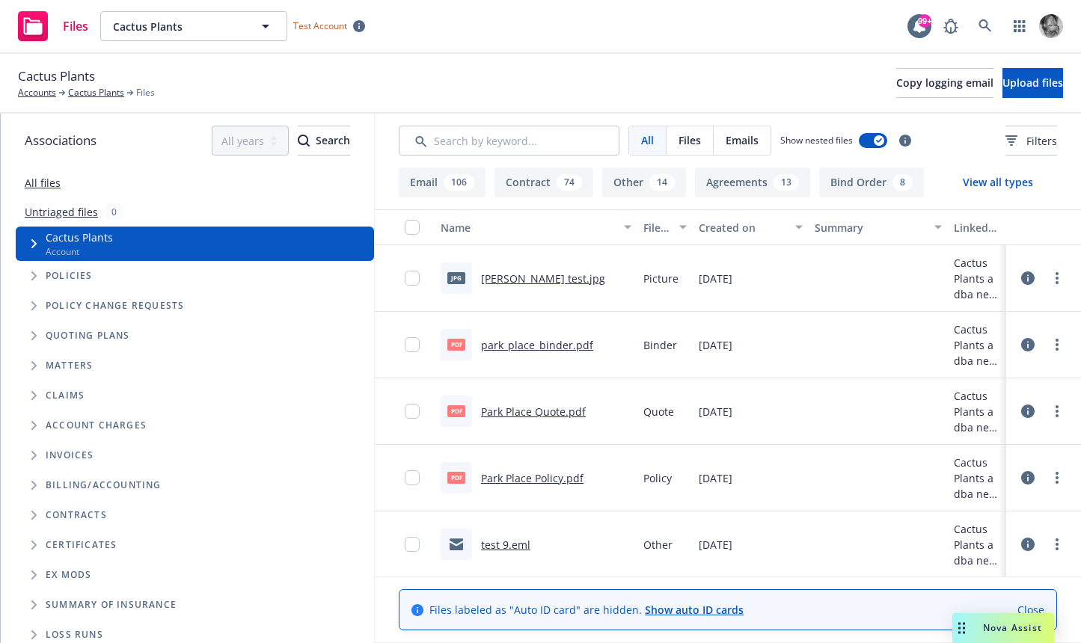
click at [60, 214] on link "Untriaged files" at bounding box center [61, 212] width 73 height 16
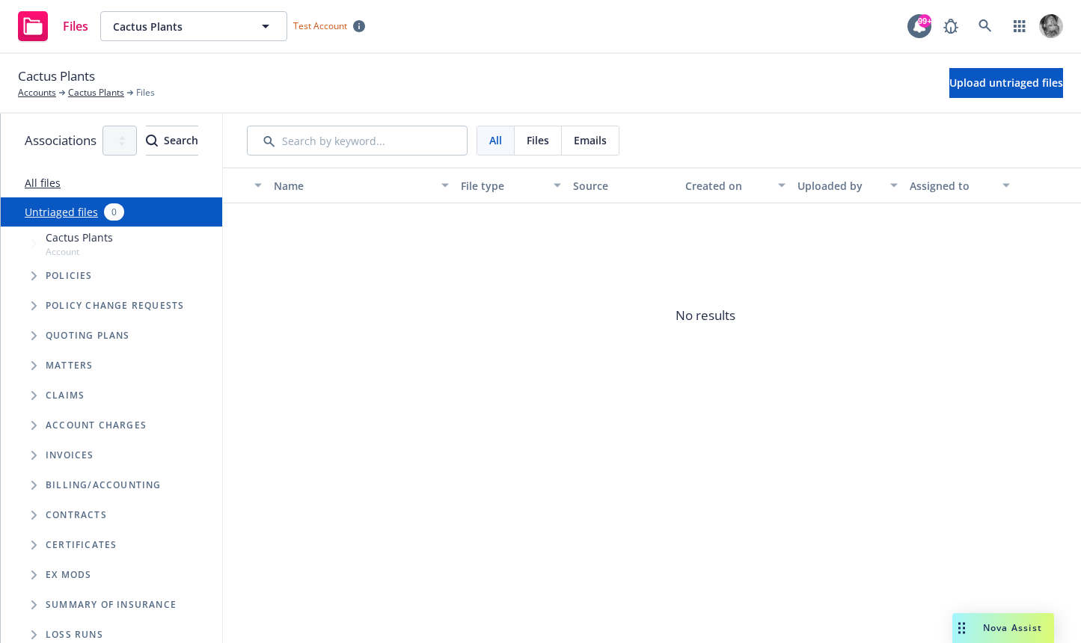
click at [43, 180] on link "All files" at bounding box center [43, 183] width 36 height 14
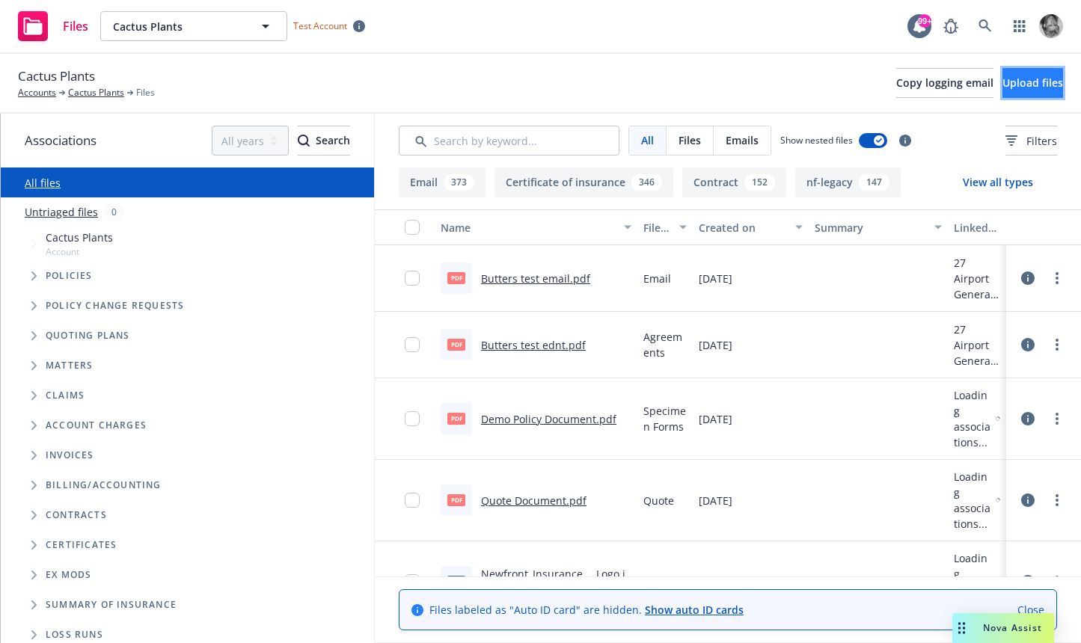
click at [1002, 77] on span "Upload files" at bounding box center [1032, 83] width 61 height 14
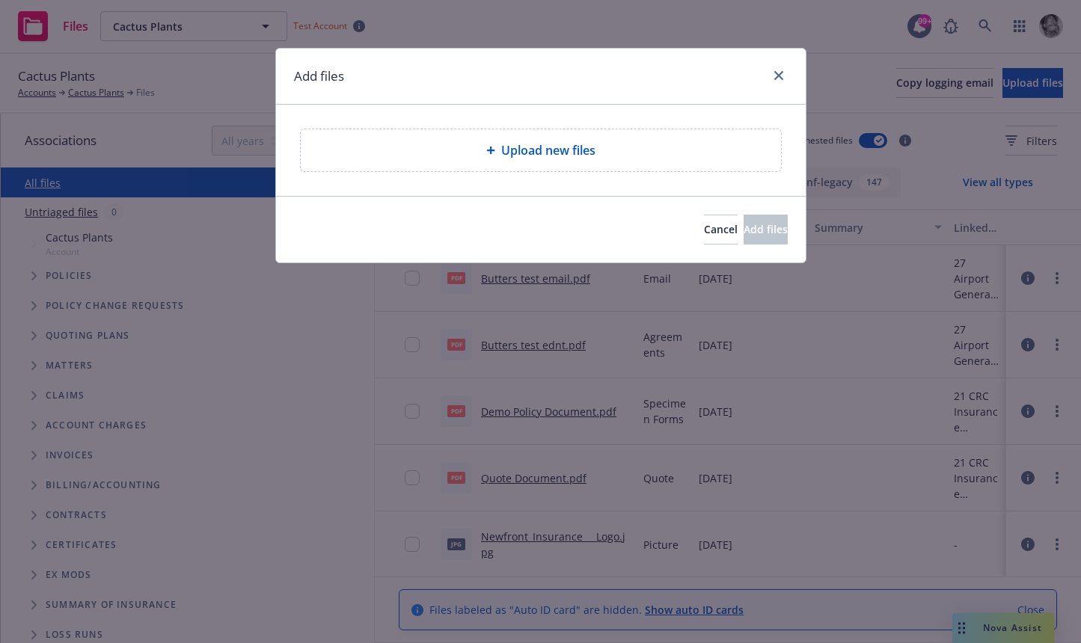
click at [543, 165] on div "Upload new files" at bounding box center [541, 150] width 480 height 42
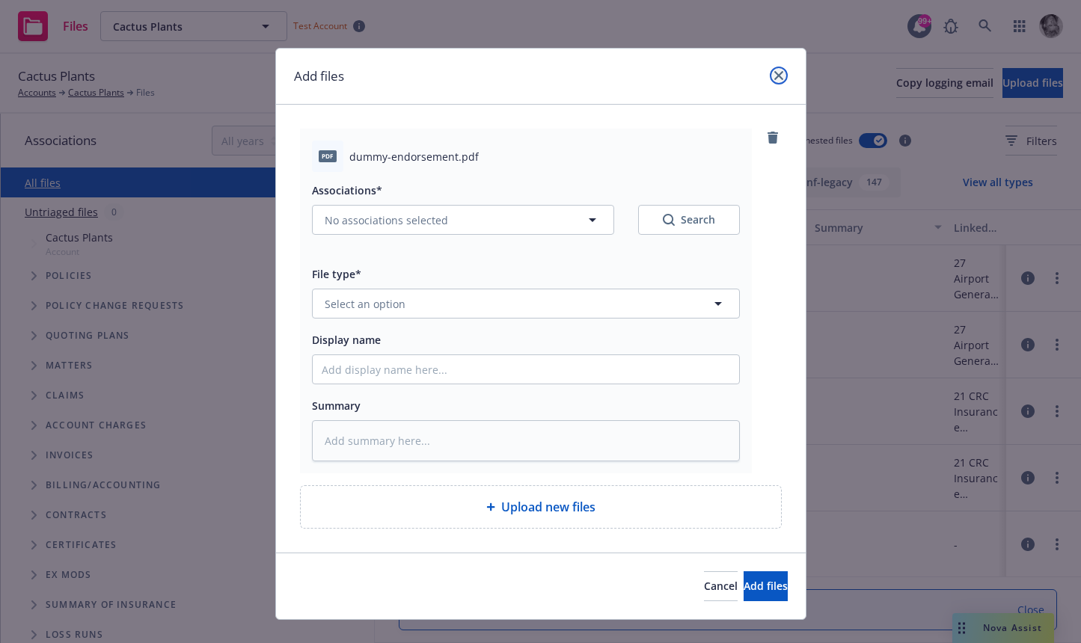
click at [776, 71] on icon "close" at bounding box center [778, 75] width 9 height 9
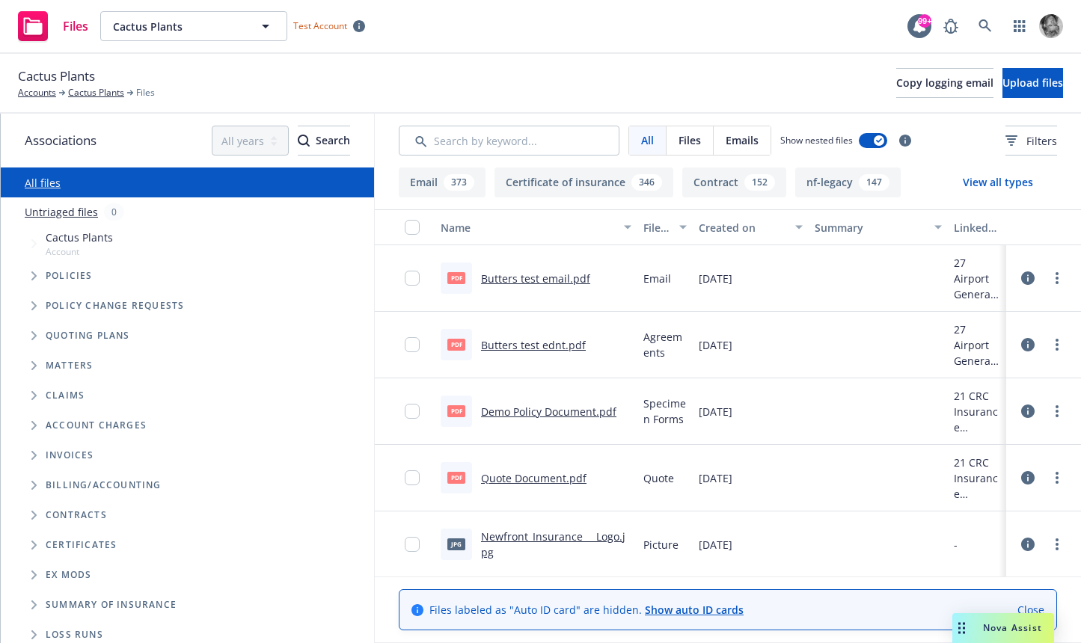
click at [106, 239] on span "Cactus Plants" at bounding box center [79, 238] width 67 height 16
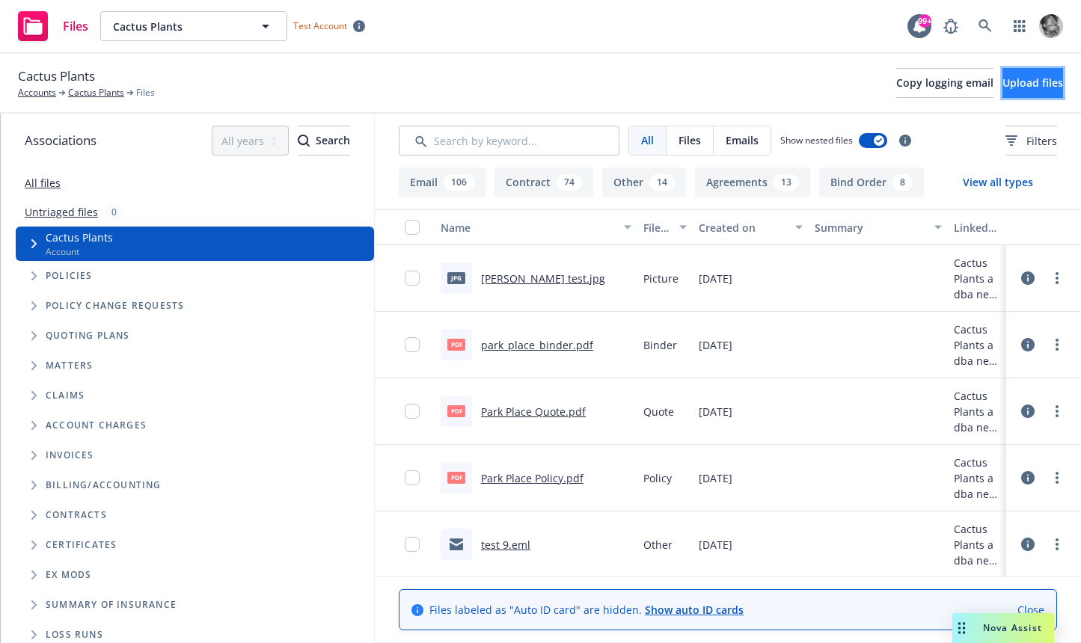
click at [1004, 77] on span "Upload files" at bounding box center [1032, 83] width 61 height 14
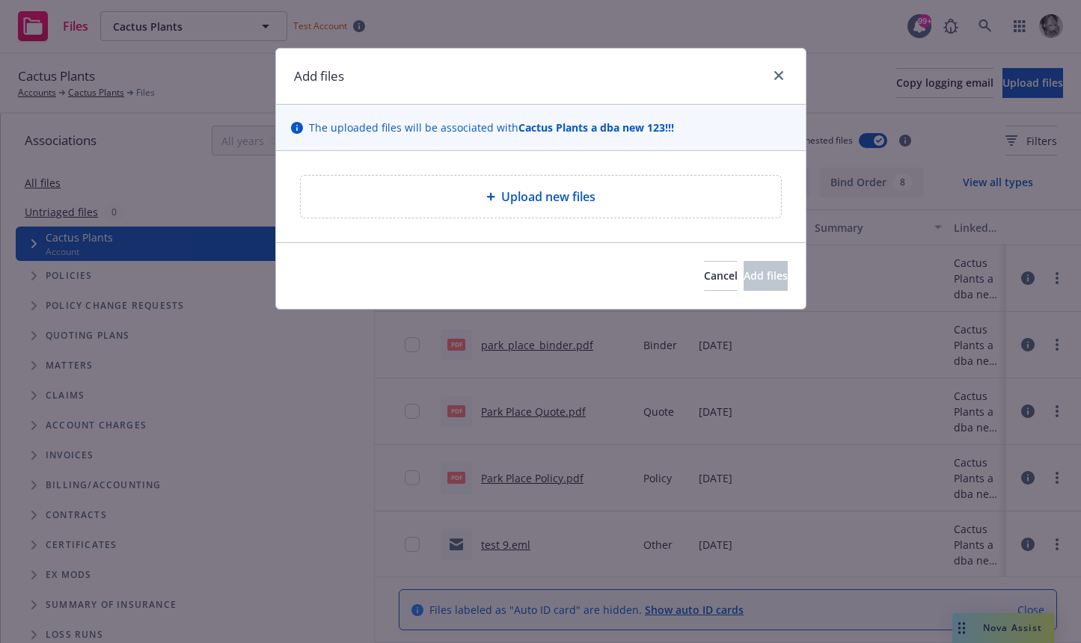
click at [553, 200] on span "Upload new files" at bounding box center [548, 197] width 94 height 18
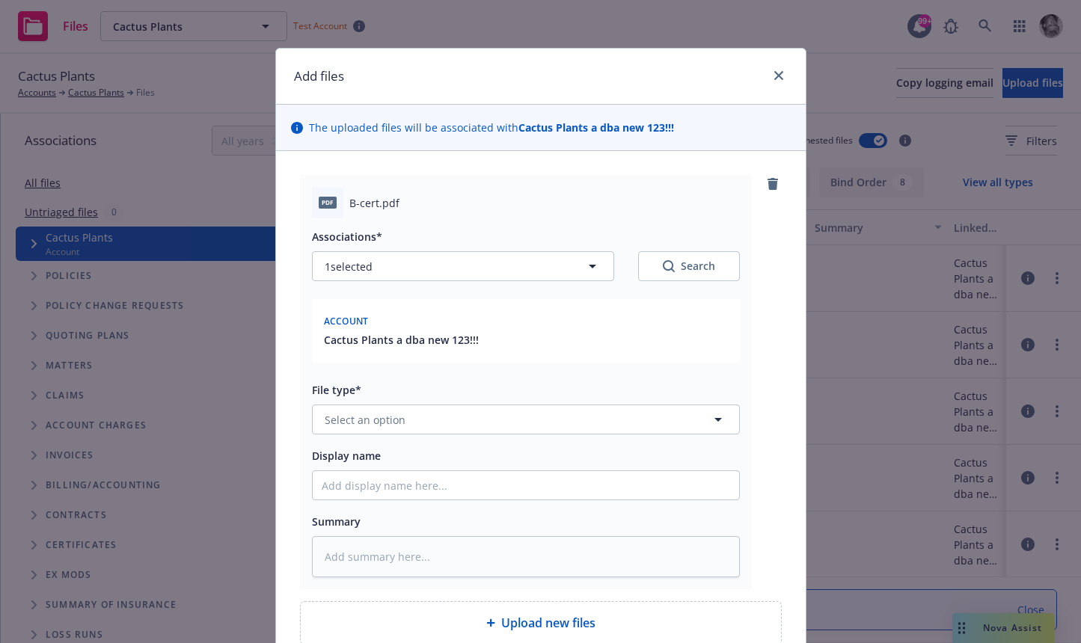
click at [776, 90] on div "Add files" at bounding box center [541, 77] width 530 height 56
click at [775, 76] on icon "close" at bounding box center [778, 75] width 9 height 9
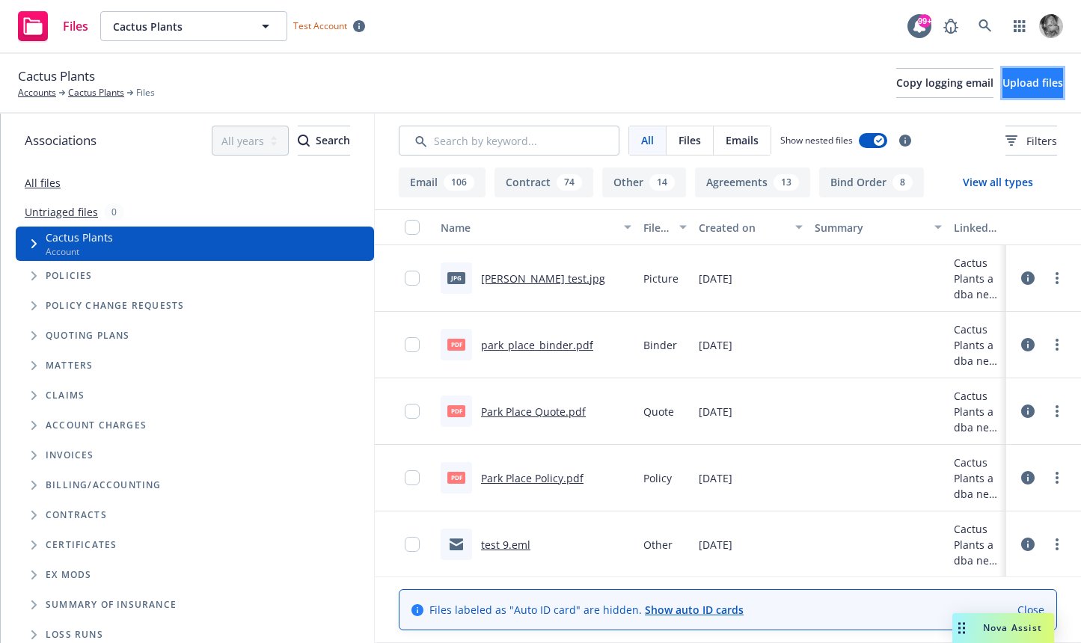
click at [1002, 88] on span "Upload files" at bounding box center [1032, 83] width 61 height 14
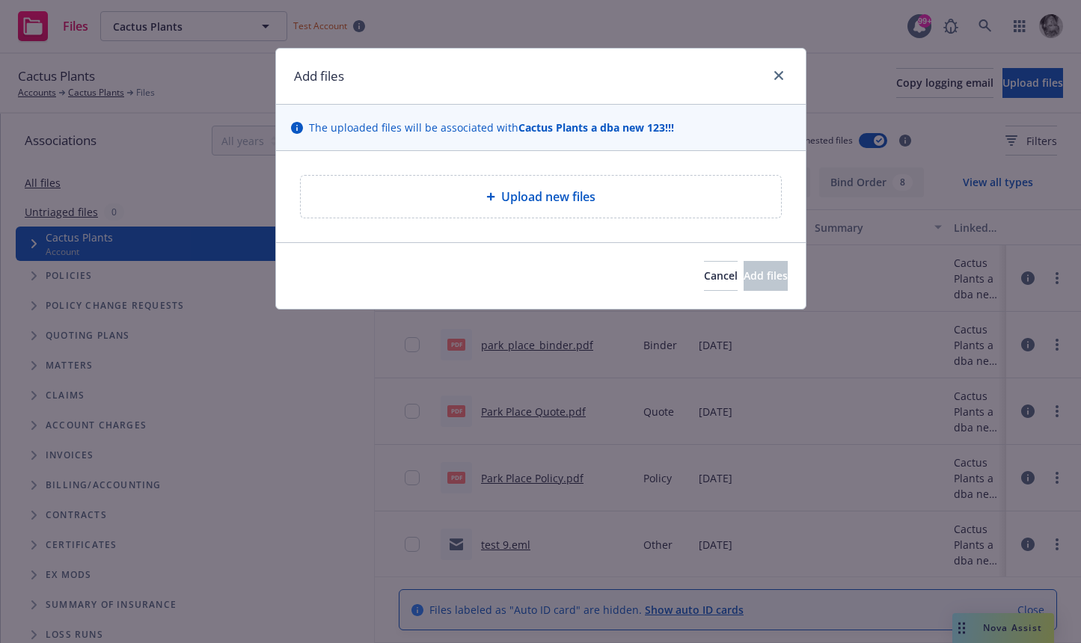
click at [417, 191] on div "Upload new files" at bounding box center [541, 197] width 456 height 18
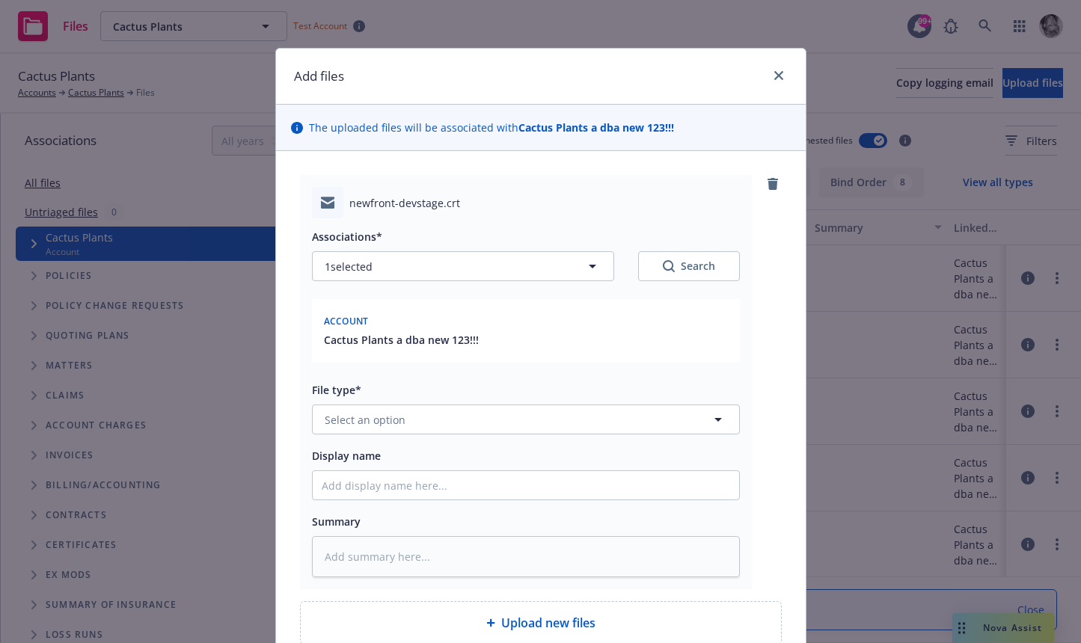
click at [333, 322] on span "Account" at bounding box center [346, 321] width 45 height 13
drag, startPoint x: 485, startPoint y: 319, endPoint x: 710, endPoint y: 322, distance: 225.2
click at [711, 322] on div "Account" at bounding box center [526, 320] width 410 height 24
click at [440, 409] on button "Select an option" at bounding box center [526, 420] width 428 height 30
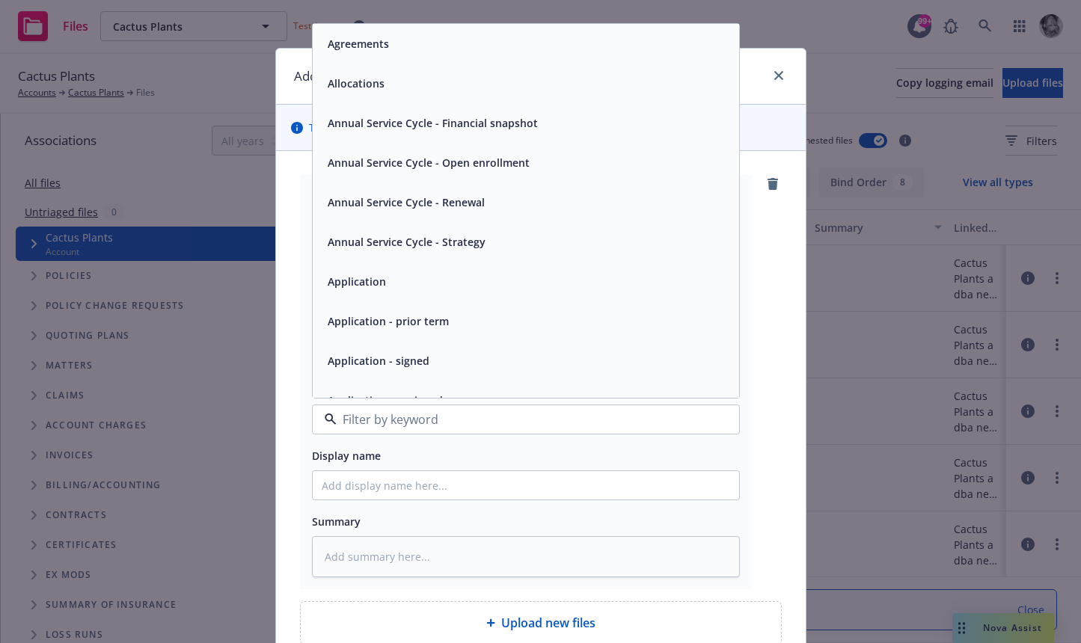
click at [418, 57] on div "Agreements" at bounding box center [526, 44] width 426 height 40
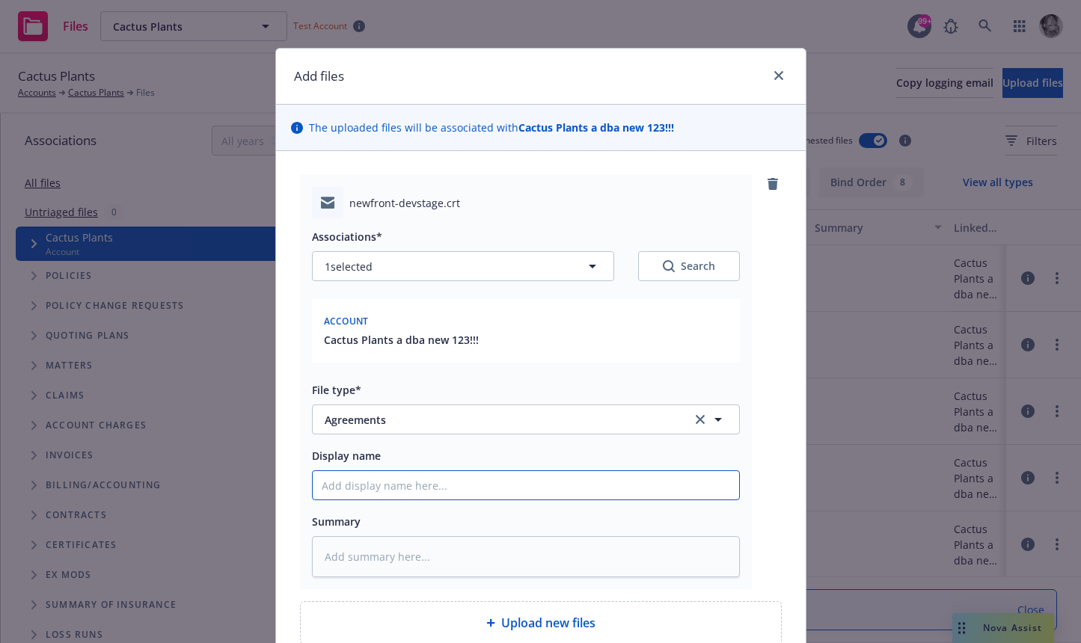
click at [355, 482] on input "Display name" at bounding box center [526, 485] width 426 height 28
type textarea "x"
type input "B"
type textarea "x"
type input "Bu"
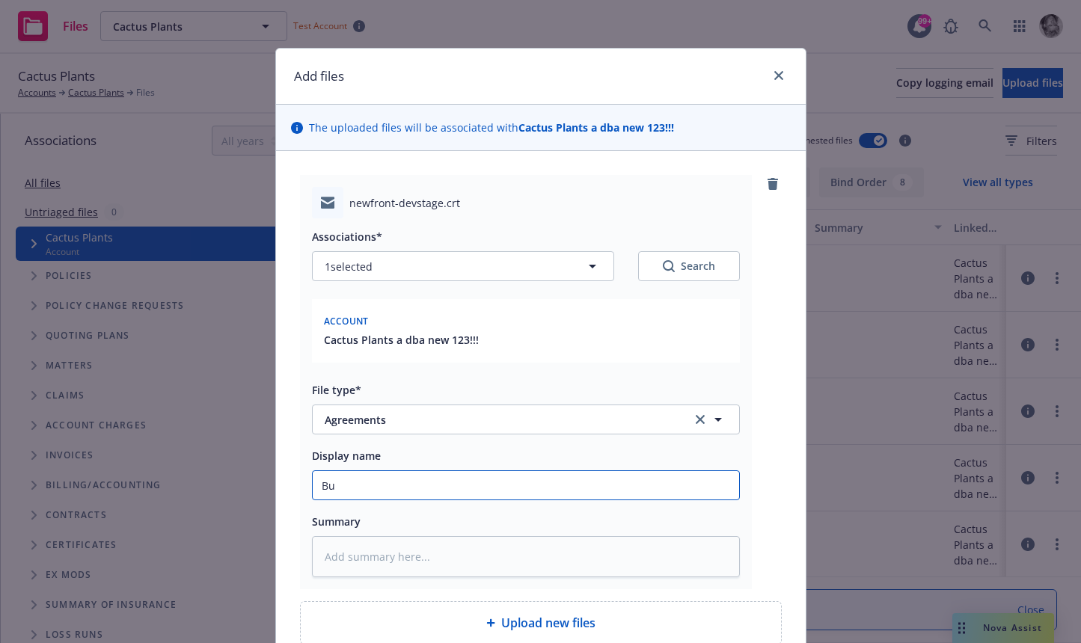
type textarea "x"
type input "But"
type textarea "x"
type input "Butt"
type textarea "x"
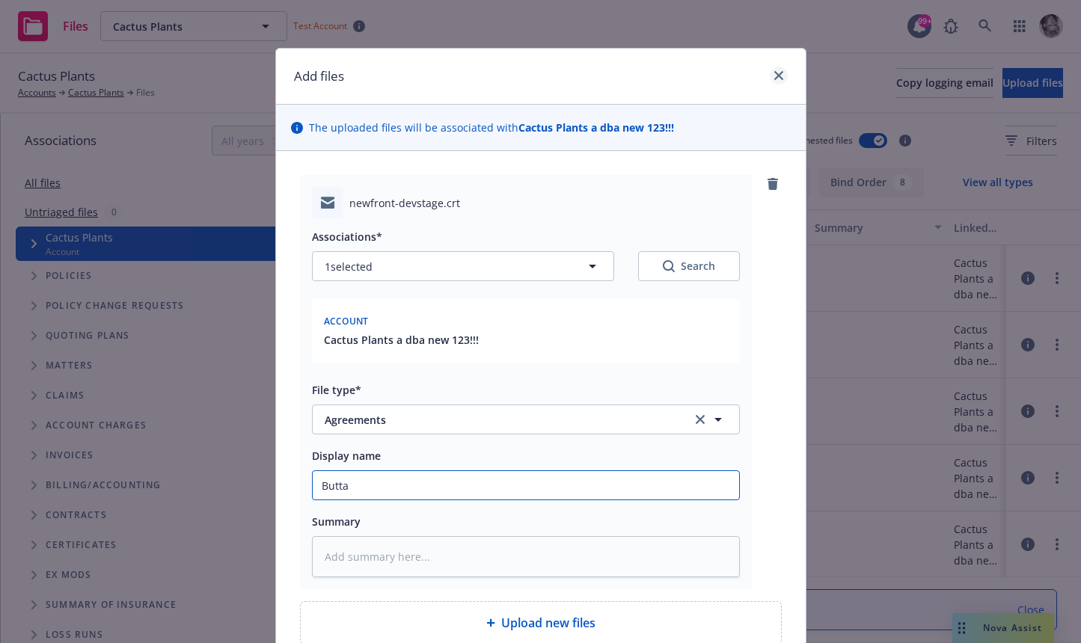
type input "Butta"
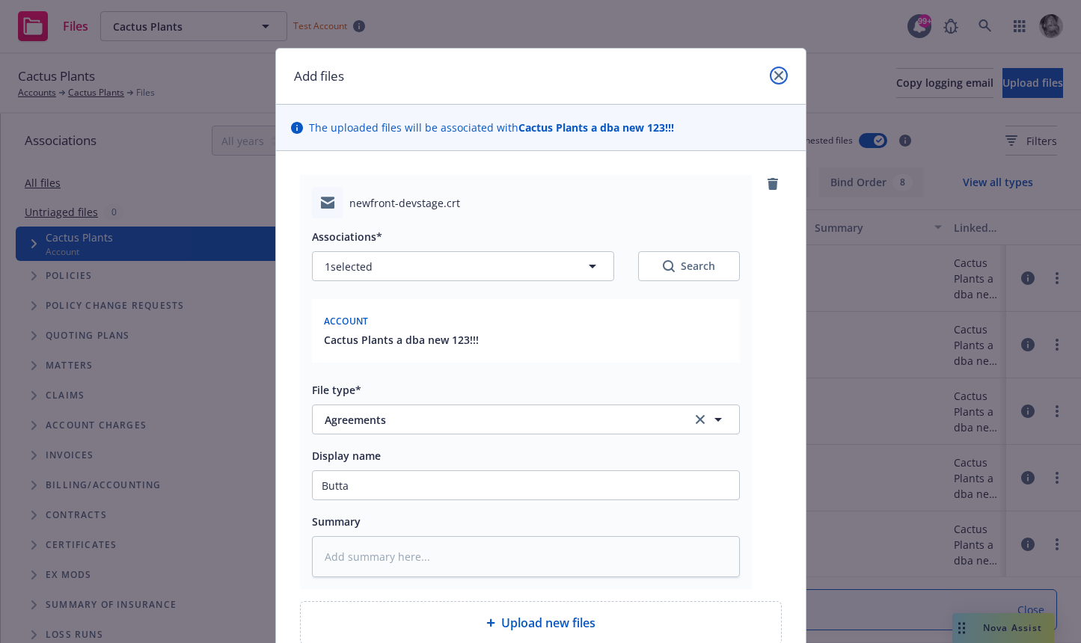
click at [774, 75] on icon "close" at bounding box center [778, 75] width 9 height 9
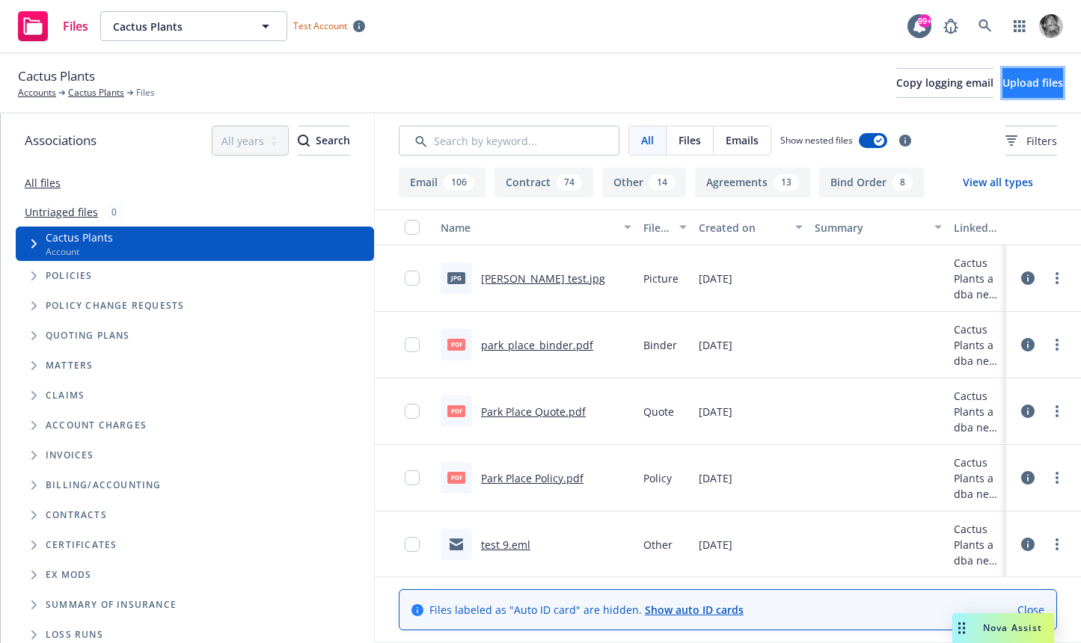
click at [1010, 73] on button "Upload files" at bounding box center [1032, 83] width 61 height 30
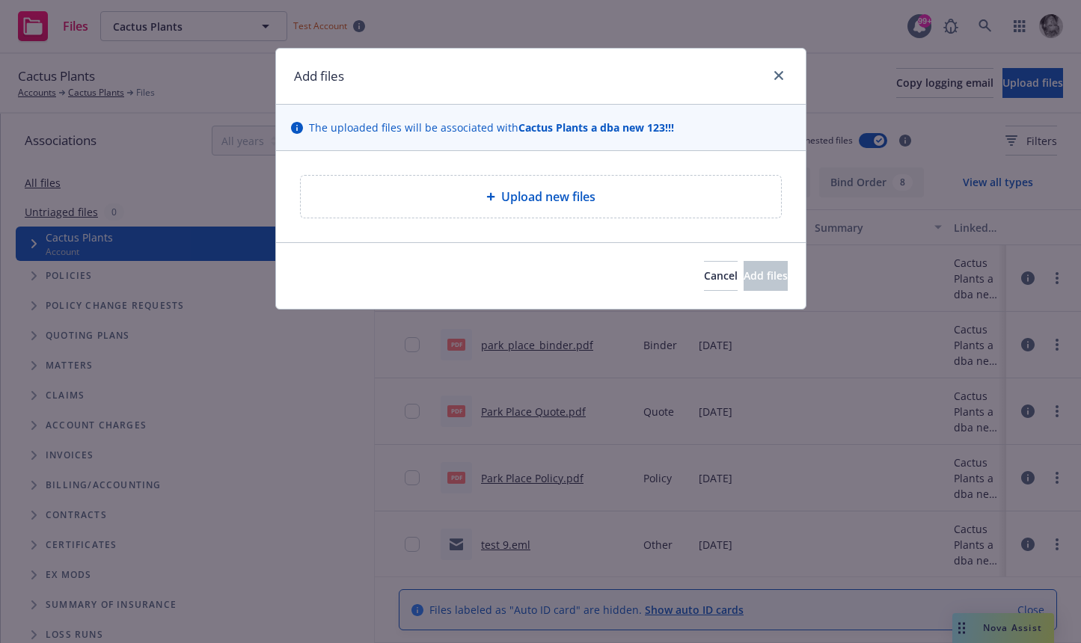
click at [429, 209] on div "Upload new files" at bounding box center [541, 197] width 480 height 42
type textarea "x"
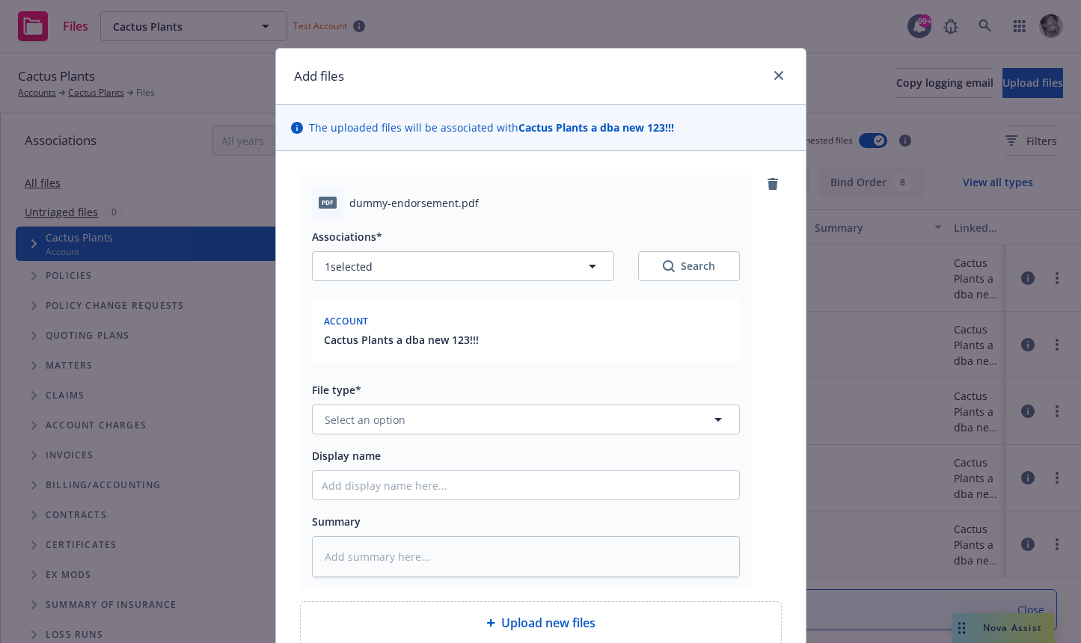
click at [640, 200] on div "dummy-endorsement.pdf" at bounding box center [544, 203] width 390 height 16
click at [730, 321] on div "Account Cactus Plants a dba new 123!!!" at bounding box center [526, 331] width 428 height 64
click at [557, 324] on div "Account" at bounding box center [526, 320] width 410 height 24
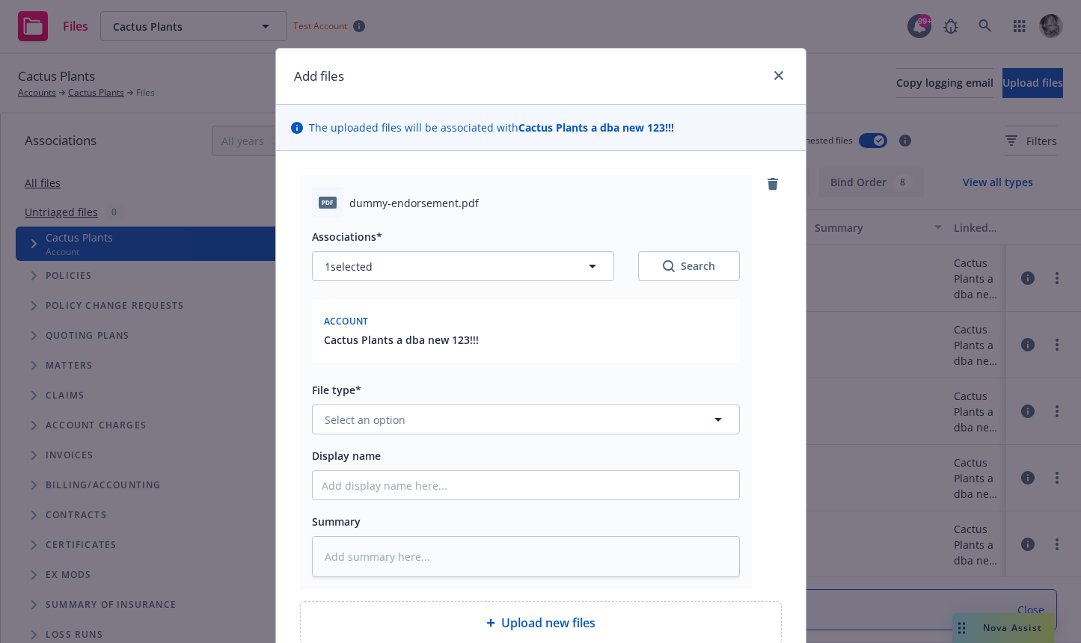
click at [563, 326] on div "Account" at bounding box center [526, 320] width 410 height 24
click at [563, 327] on div "Account" at bounding box center [526, 320] width 410 height 24
click at [346, 421] on span "Select an option" at bounding box center [365, 420] width 81 height 16
type input "ass"
click at [774, 73] on icon "close" at bounding box center [778, 75] width 9 height 9
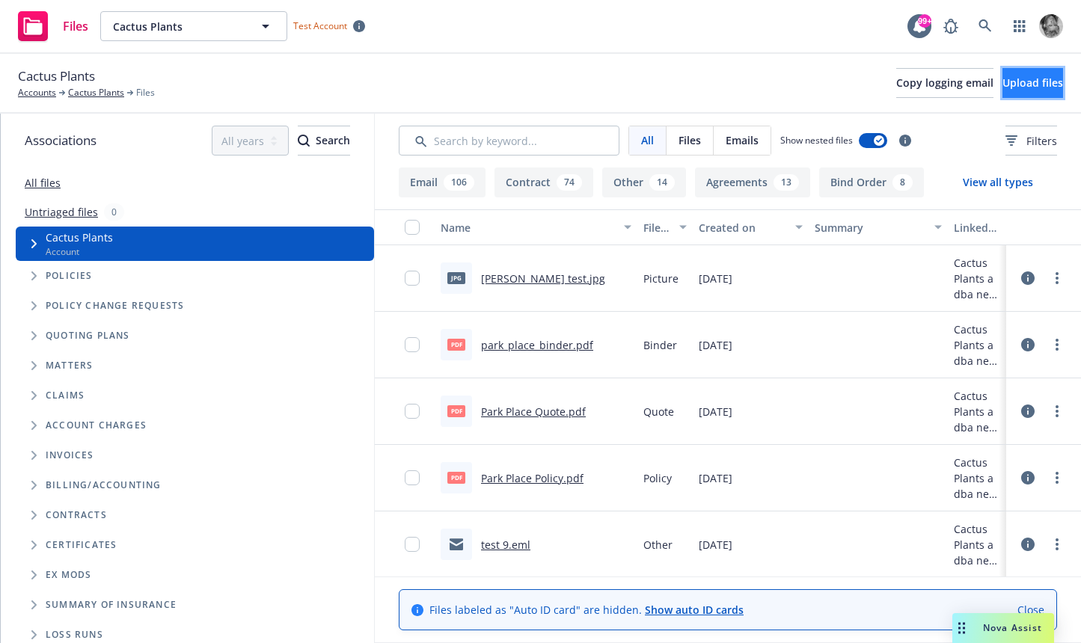
click at [1023, 90] on span "Upload files" at bounding box center [1032, 83] width 61 height 14
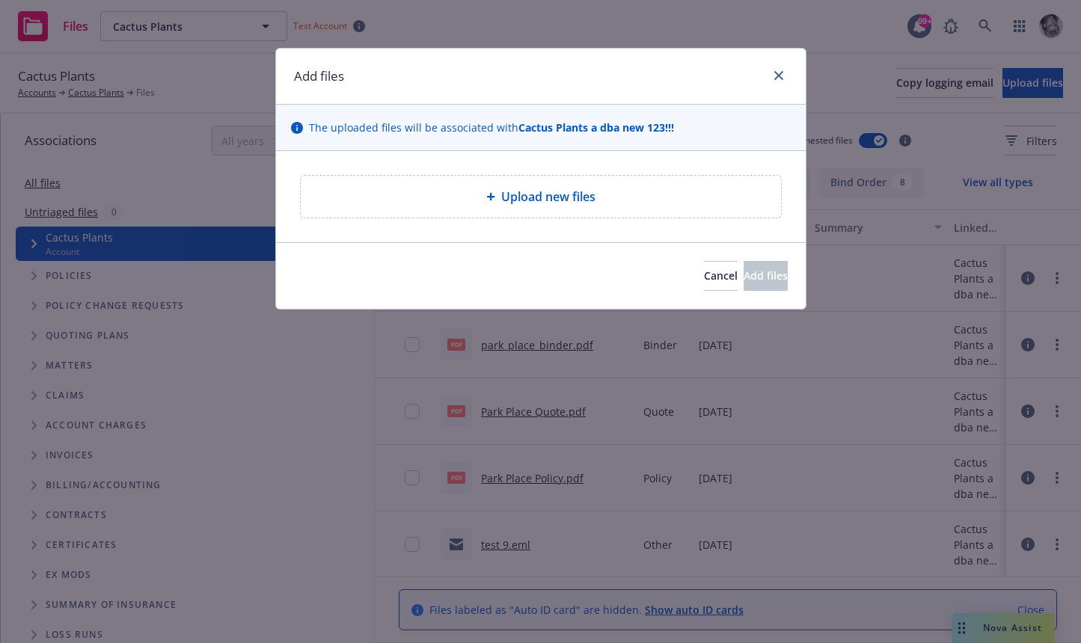
click at [462, 198] on div "Upload new files" at bounding box center [541, 197] width 456 height 18
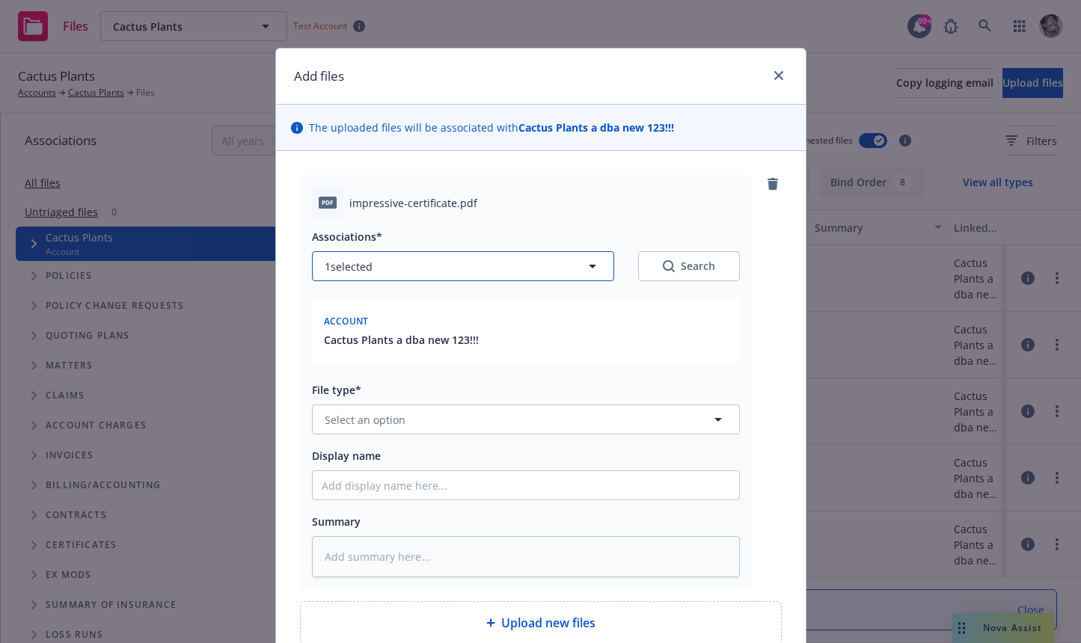
click at [376, 267] on button "1 selected" at bounding box center [463, 266] width 302 height 30
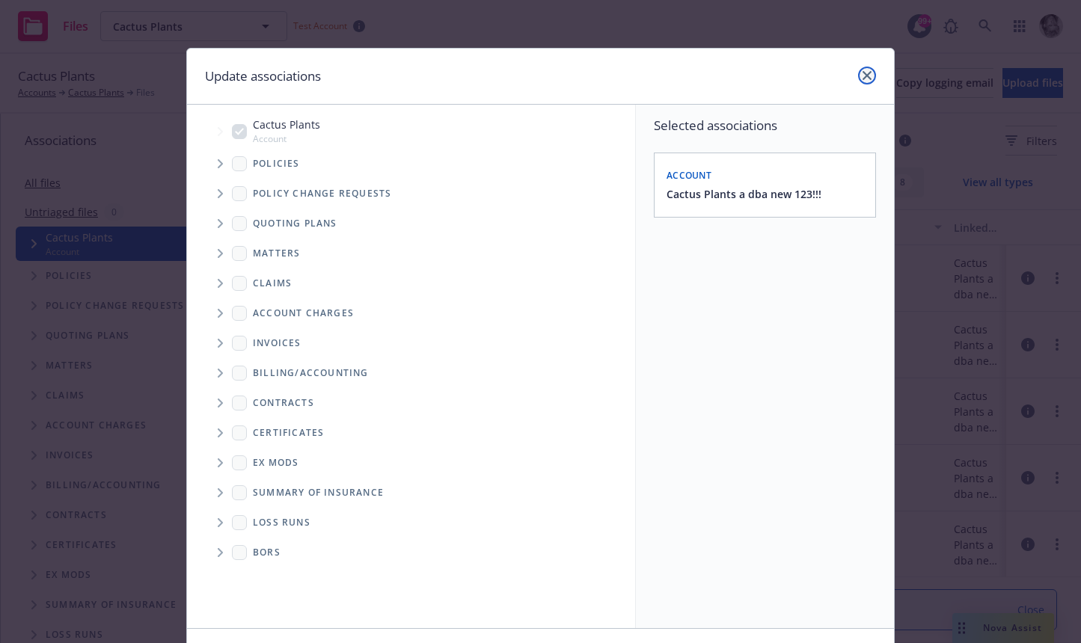
click at [868, 73] on icon "close" at bounding box center [866, 75] width 9 height 9
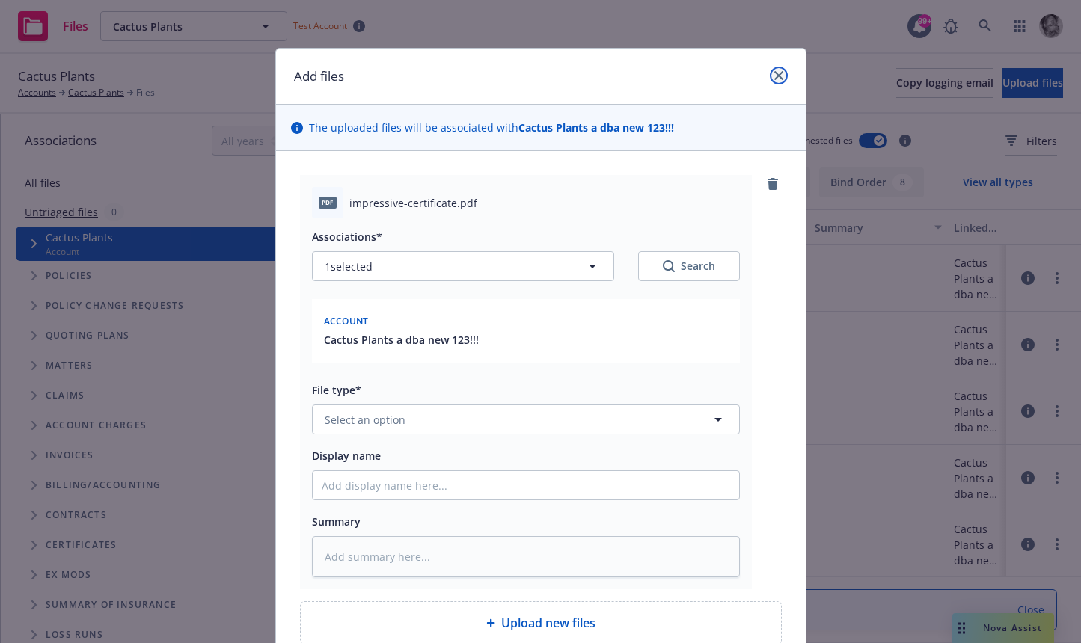
click at [783, 80] on link "close" at bounding box center [779, 76] width 18 height 18
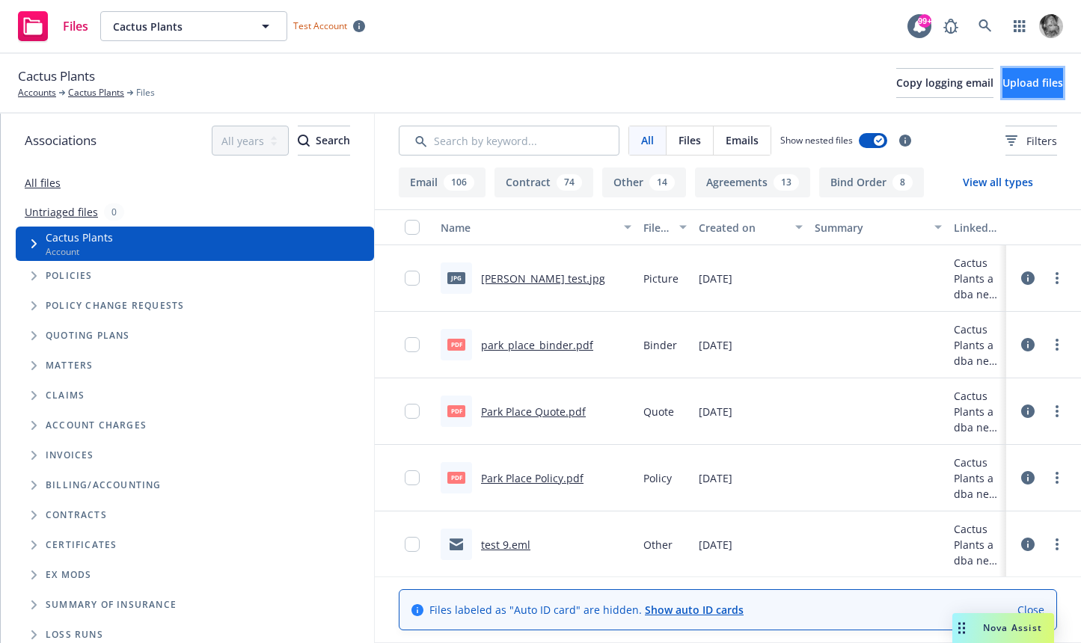
click at [1002, 94] on button "Upload files" at bounding box center [1032, 83] width 61 height 30
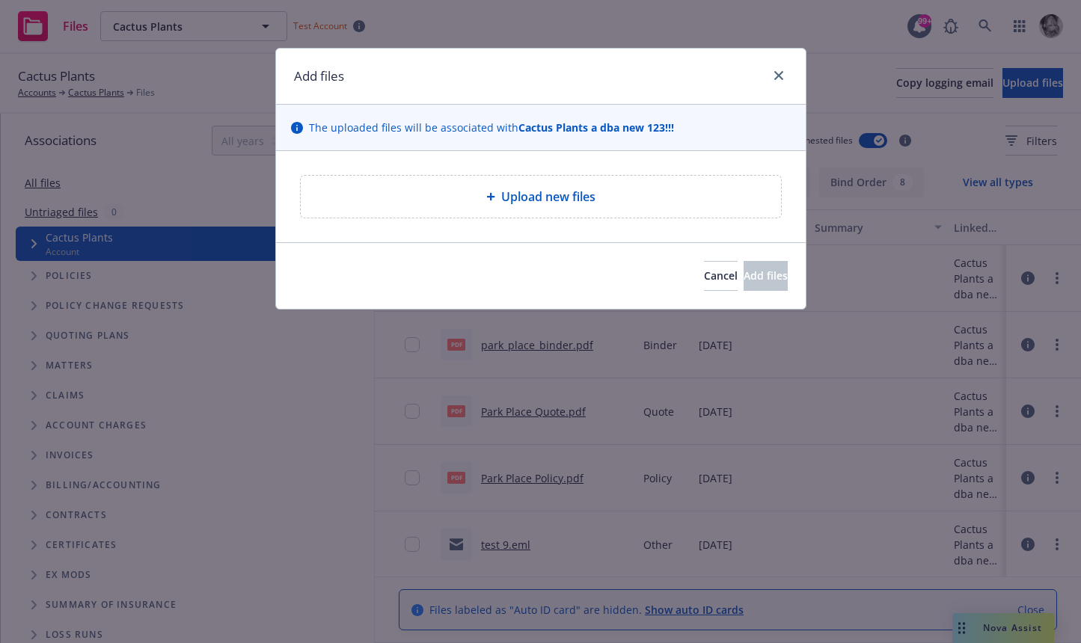
click at [520, 207] on div "Upload new files" at bounding box center [541, 197] width 480 height 42
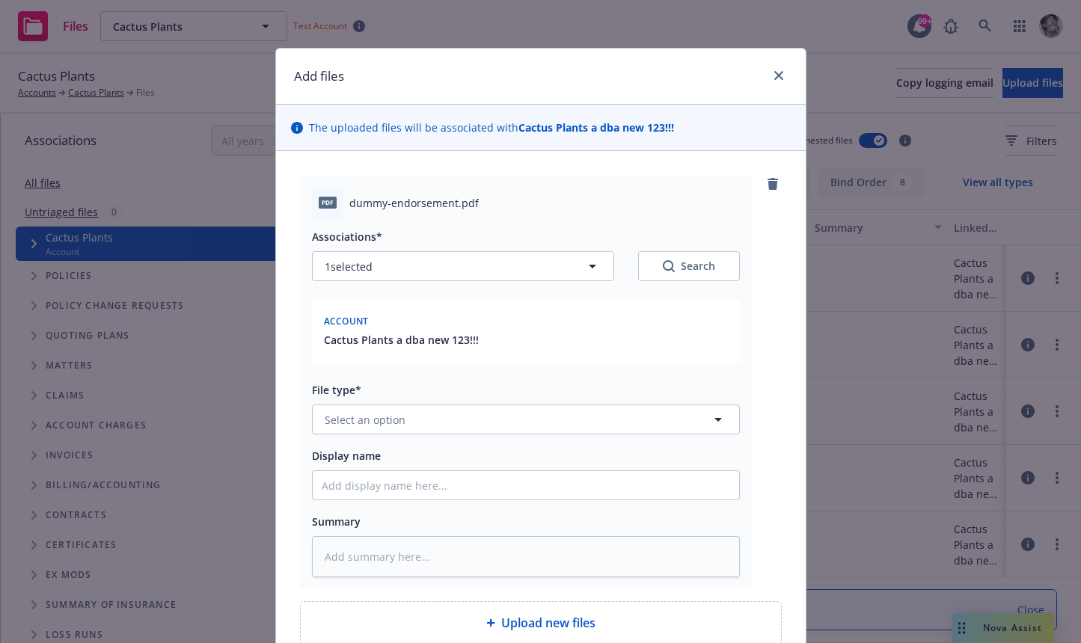
click at [678, 319] on div "Account" at bounding box center [526, 320] width 410 height 24
click at [708, 319] on div "Account" at bounding box center [526, 320] width 410 height 24
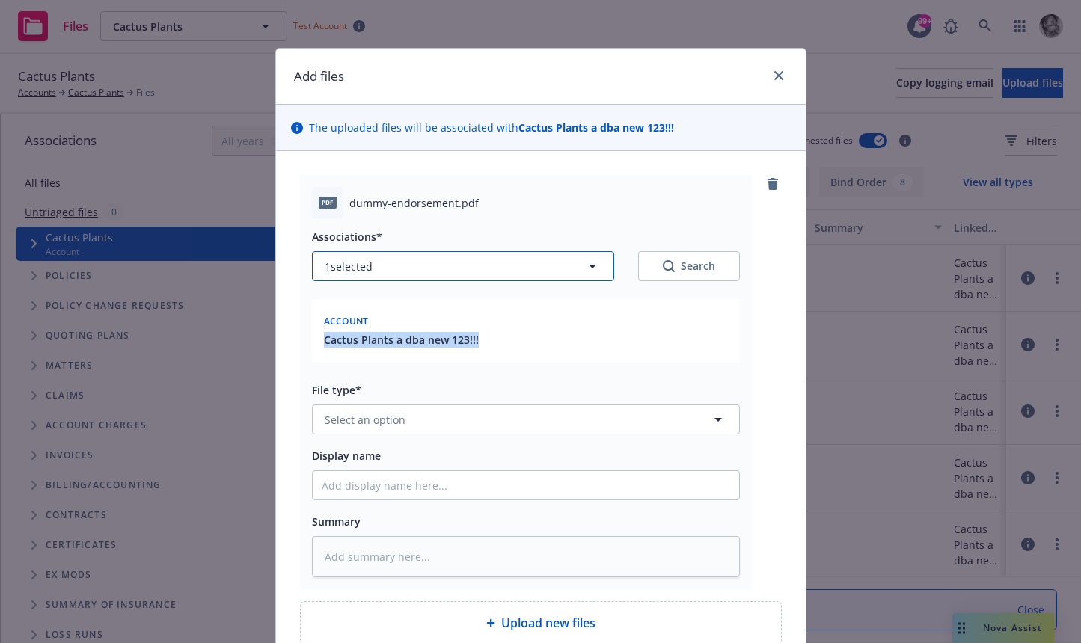
click at [438, 267] on button "1 selected" at bounding box center [463, 266] width 302 height 30
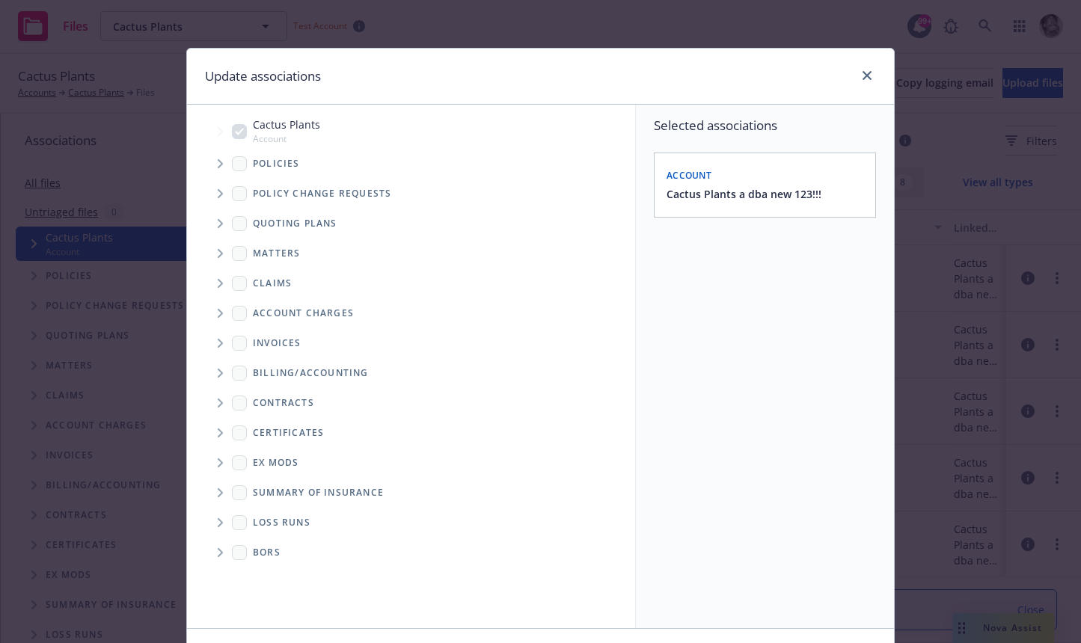
click at [239, 132] on li "Cactus Plants Account" at bounding box center [418, 131] width 433 height 34
click at [253, 131] on li "Cactus Plants Account" at bounding box center [418, 131] width 433 height 34
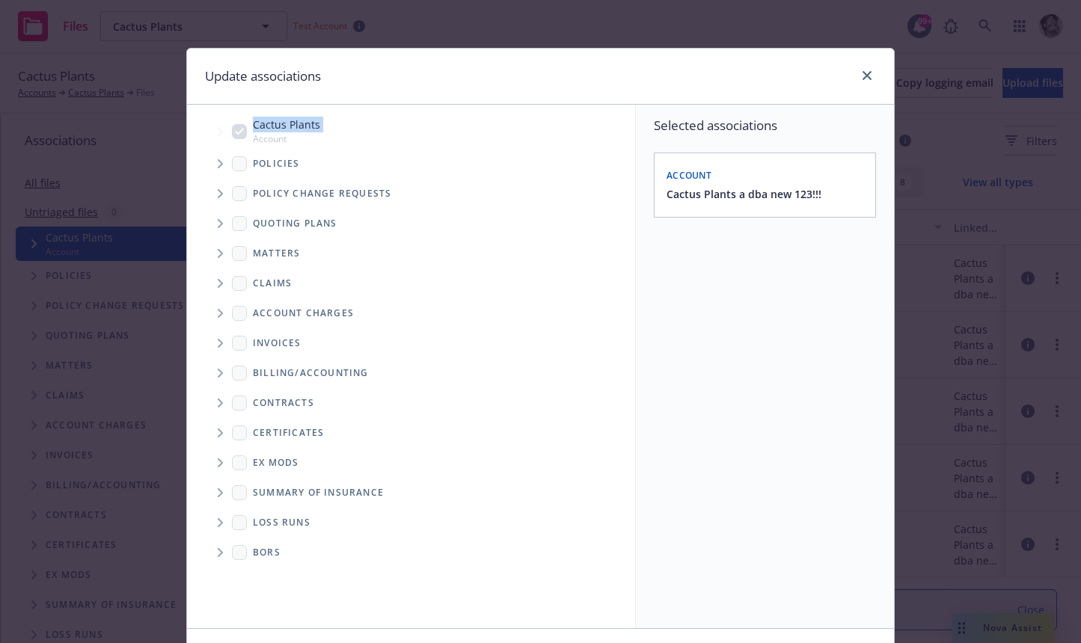
click at [248, 131] on li "Cactus Plants Account" at bounding box center [418, 131] width 433 height 34
click at [856, 70] on div at bounding box center [864, 76] width 24 height 19
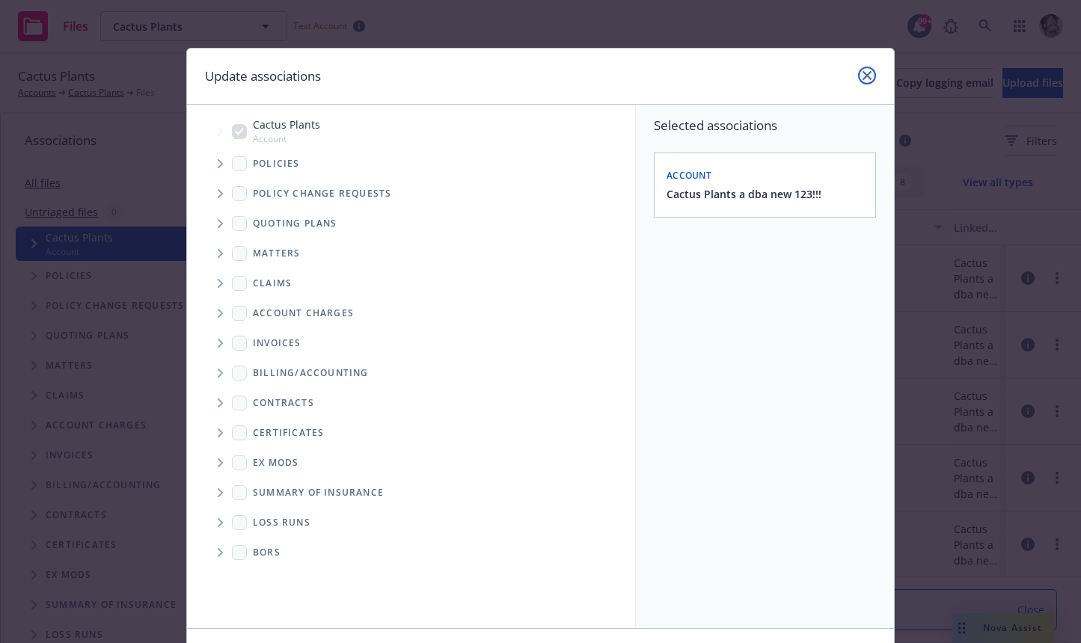
click at [873, 70] on link "close" at bounding box center [867, 76] width 18 height 18
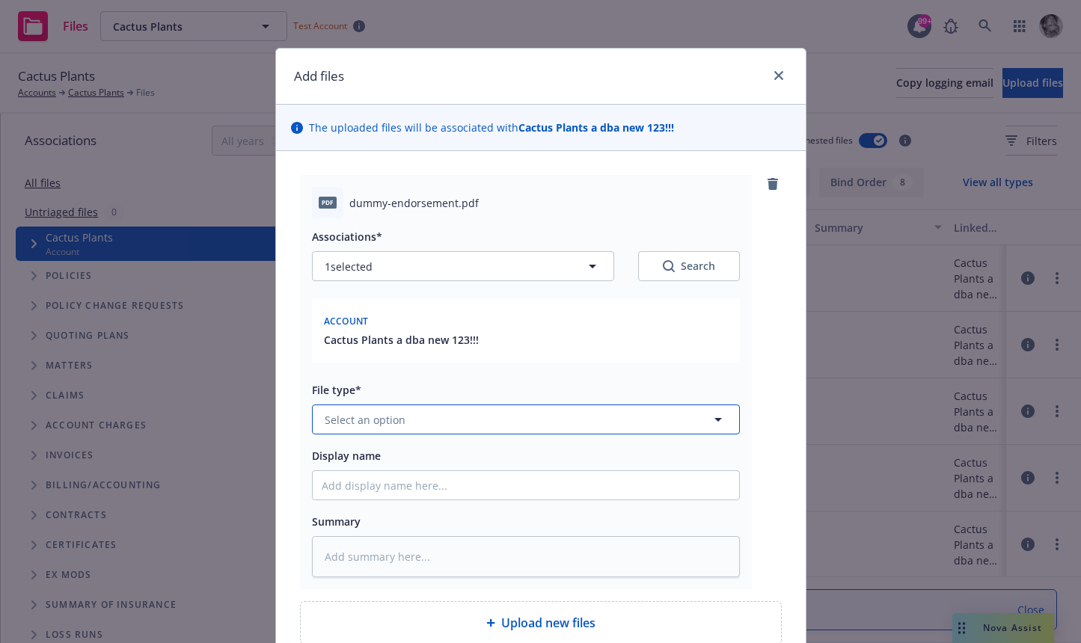
click at [399, 417] on span "Select an option" at bounding box center [365, 420] width 81 height 16
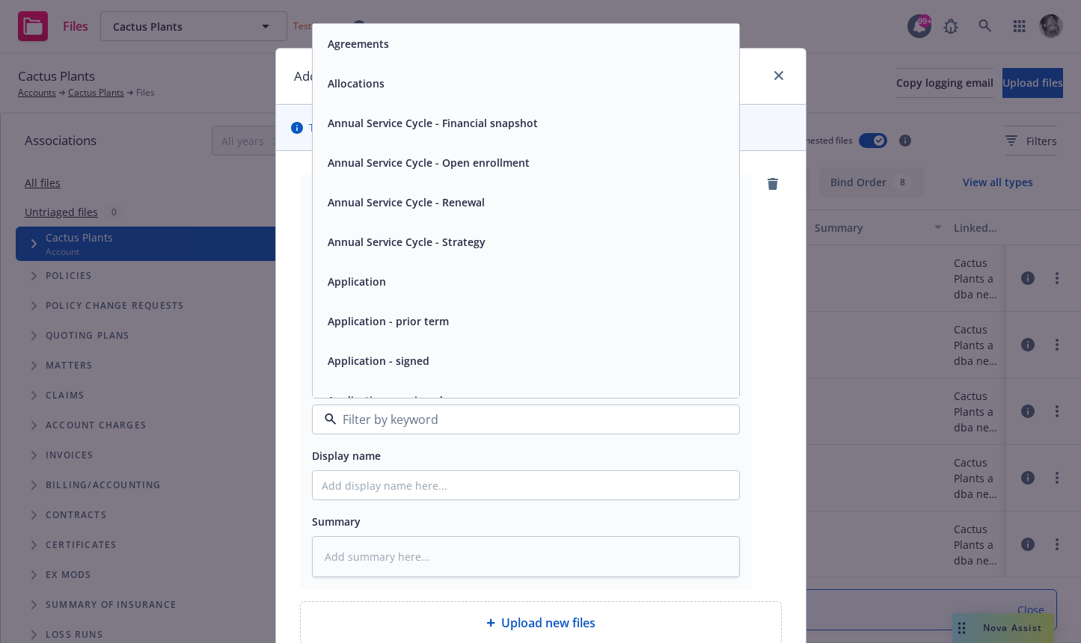
click at [390, 54] on div "Agreements" at bounding box center [357, 44] width 70 height 22
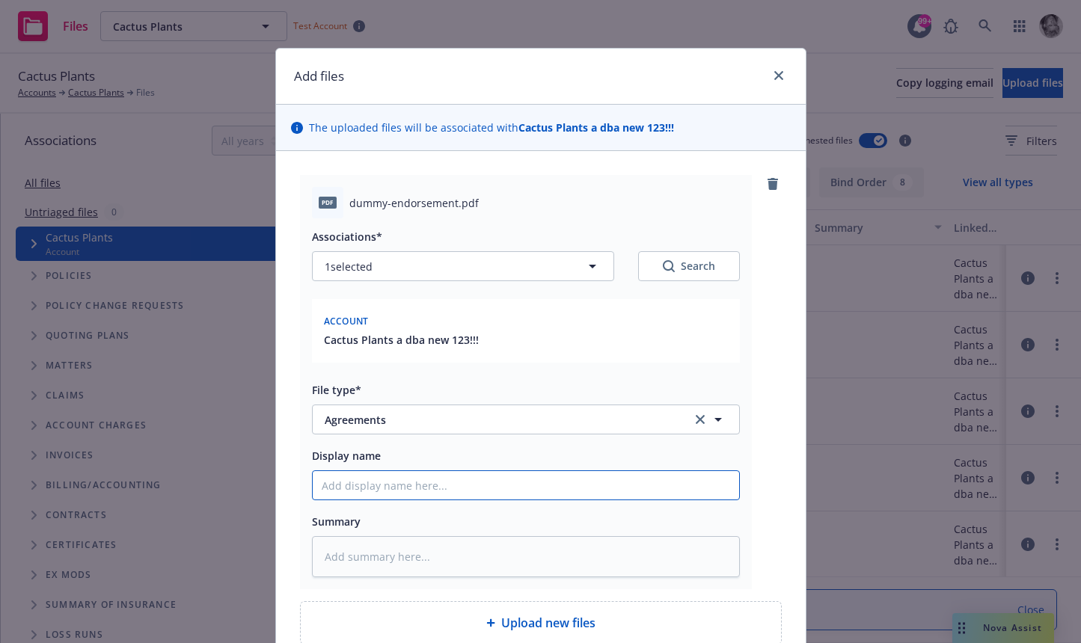
click at [367, 486] on input "Display name" at bounding box center [526, 485] width 426 height 28
type textarea "x"
type input "B"
type textarea "x"
type input "Bu"
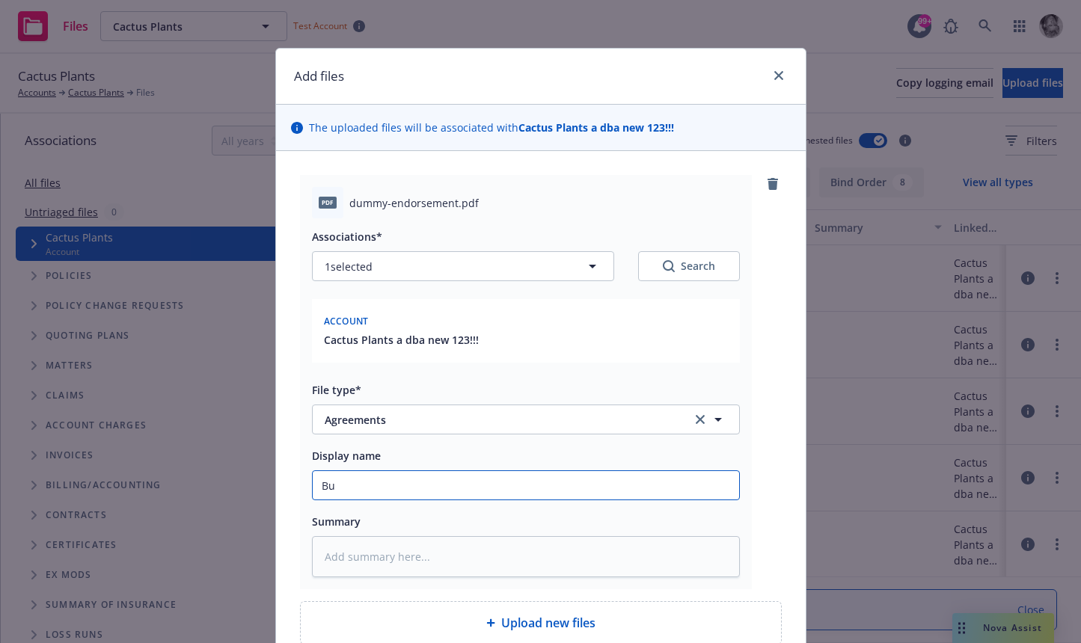
type textarea "x"
type input "But"
type textarea "x"
type input "Butt"
type textarea "x"
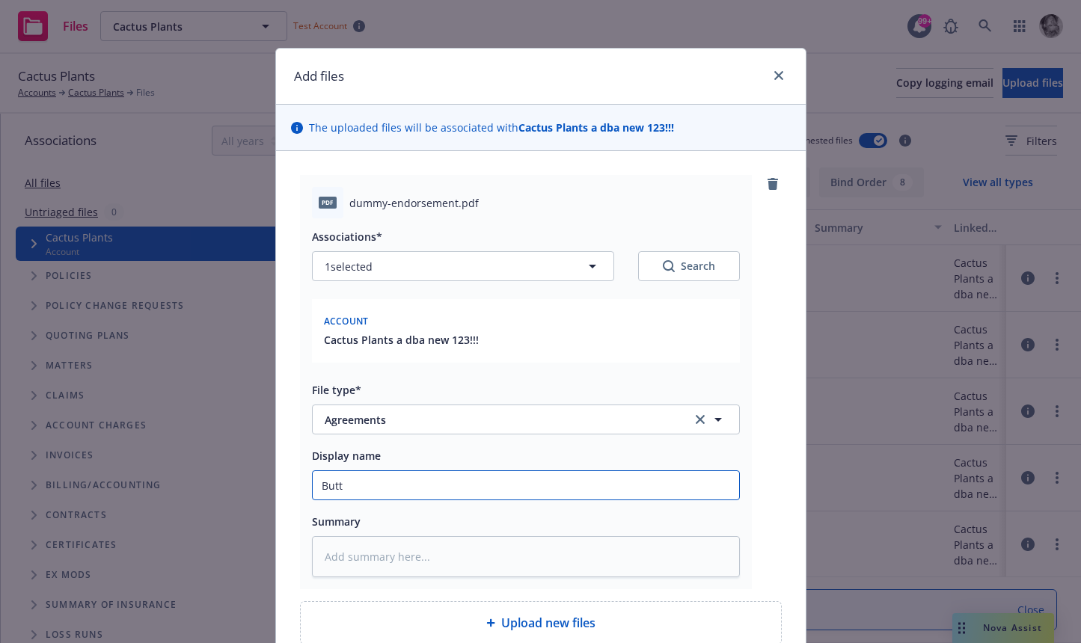
type input "Butte"
type textarea "x"
type input "Butter"
type textarea "x"
type input "Butters"
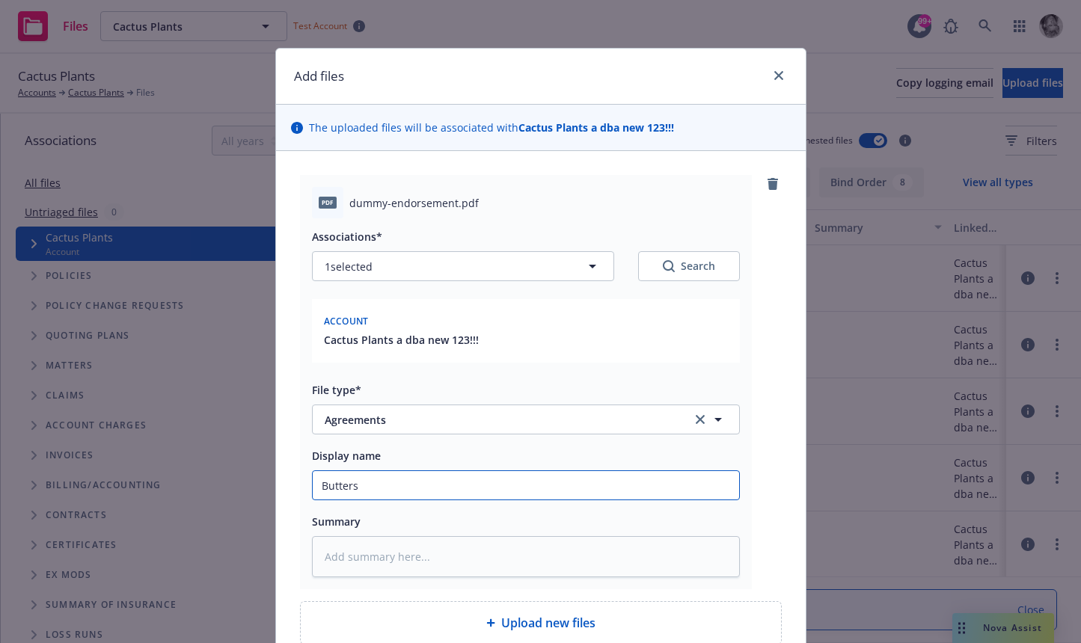
type textarea "x"
type input "Butters"
type textarea "x"
type input "Butters t"
type textarea "x"
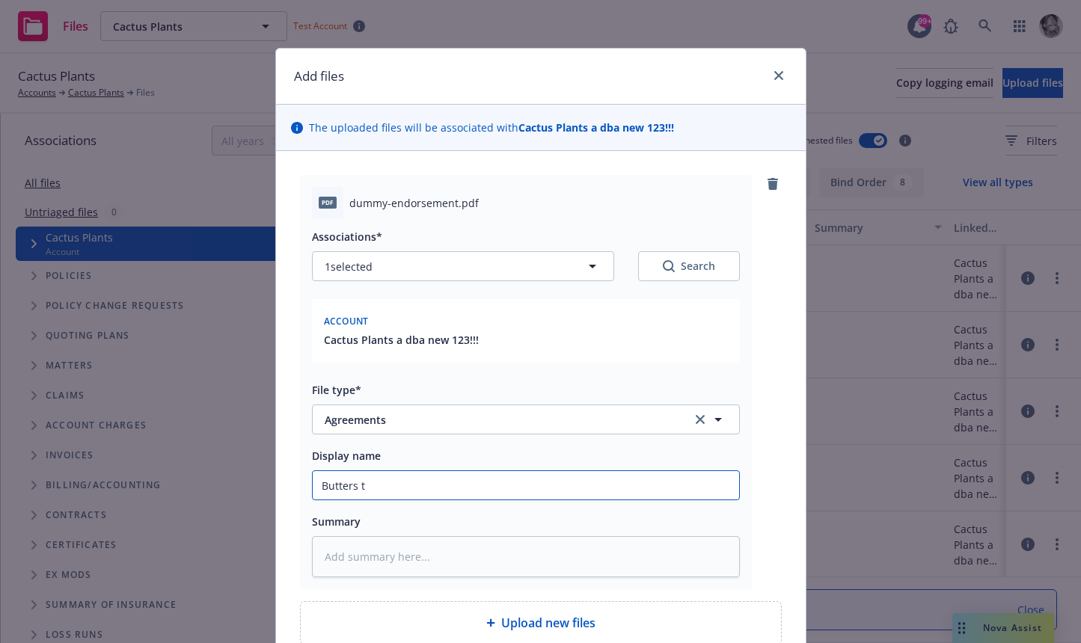
type input "[PERSON_NAME]"
type textarea "x"
type input "Butters tes"
type textarea "x"
type input "Butters test"
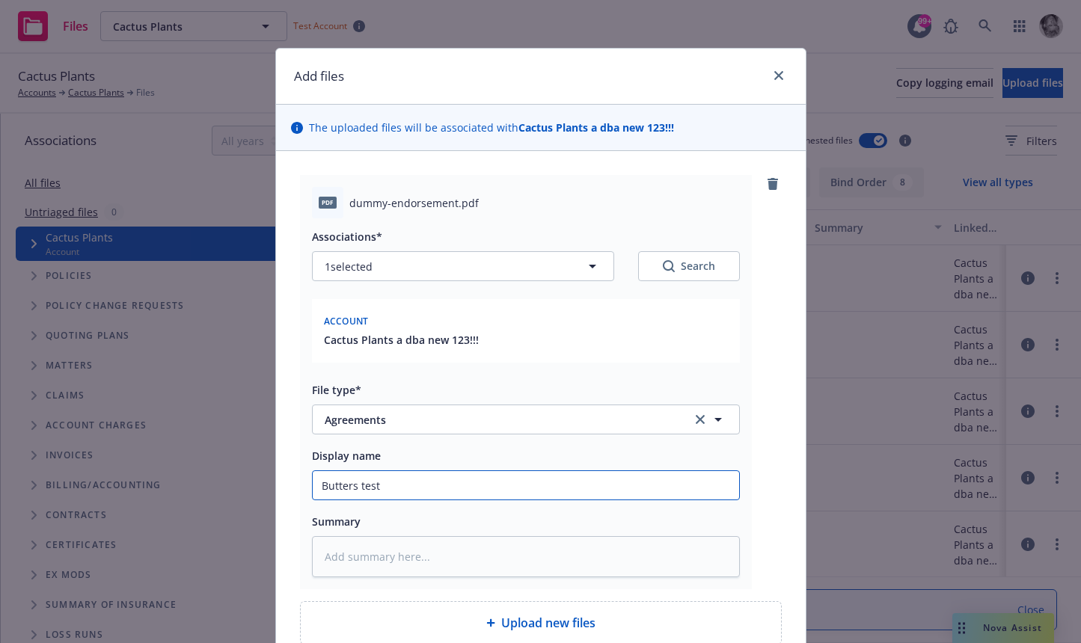
type textarea "x"
type input "Butters test"
type textarea "x"
type input "Butters test a"
type textarea "x"
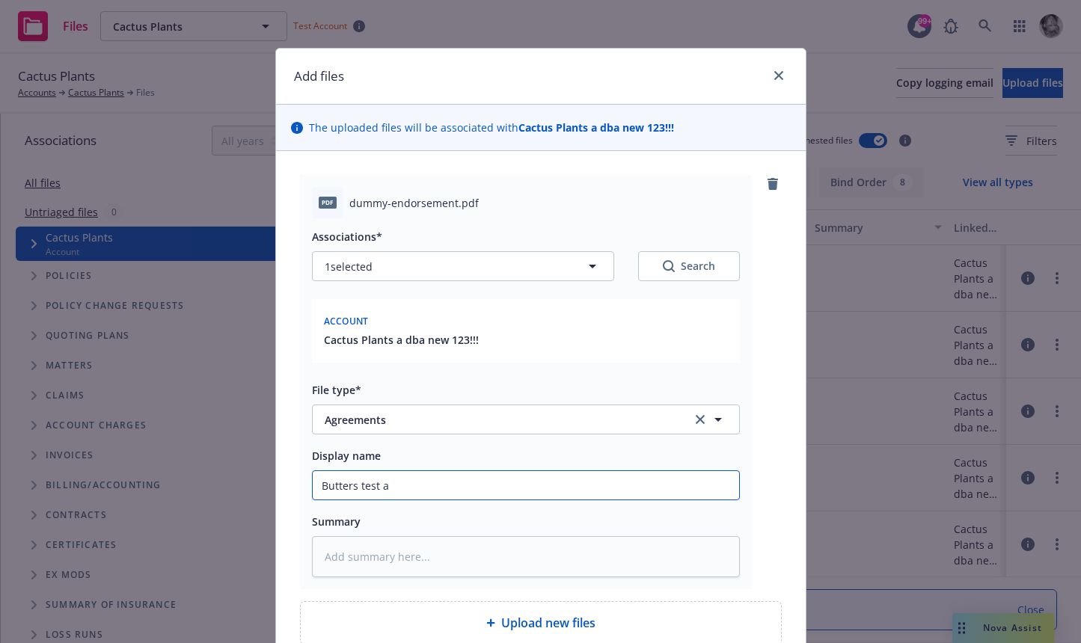
type input "Butters test ag"
type textarea "x"
type input "Butters test agr"
type textarea "x"
type input "Butters test agre"
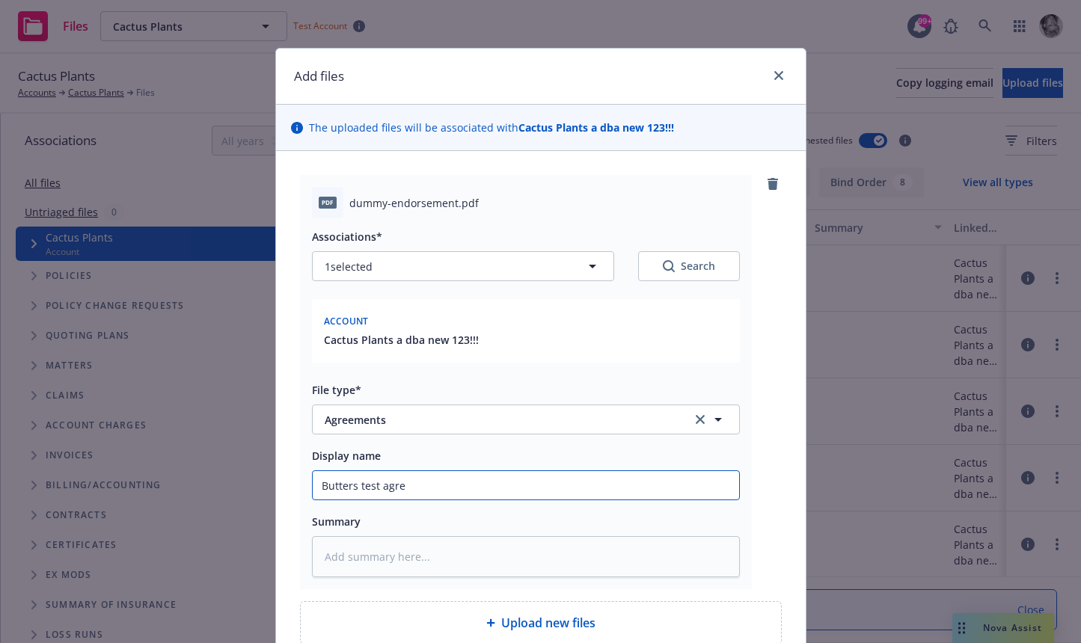
type textarea "x"
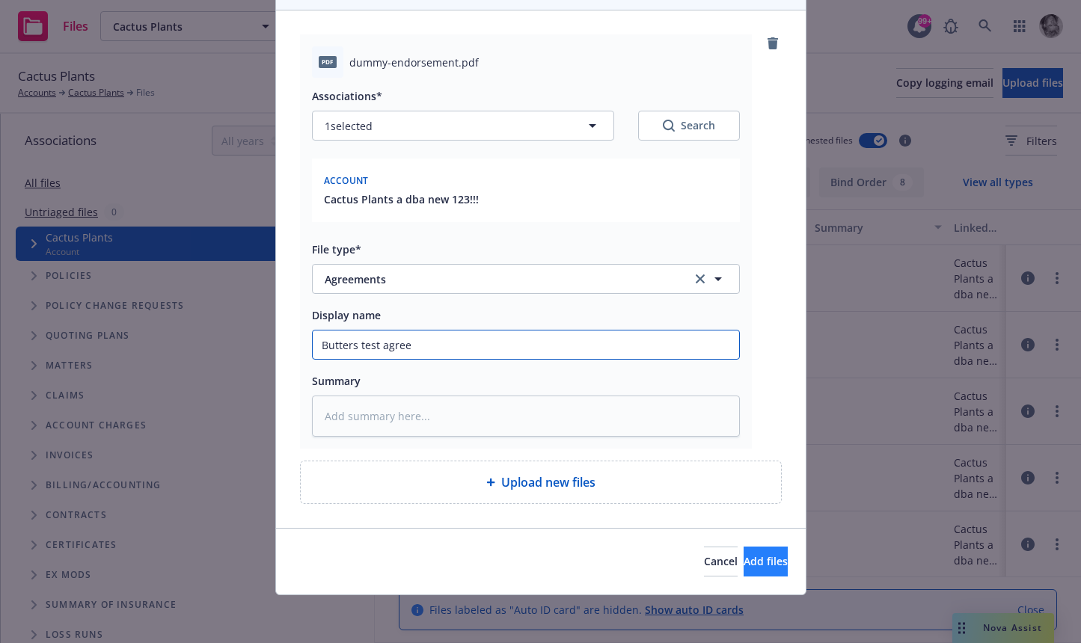
type input "Butters test agree"
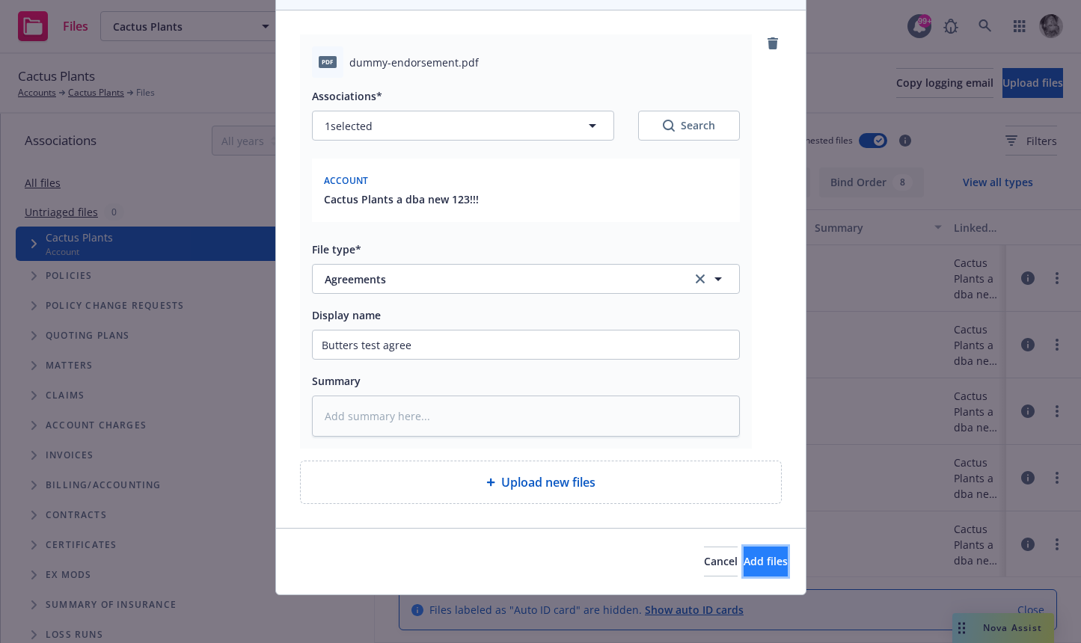
click at [751, 565] on span "Add files" at bounding box center [766, 561] width 44 height 14
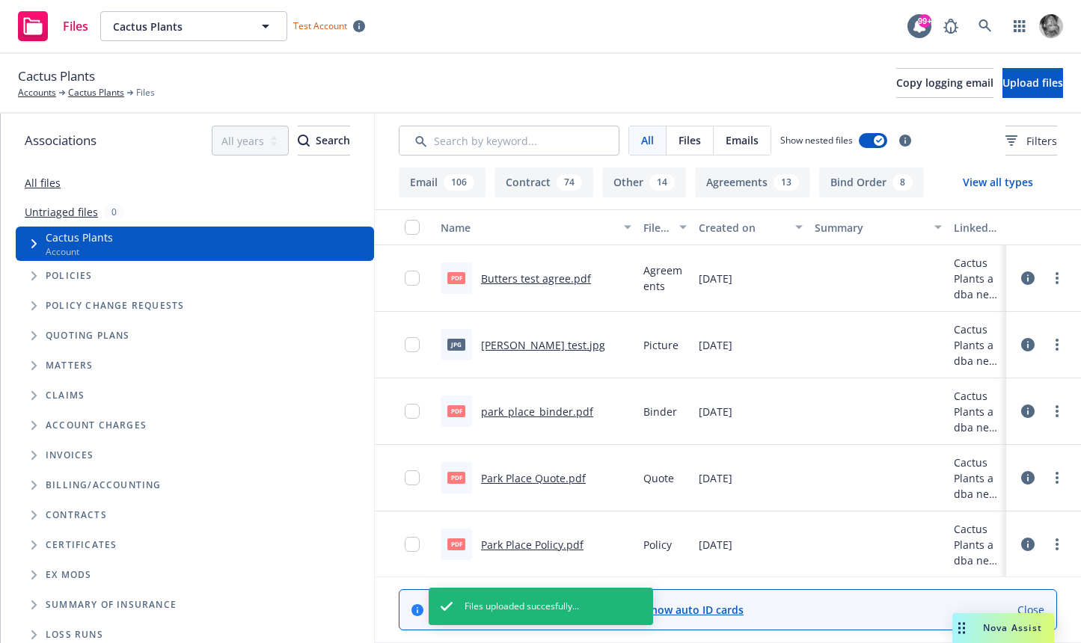
click at [1031, 275] on icon at bounding box center [1027, 278] width 13 height 13
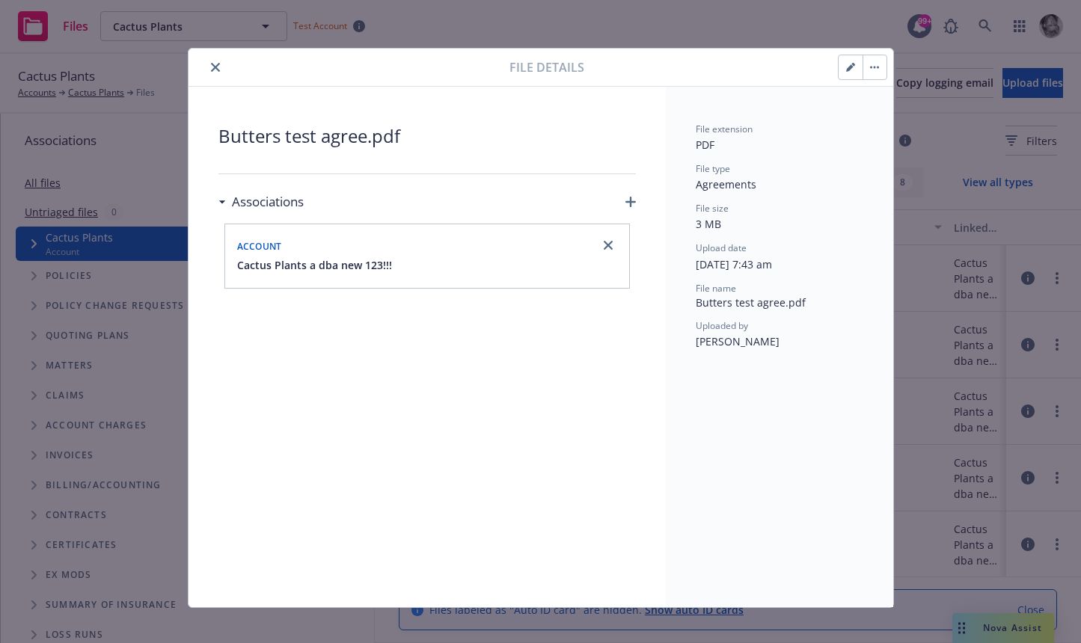
click at [215, 67] on icon "close" at bounding box center [215, 67] width 9 height 9
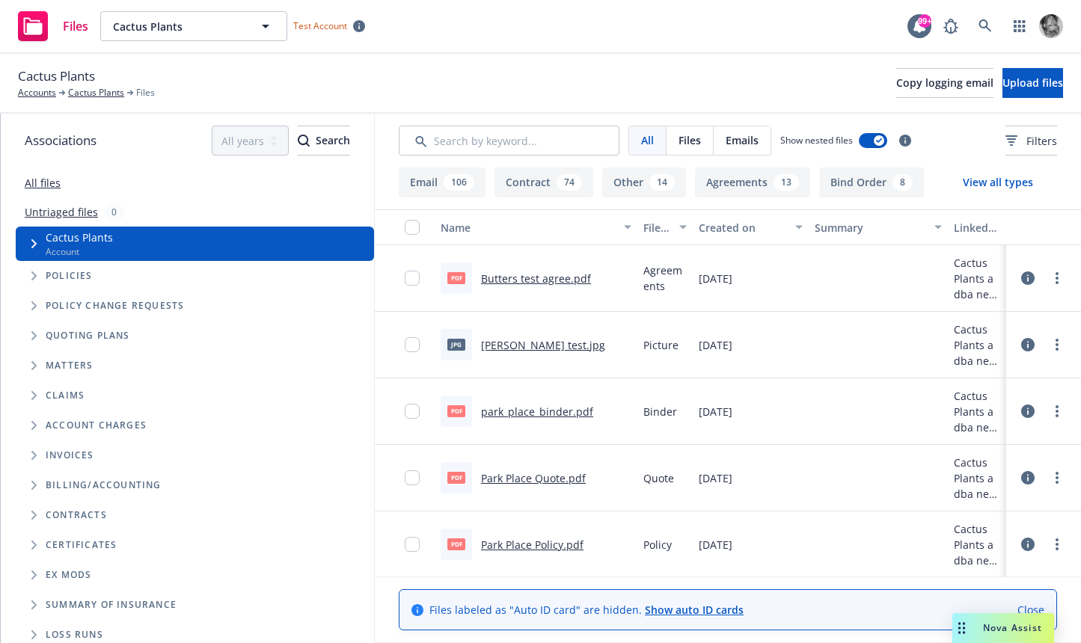
click at [35, 179] on link "All files" at bounding box center [43, 183] width 36 height 14
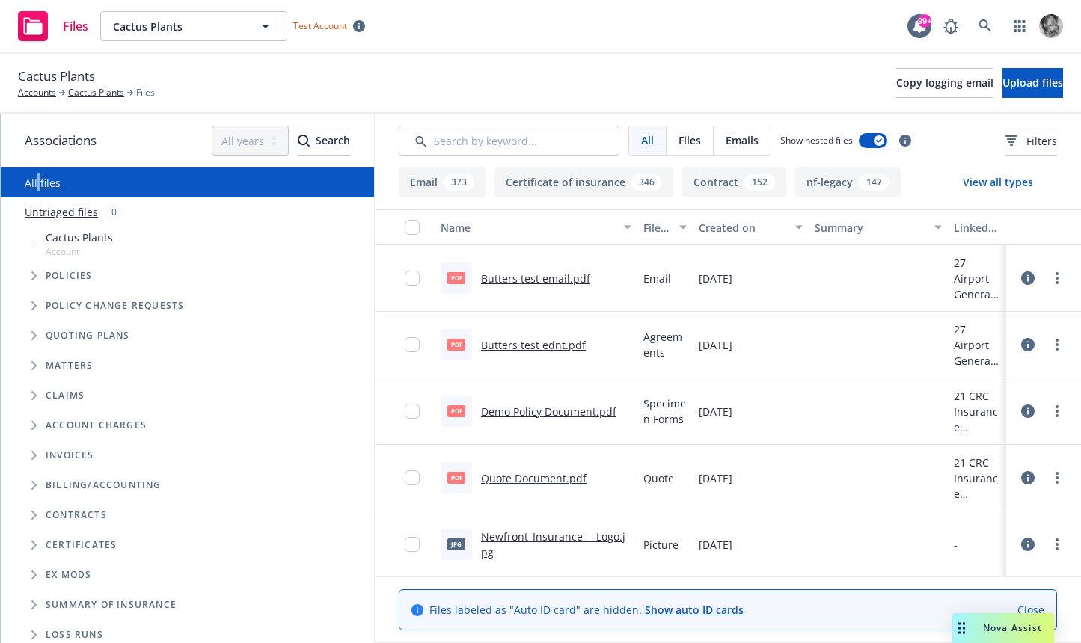
click at [35, 179] on link "All files" at bounding box center [43, 183] width 36 height 14
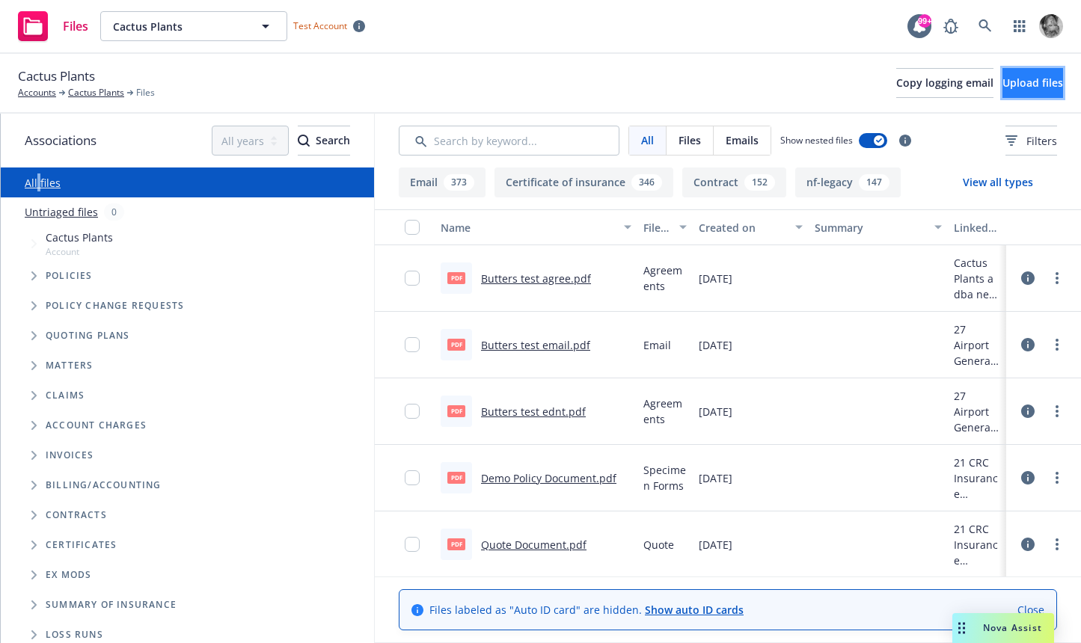
click at [1014, 82] on span "Upload files" at bounding box center [1032, 83] width 61 height 14
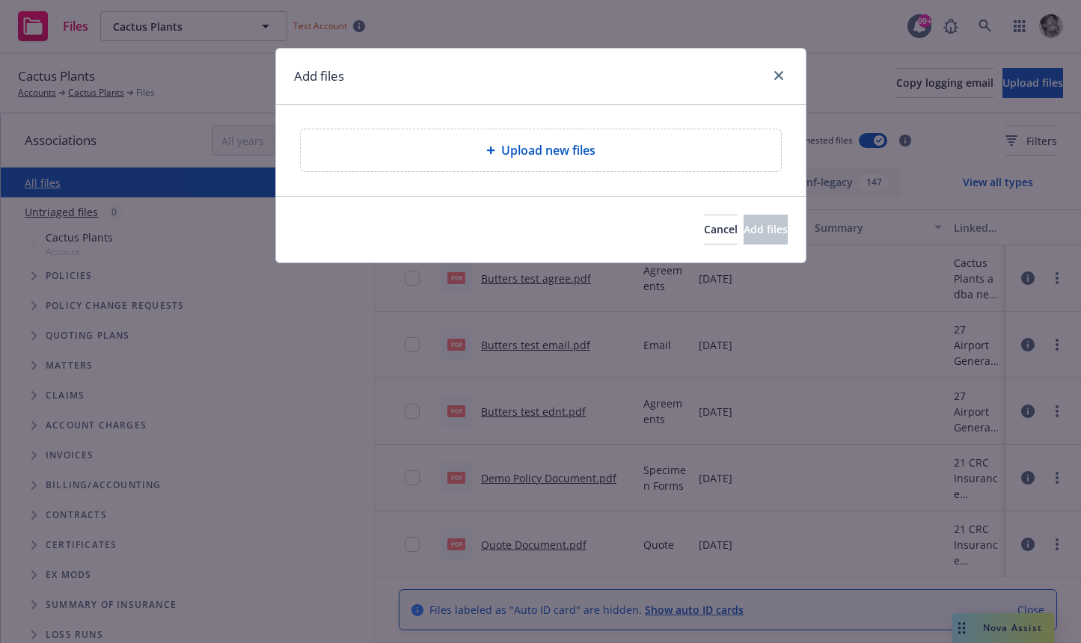
click at [549, 150] on span "Upload new files" at bounding box center [548, 150] width 94 height 18
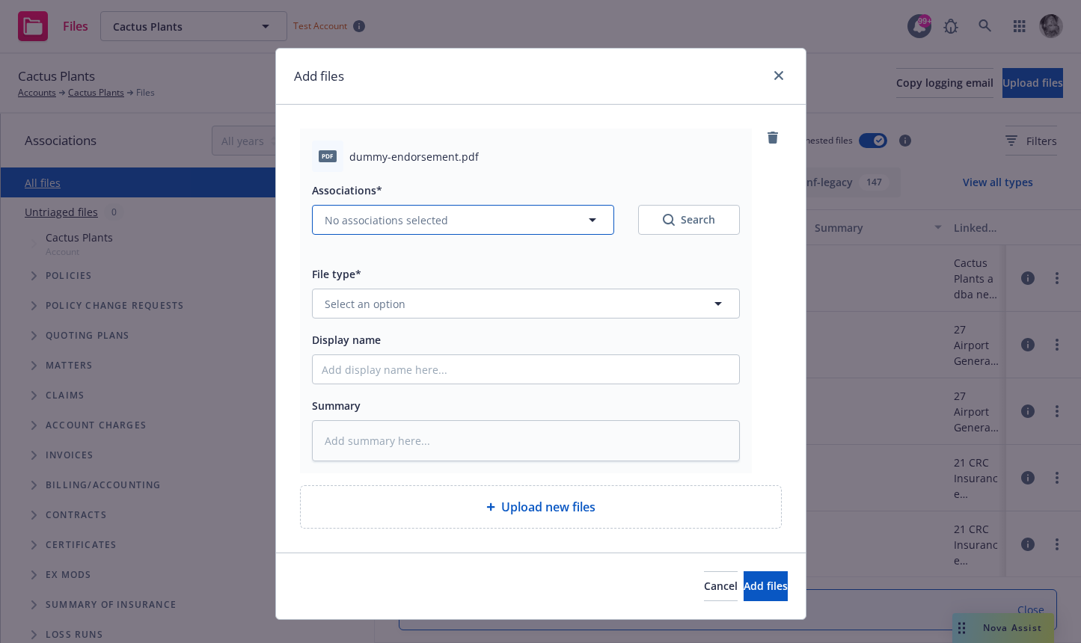
click at [592, 218] on icon "button" at bounding box center [592, 220] width 18 height 18
type textarea "x"
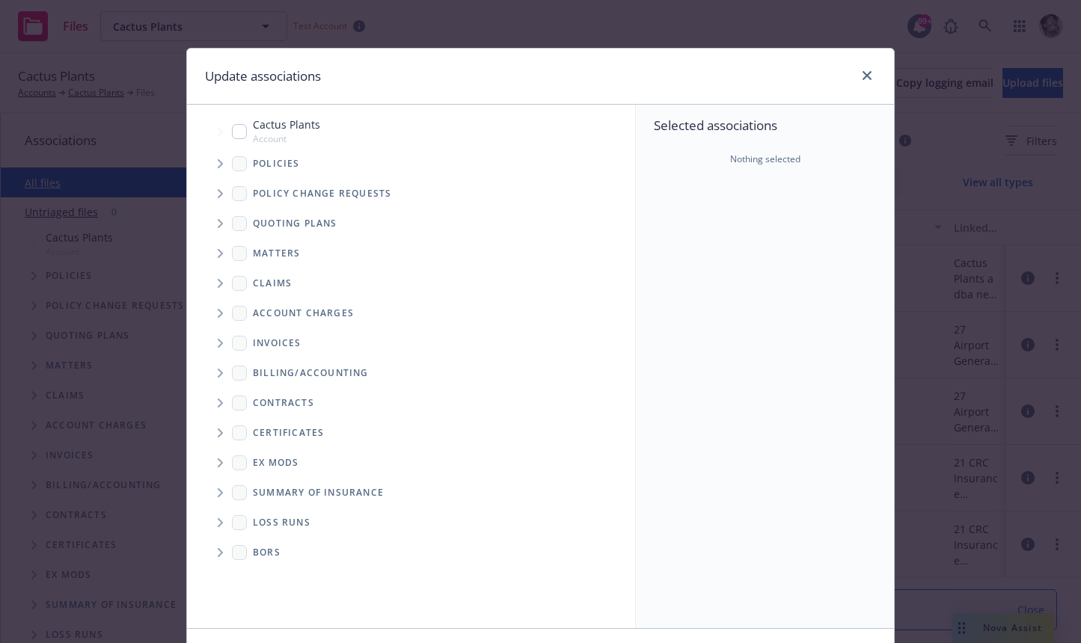
click at [241, 129] on input "Tree Example" at bounding box center [239, 131] width 15 height 15
checkbox input "false"
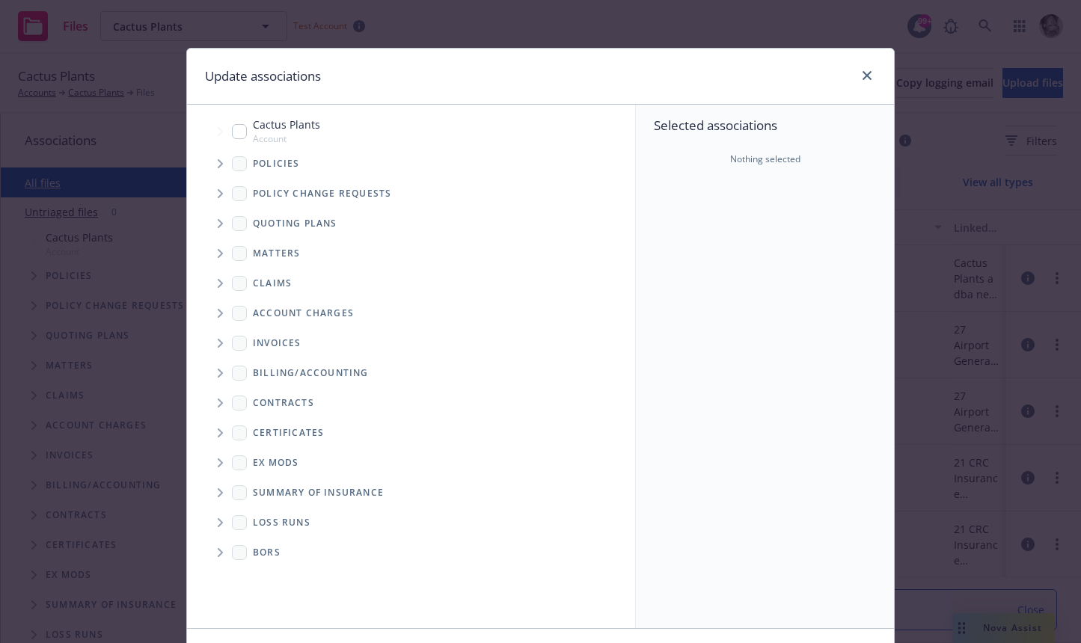
click at [218, 162] on icon "Tree Example" at bounding box center [221, 163] width 6 height 9
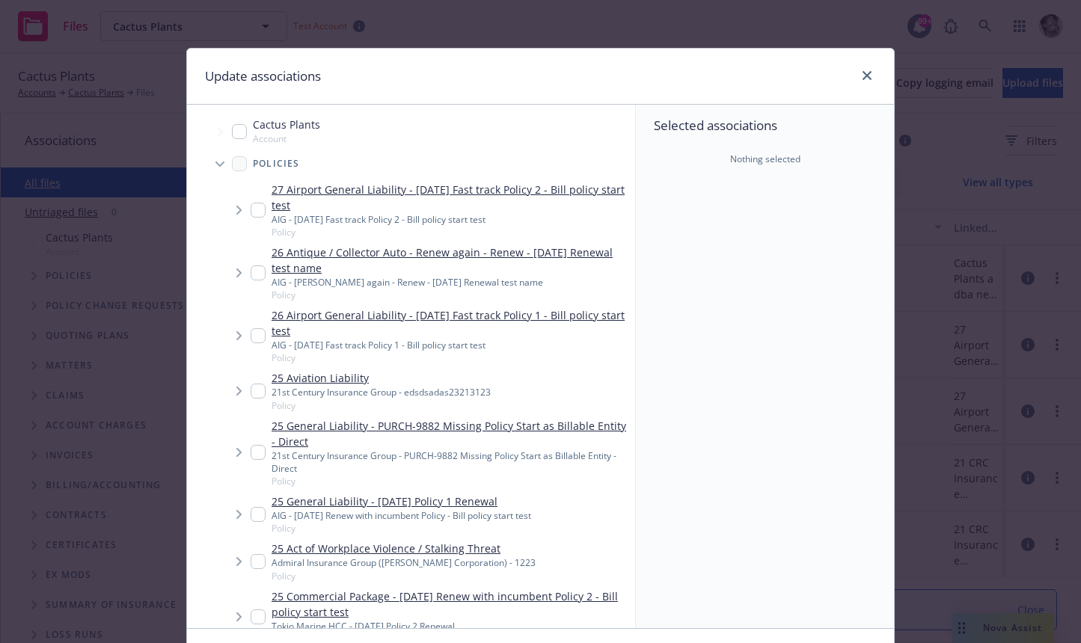
click at [254, 203] on input "Tree Example" at bounding box center [258, 210] width 15 height 15
checkbox input "true"
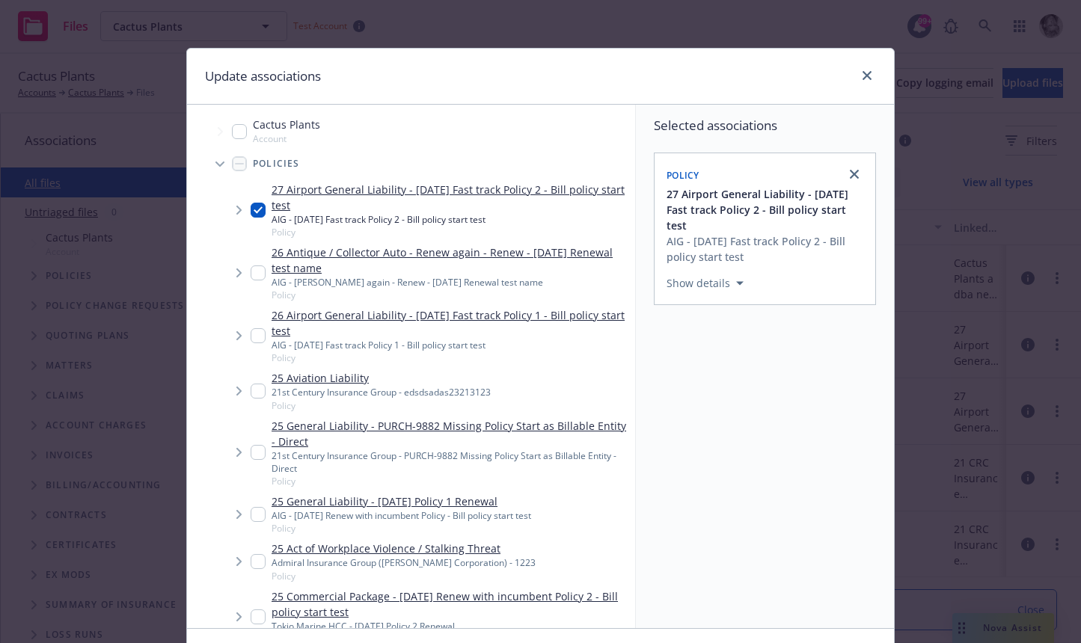
scroll to position [100, 0]
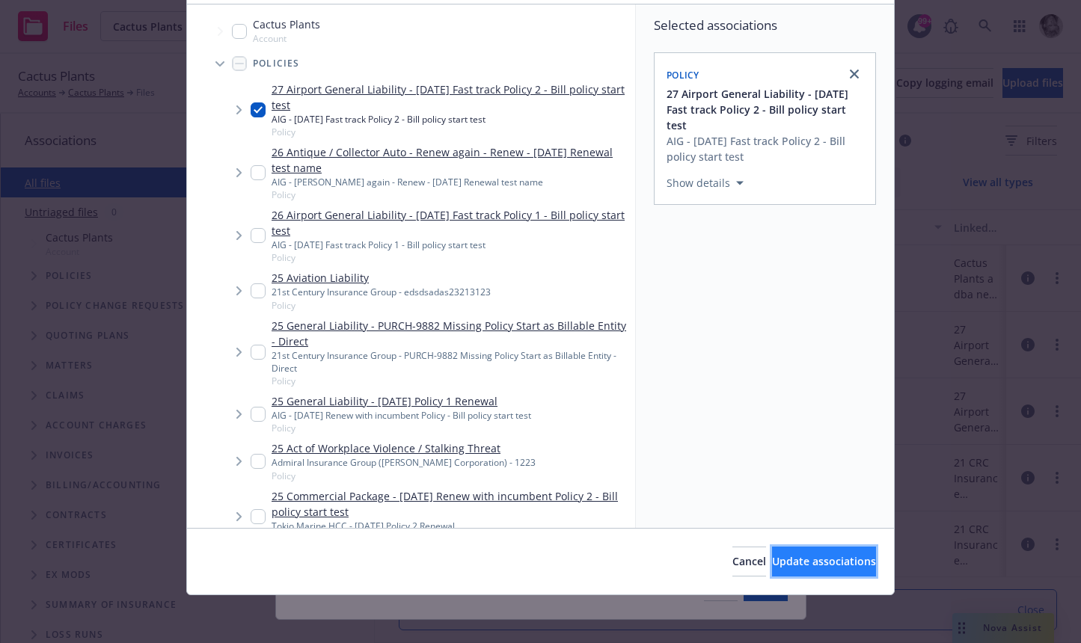
click at [786, 560] on span "Update associations" at bounding box center [824, 561] width 104 height 14
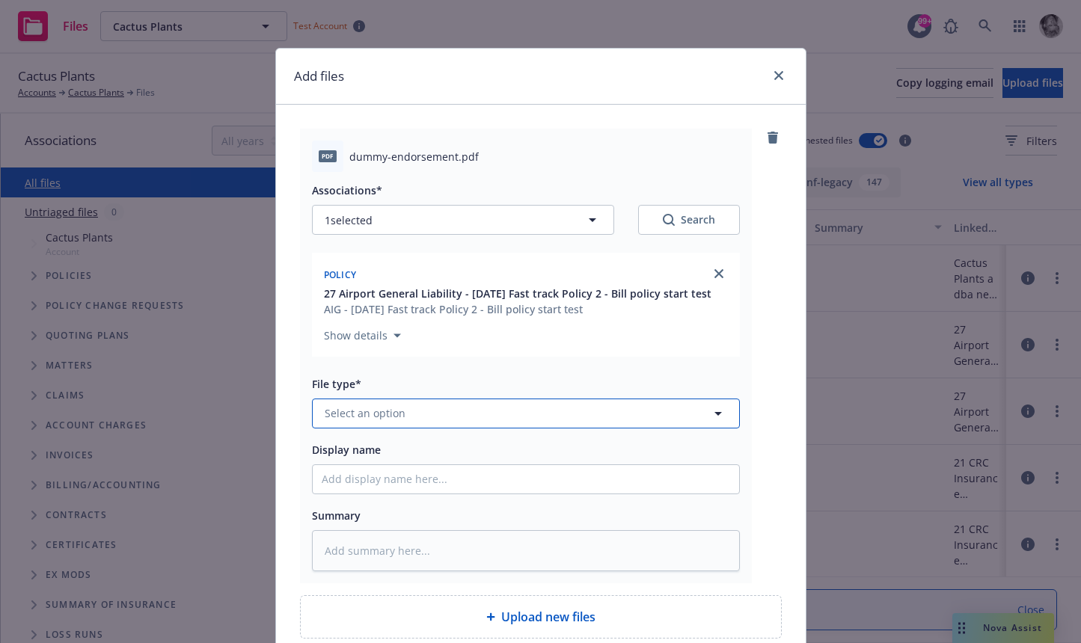
click at [431, 418] on button "Select an option" at bounding box center [526, 414] width 428 height 30
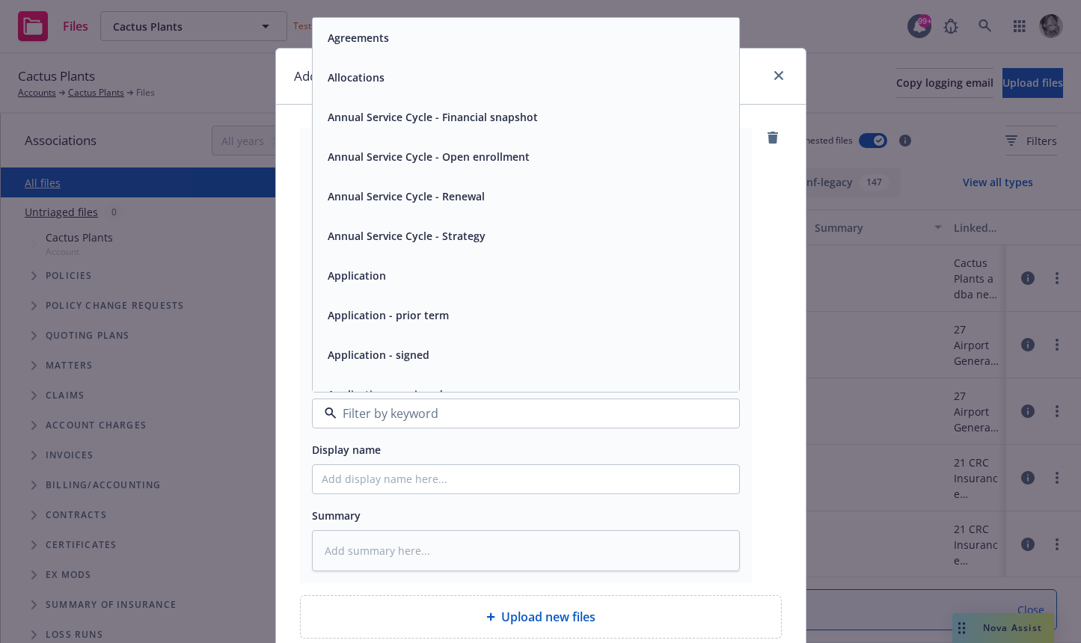
click at [484, 28] on div "Agreements" at bounding box center [526, 38] width 408 height 22
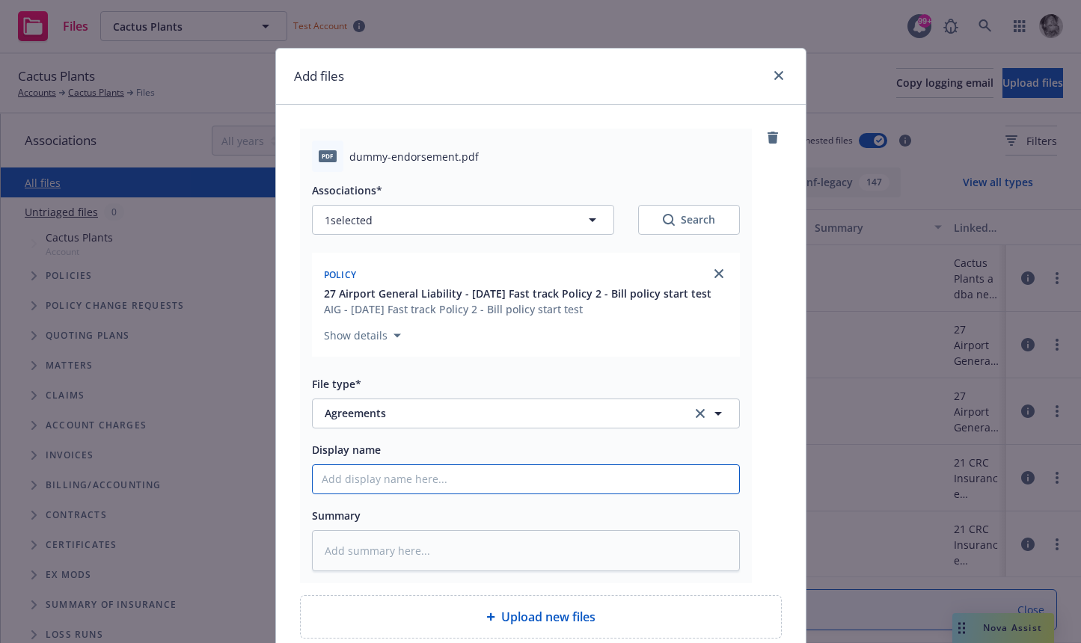
click at [357, 476] on input "Display name" at bounding box center [526, 479] width 426 height 28
type textarea "x"
type input "B"
type textarea "x"
type input "Bu"
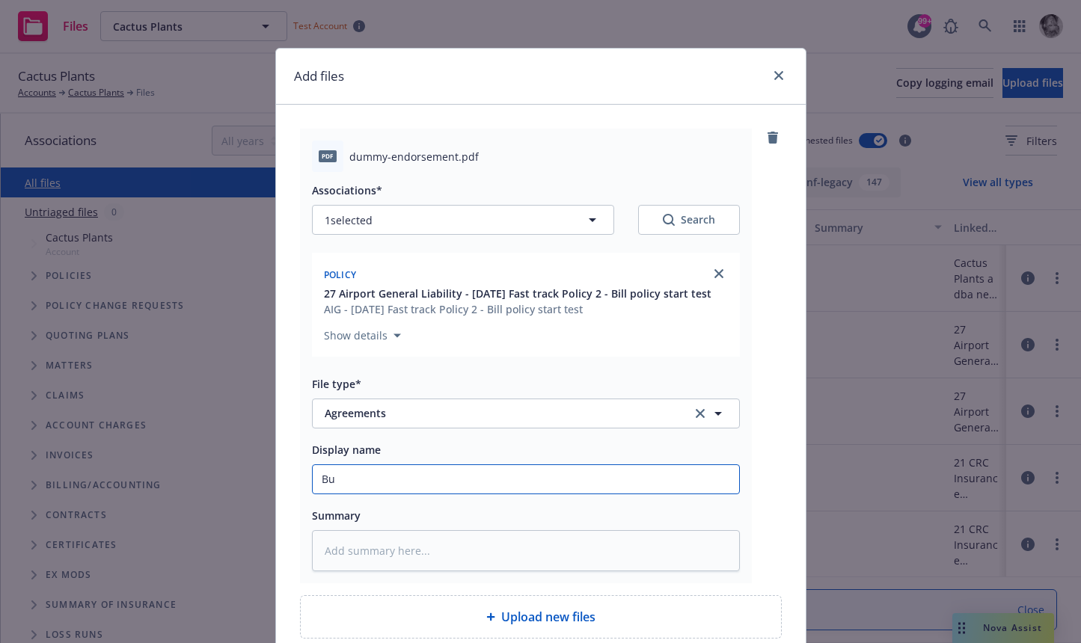
type textarea "x"
type input "But"
type textarea "x"
type input "Butt"
type textarea "x"
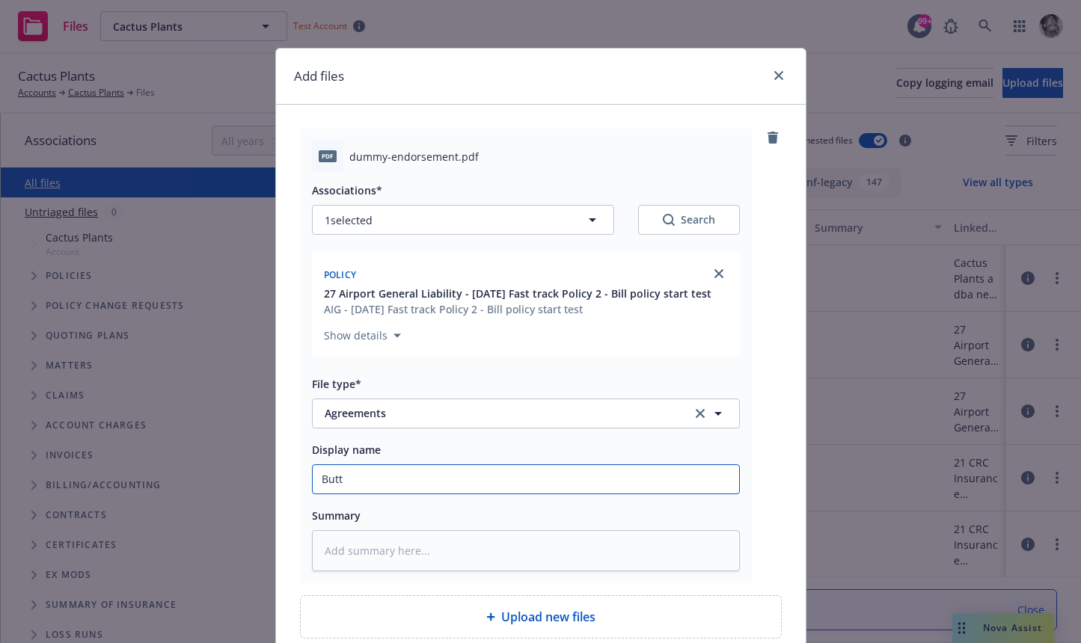
type input "Butte"
type textarea "x"
type input "Butter"
type textarea "x"
type input "Butters"
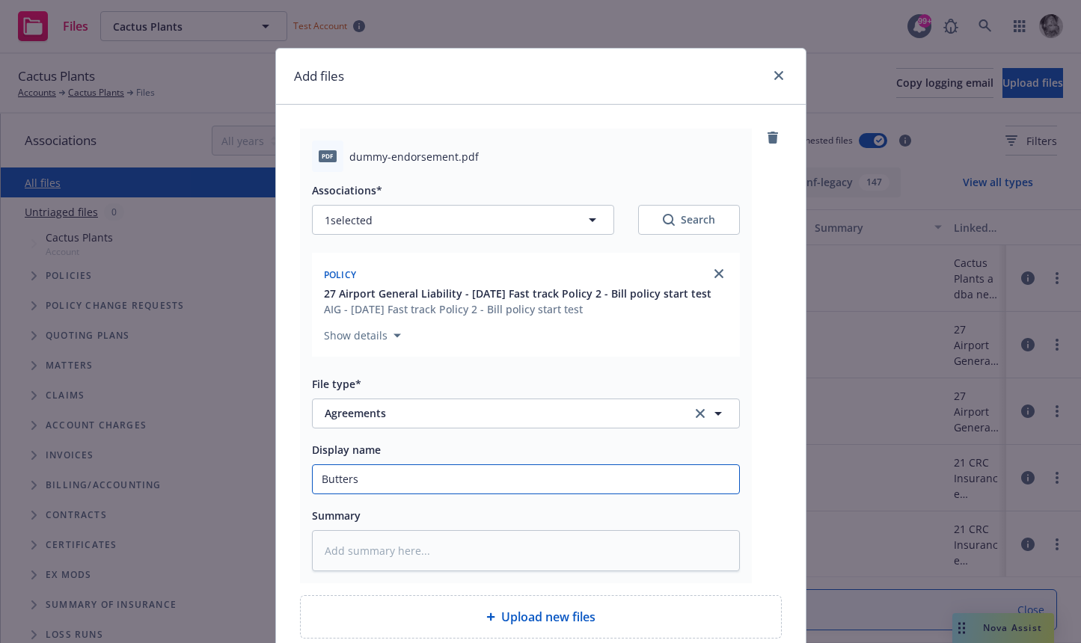
type textarea "x"
type input "Butters"
type textarea "x"
type input "Butters t"
type textarea "x"
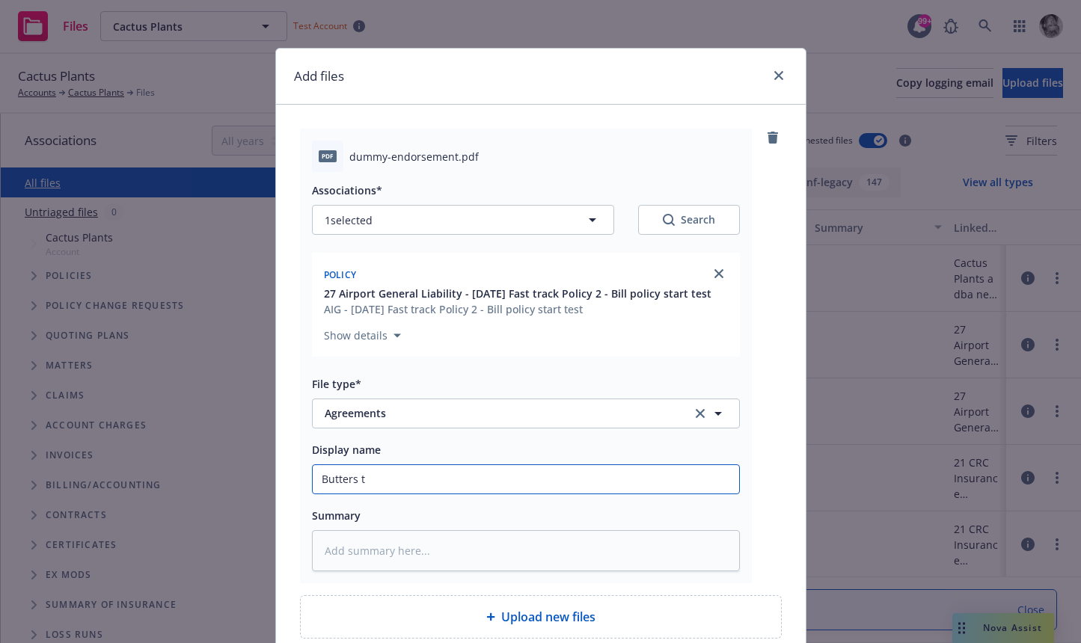
type input "[PERSON_NAME]"
type textarea "x"
type input "Butters tes"
type textarea "x"
type input "Butters test"
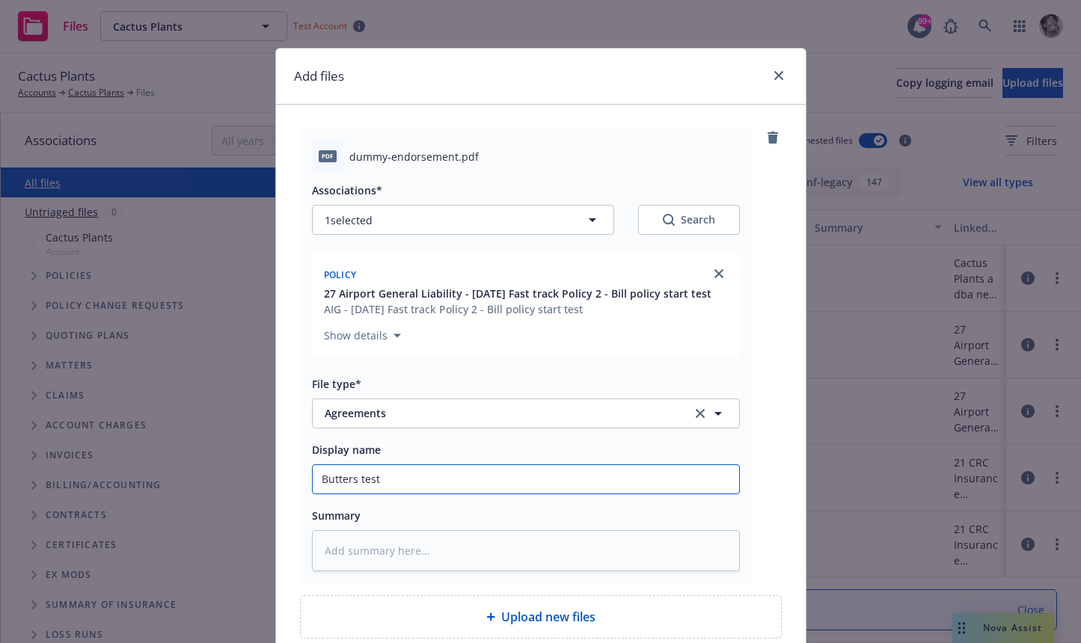
type textarea "x"
type input "Butters test"
type textarea "x"
type input "Butters test a"
type textarea "x"
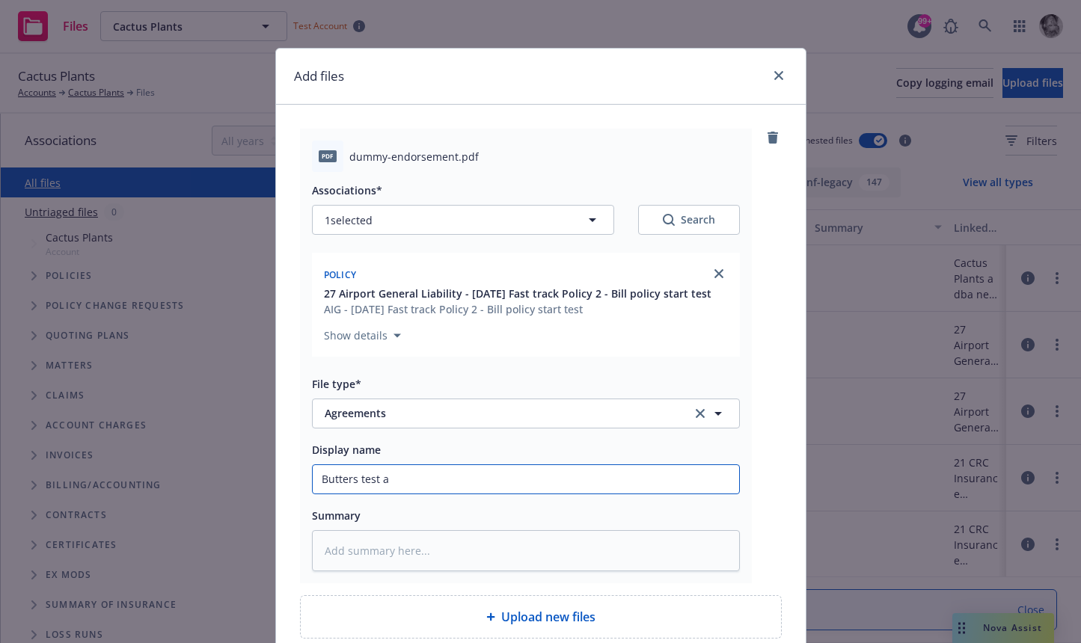
type input "Butters test ag"
type textarea "x"
type input "Butters test agr"
type textarea "x"
type input "Butters test agre"
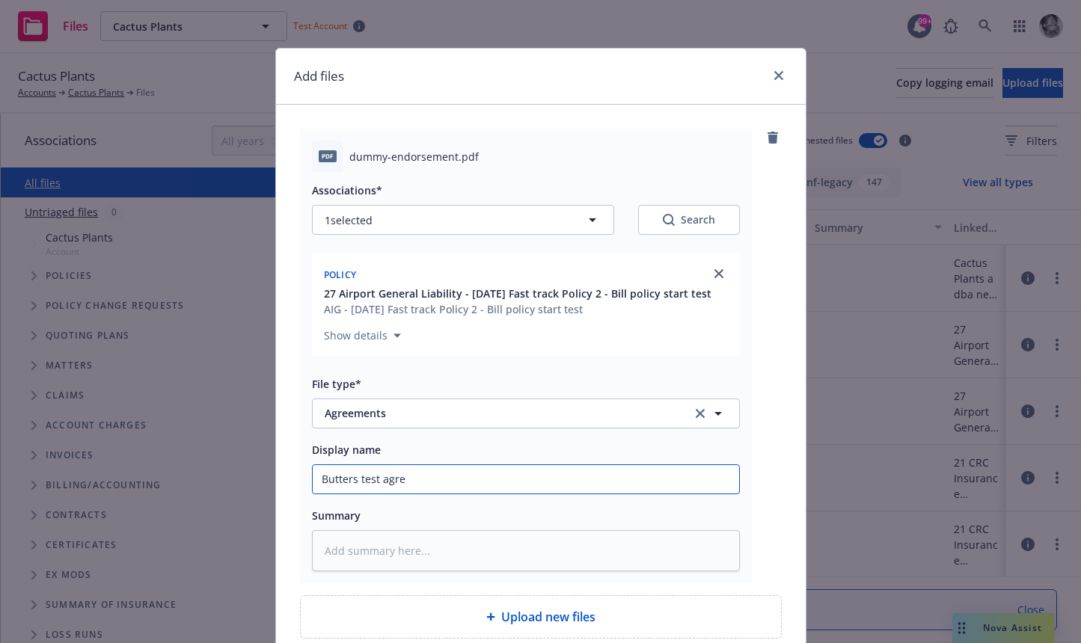
type textarea "x"
type input "Butters test agree"
type textarea "x"
type input "Butters test agree"
type textarea "x"
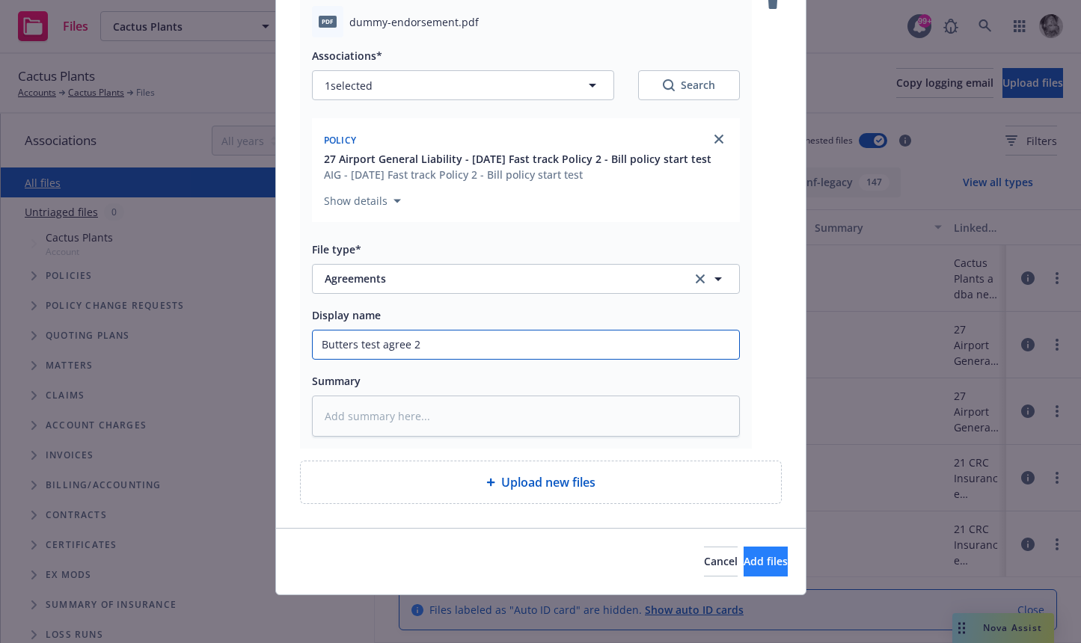
type input "Butters test agree 2"
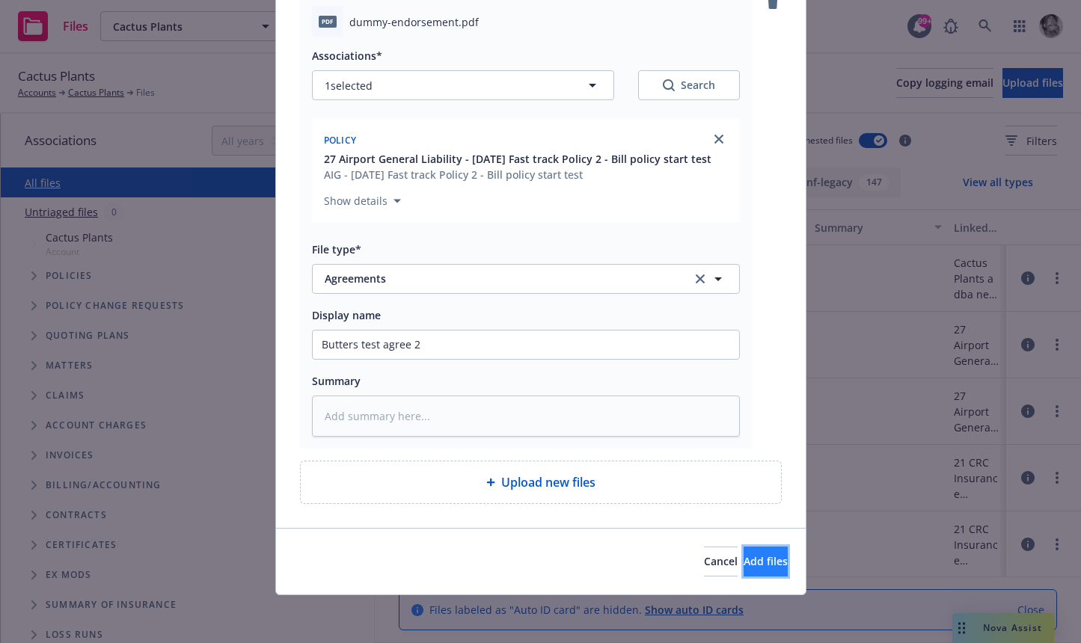
click at [744, 563] on button "Add files" at bounding box center [766, 562] width 44 height 30
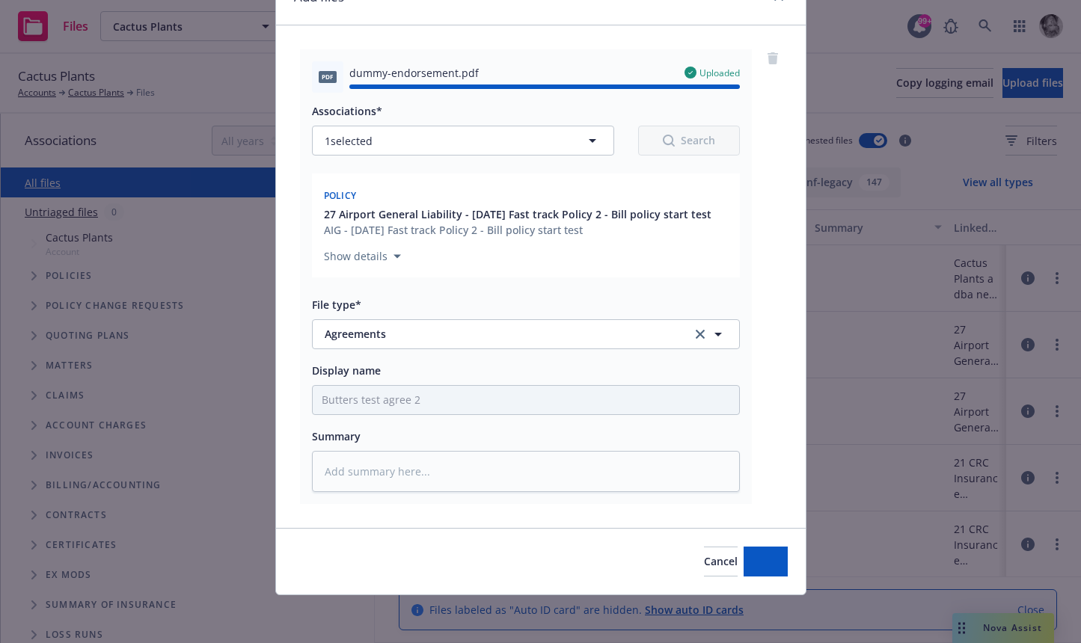
type textarea "x"
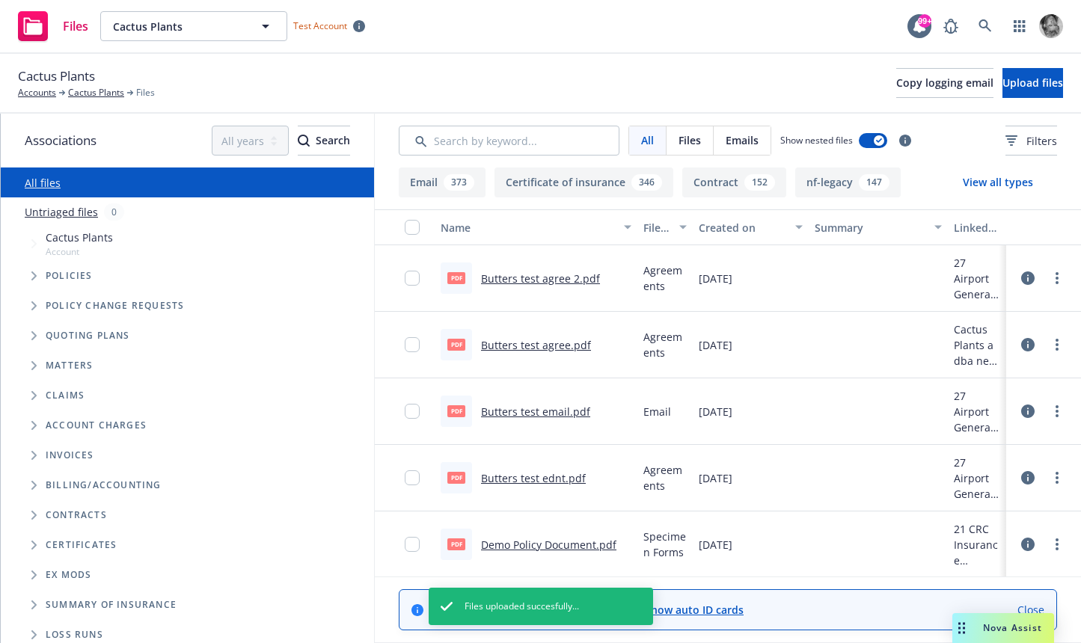
click at [1028, 278] on icon at bounding box center [1027, 278] width 13 height 13
